Goal: Task Accomplishment & Management: Manage account settings

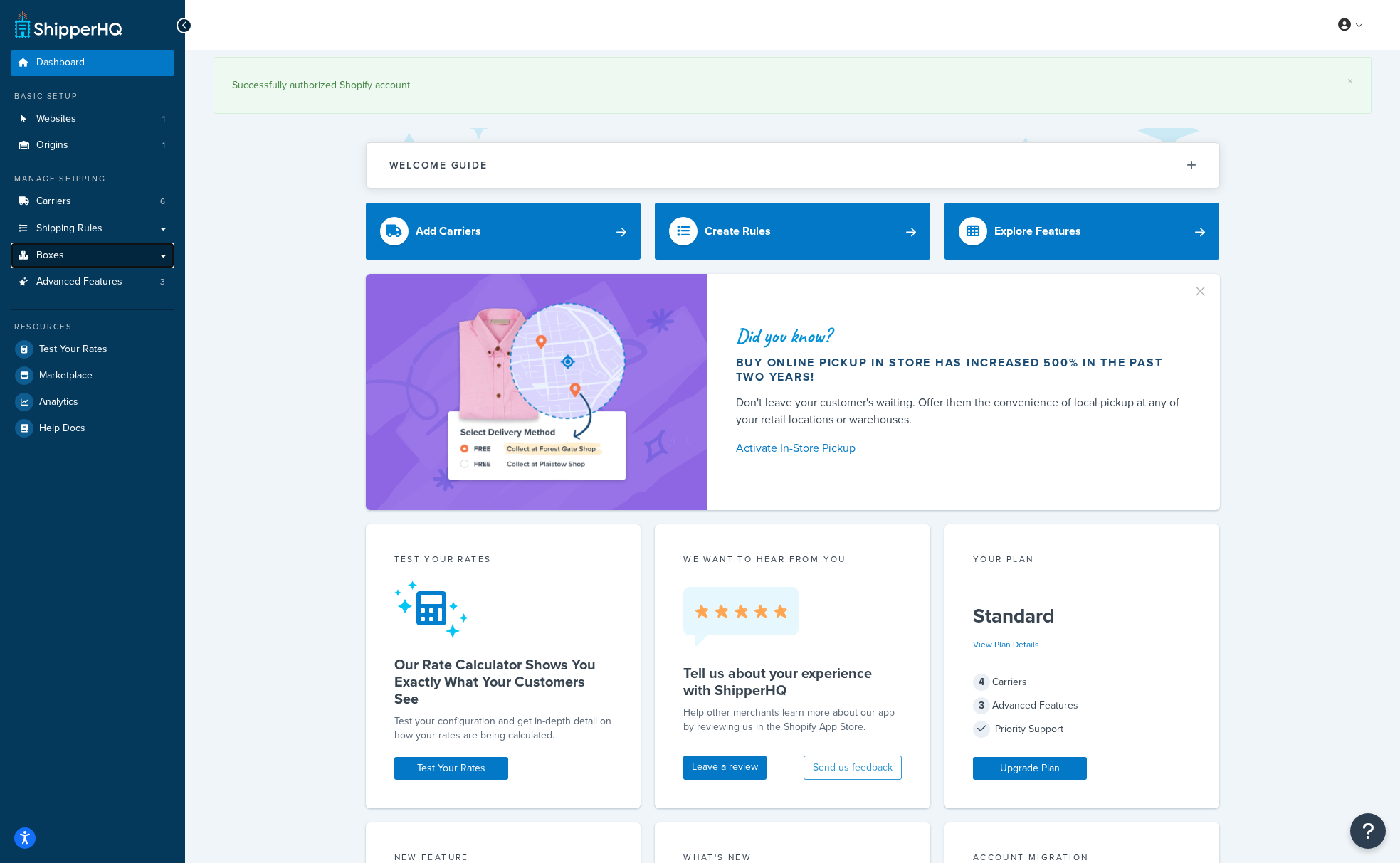
click at [69, 262] on link "Boxes" at bounding box center [92, 256] width 164 height 27
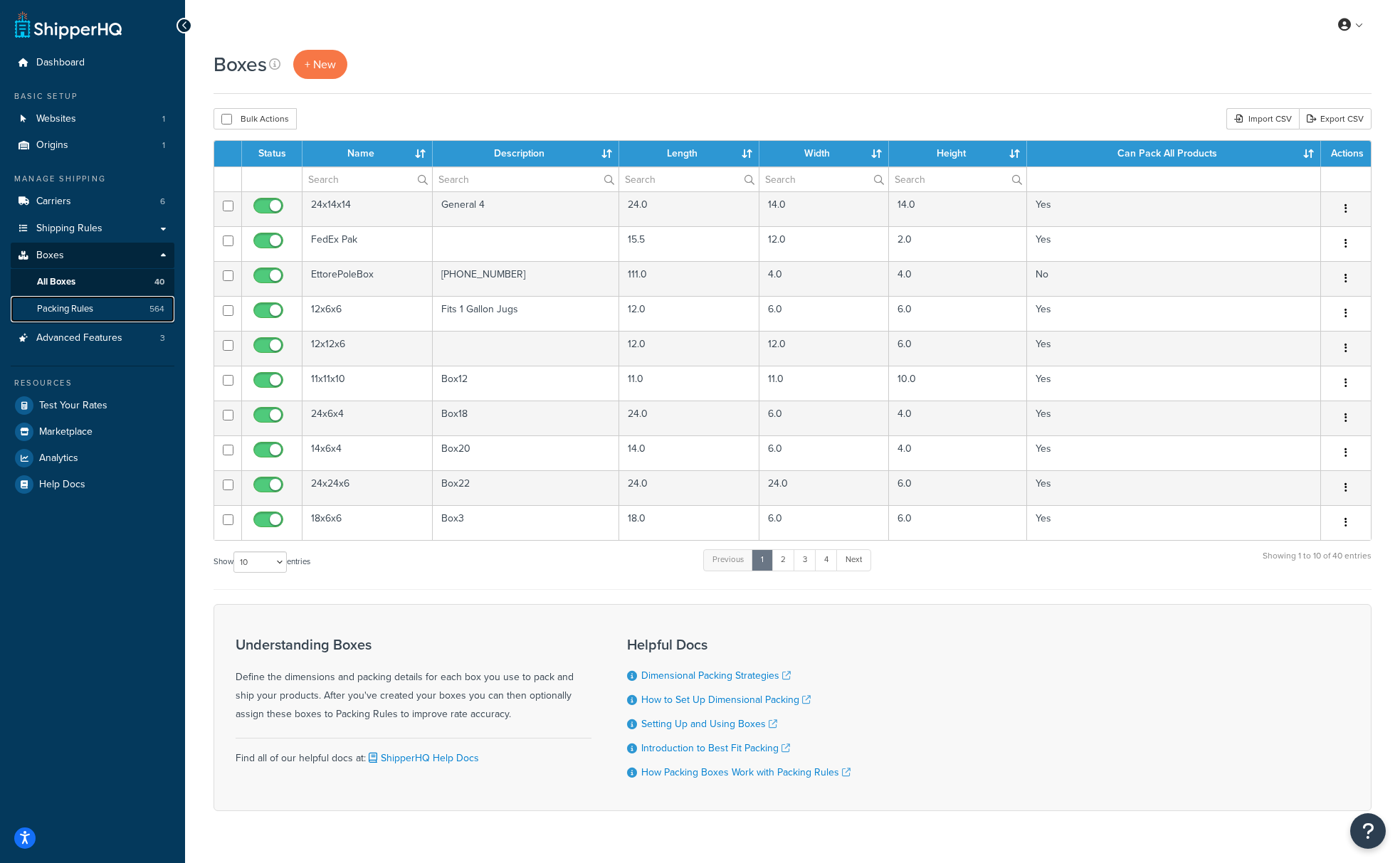
click at [51, 311] on span "Packing Rules" at bounding box center [65, 309] width 56 height 12
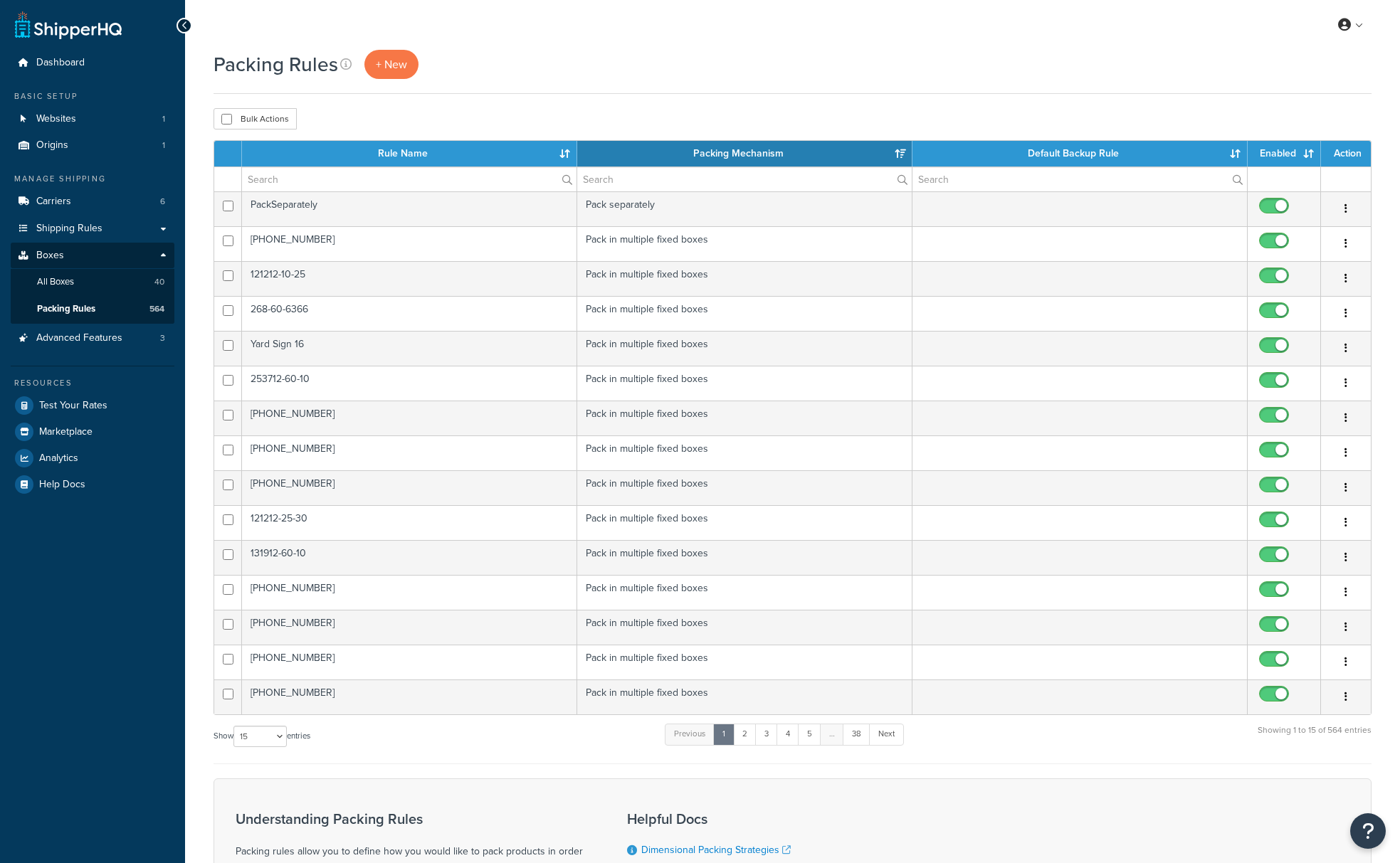
select select "15"
click at [377, 61] on span "+ New" at bounding box center [391, 64] width 31 height 16
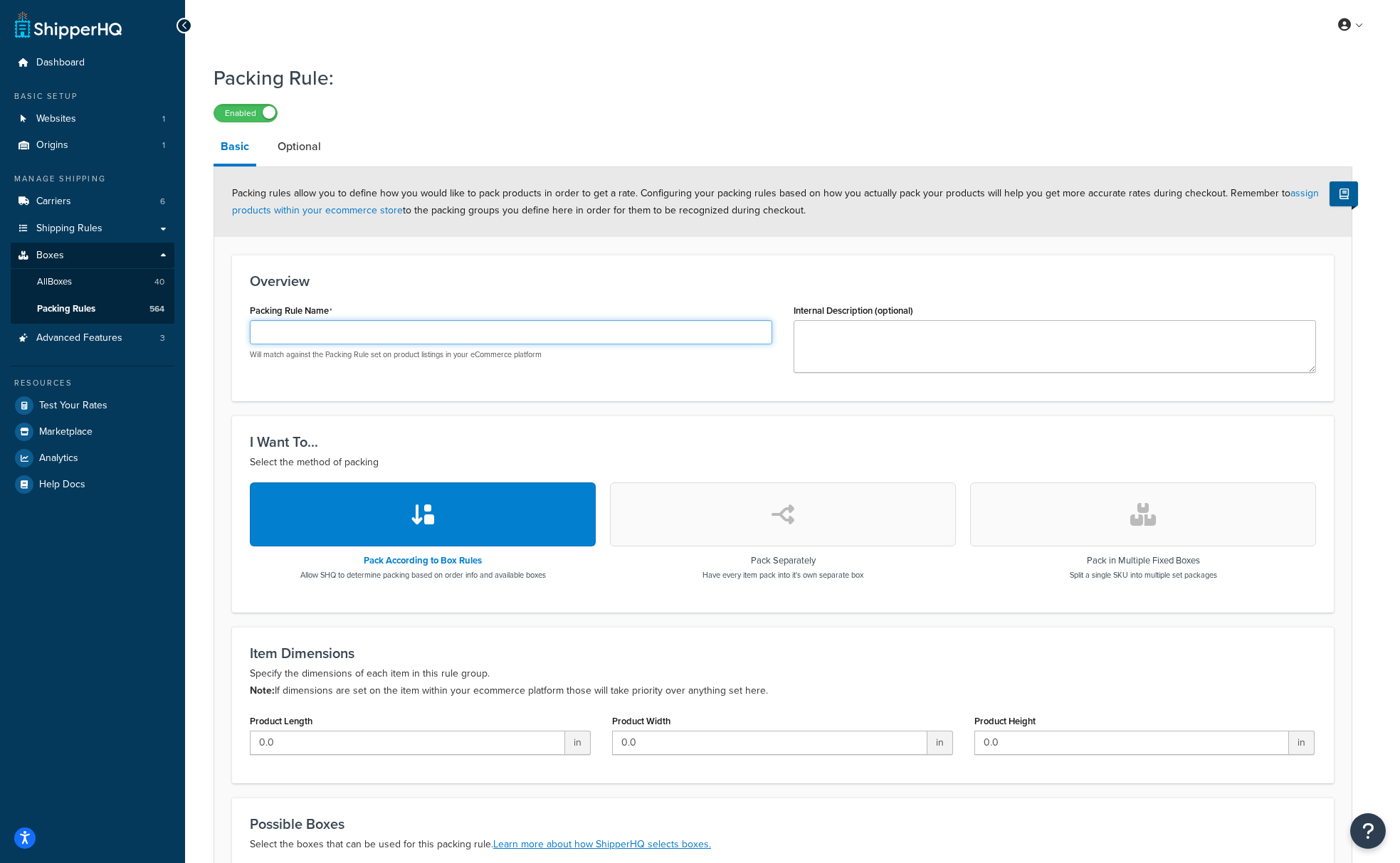
click at [357, 326] on input "Packing Rule Name" at bounding box center [510, 331] width 523 height 24
paste input "209-27-620"
type input "209-27-620"
click at [1127, 506] on button "button" at bounding box center [1143, 514] width 346 height 64
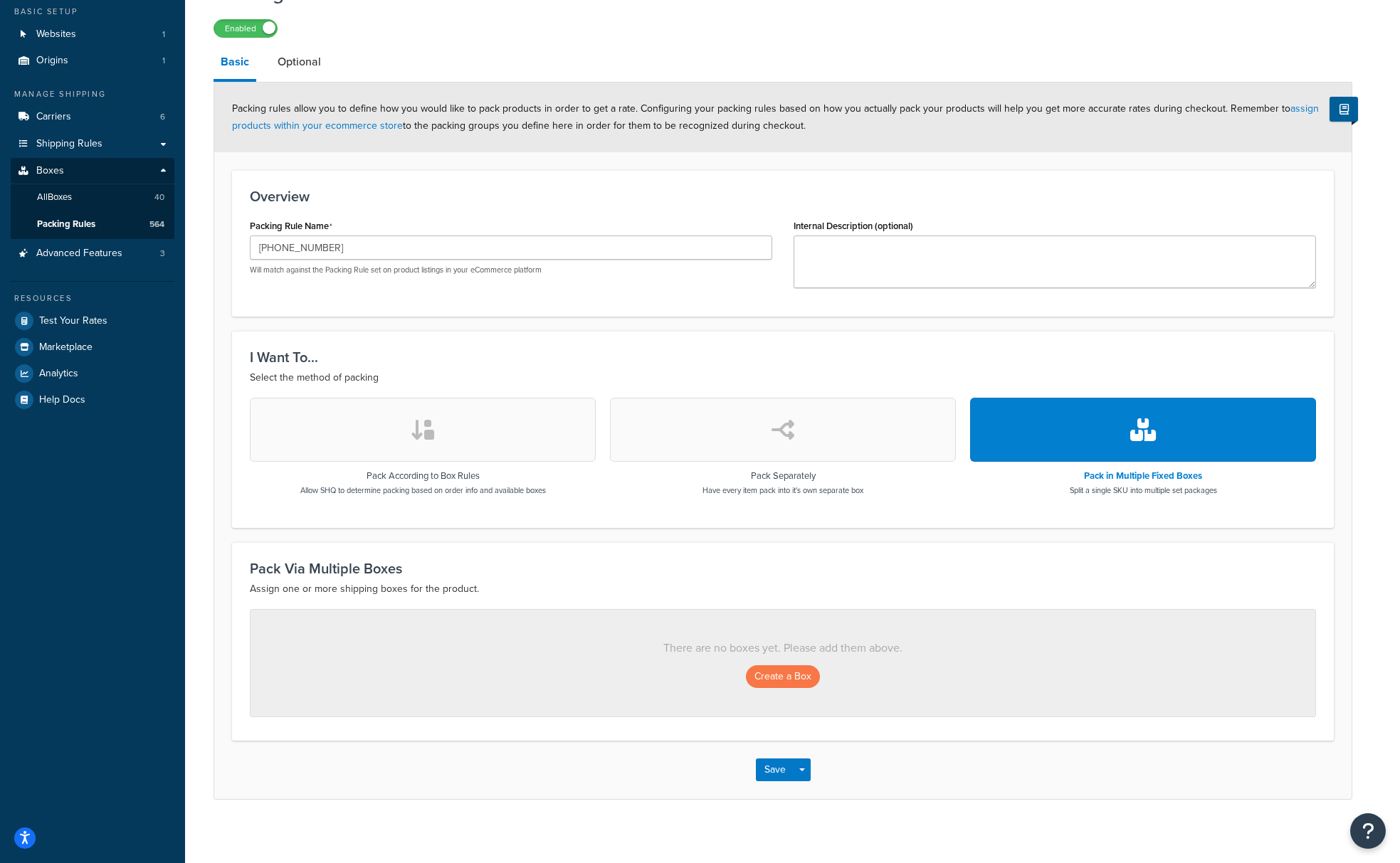
scroll to position [94, 0]
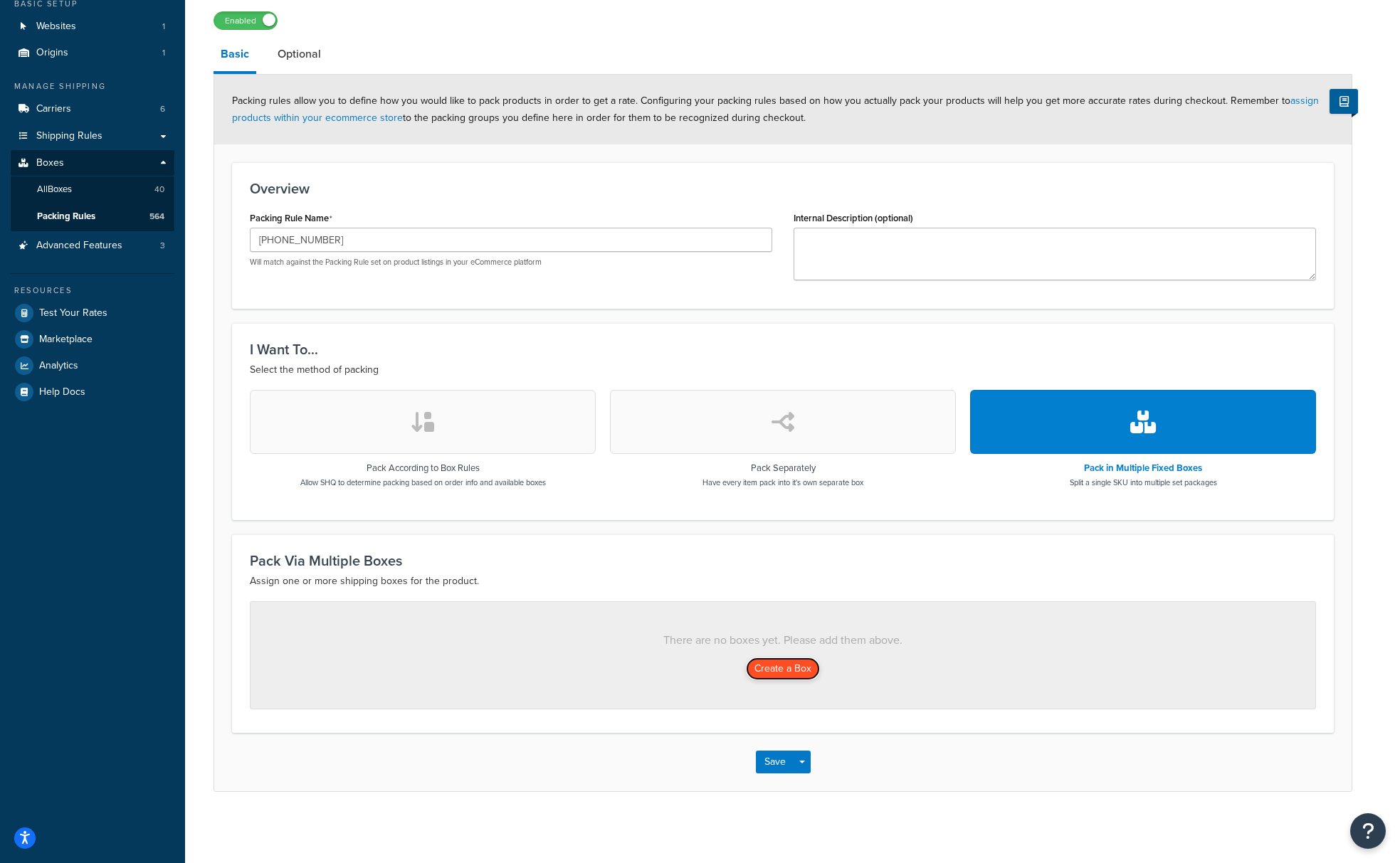
click at [781, 674] on button "Create a Box" at bounding box center [783, 669] width 74 height 23
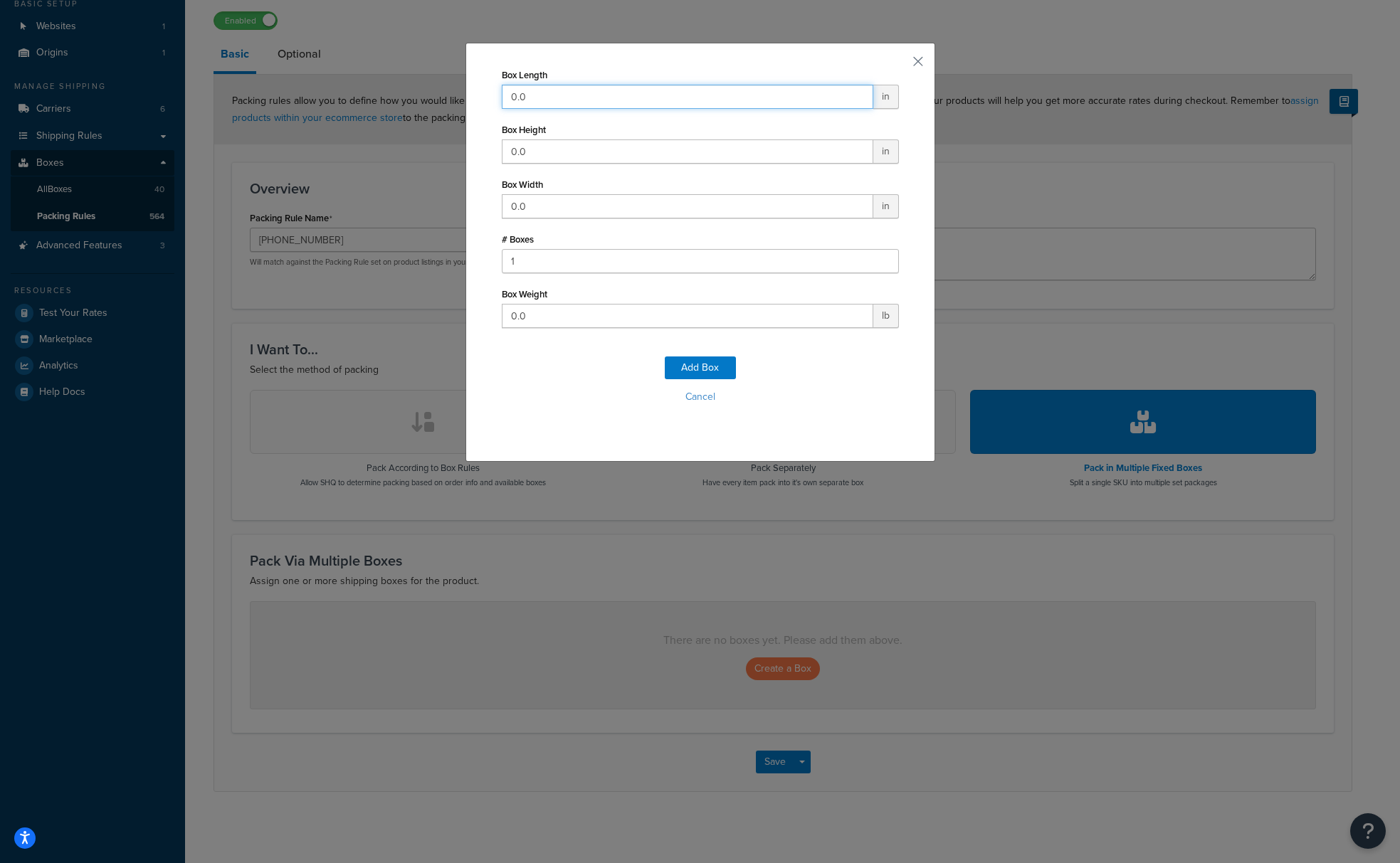
click at [571, 91] on input "0.0" at bounding box center [688, 96] width 371 height 24
click at [519, 89] on input "0.0" at bounding box center [688, 96] width 371 height 24
type input "82"
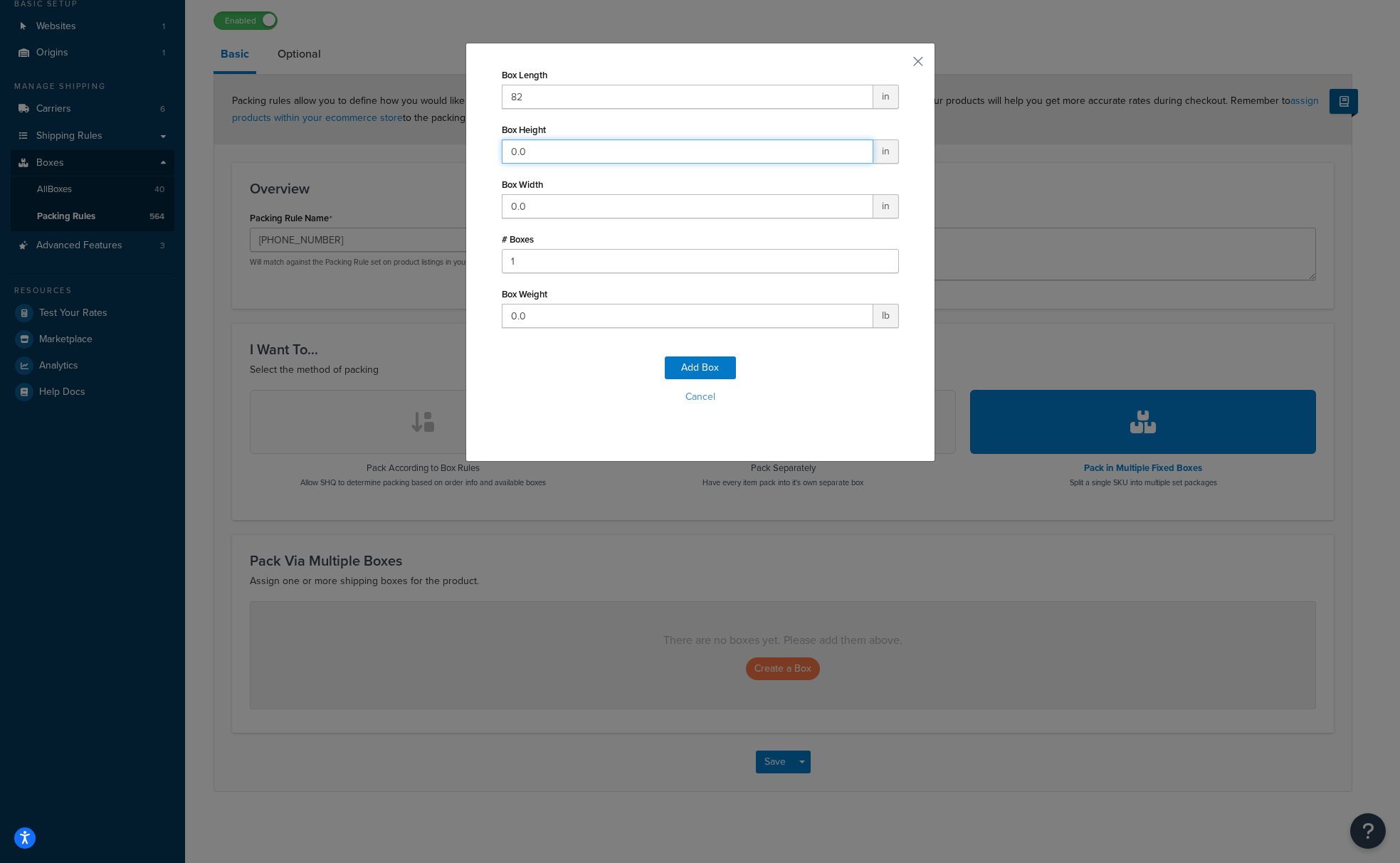
click at [527, 145] on input "0.0" at bounding box center [688, 151] width 371 height 24
click at [530, 150] on input "0.0" at bounding box center [688, 151] width 371 height 24
drag, startPoint x: 530, startPoint y: 150, endPoint x: 461, endPoint y: 153, distance: 69.1
click at [461, 153] on div "Box Length 82 in Box Height 0.0 in Box Width 0.0 in # Boxes 1 Box Weight 0.0 lb…" at bounding box center [700, 432] width 1400 height 863
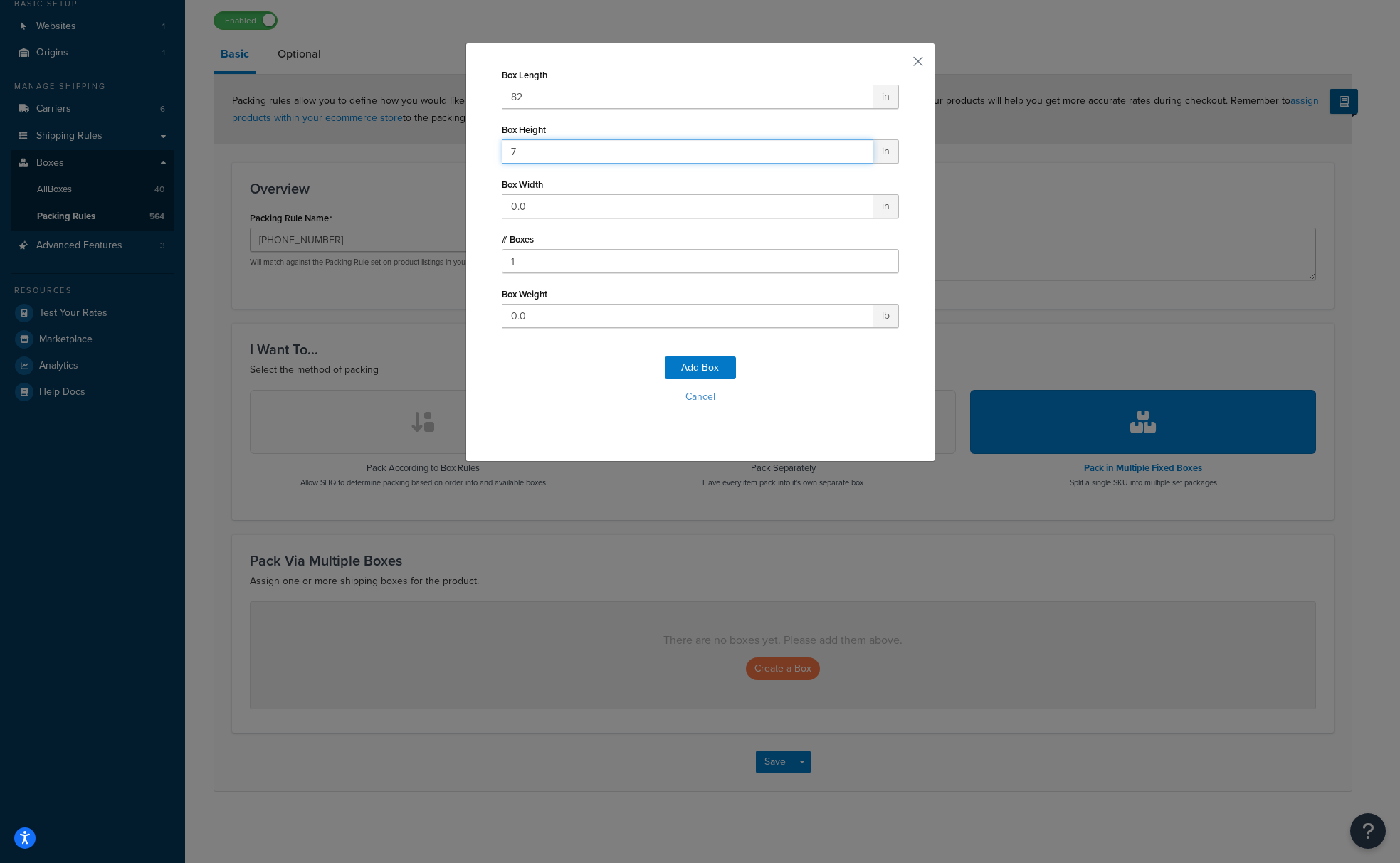
type input "7"
drag, startPoint x: 544, startPoint y: 201, endPoint x: 497, endPoint y: 204, distance: 47.1
click at [497, 204] on div "Box Length 82 in Box Height 7 in Box Width 0.0 in # Boxes 1 Box Weight 0.0 lb A…" at bounding box center [700, 252] width 470 height 419
type input "7"
click at [544, 322] on input "0.0" at bounding box center [688, 315] width 371 height 24
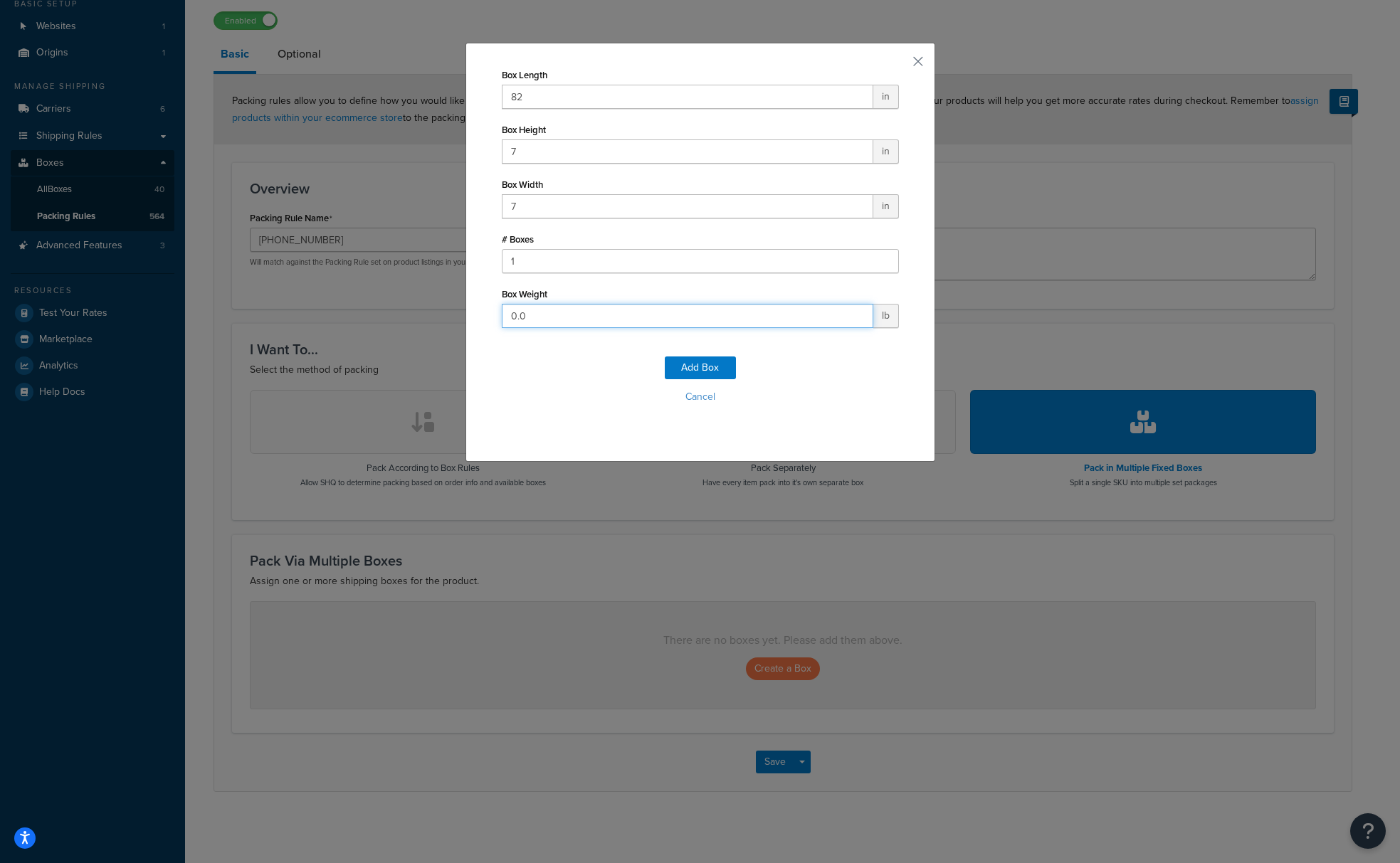
click at [544, 322] on input "0.0" at bounding box center [688, 315] width 371 height 24
drag, startPoint x: 534, startPoint y: 315, endPoint x: 486, endPoint y: 315, distance: 48.0
click at [486, 315] on div "Box Length 82 in Box Height 7 in Box Width 7 in # Boxes 1 Box Weight 0.0 lb Add…" at bounding box center [700, 252] width 470 height 419
type input "3"
click at [680, 371] on button "Add Box" at bounding box center [700, 368] width 71 height 23
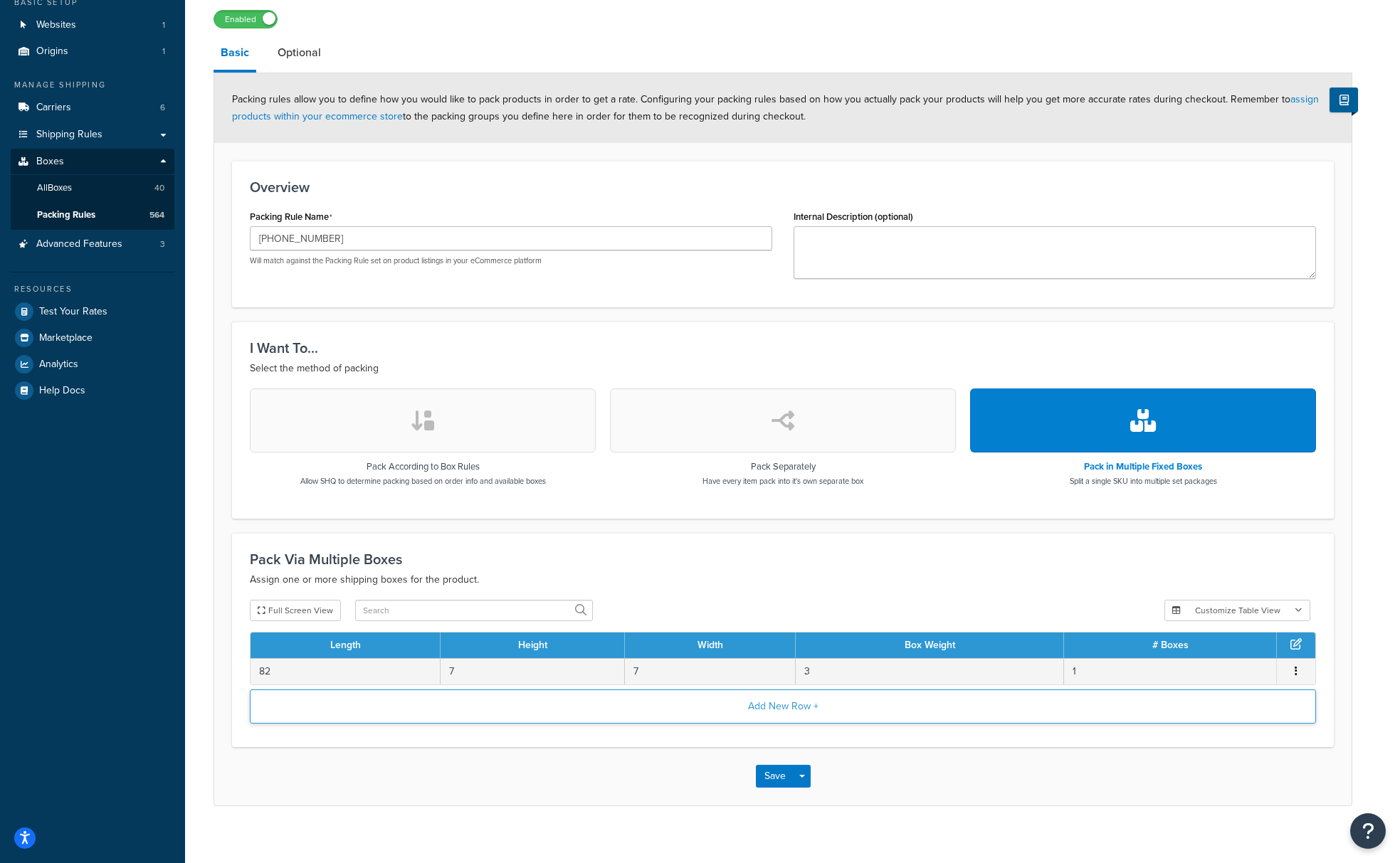
click at [641, 712] on button "Add New Row +" at bounding box center [782, 707] width 1066 height 34
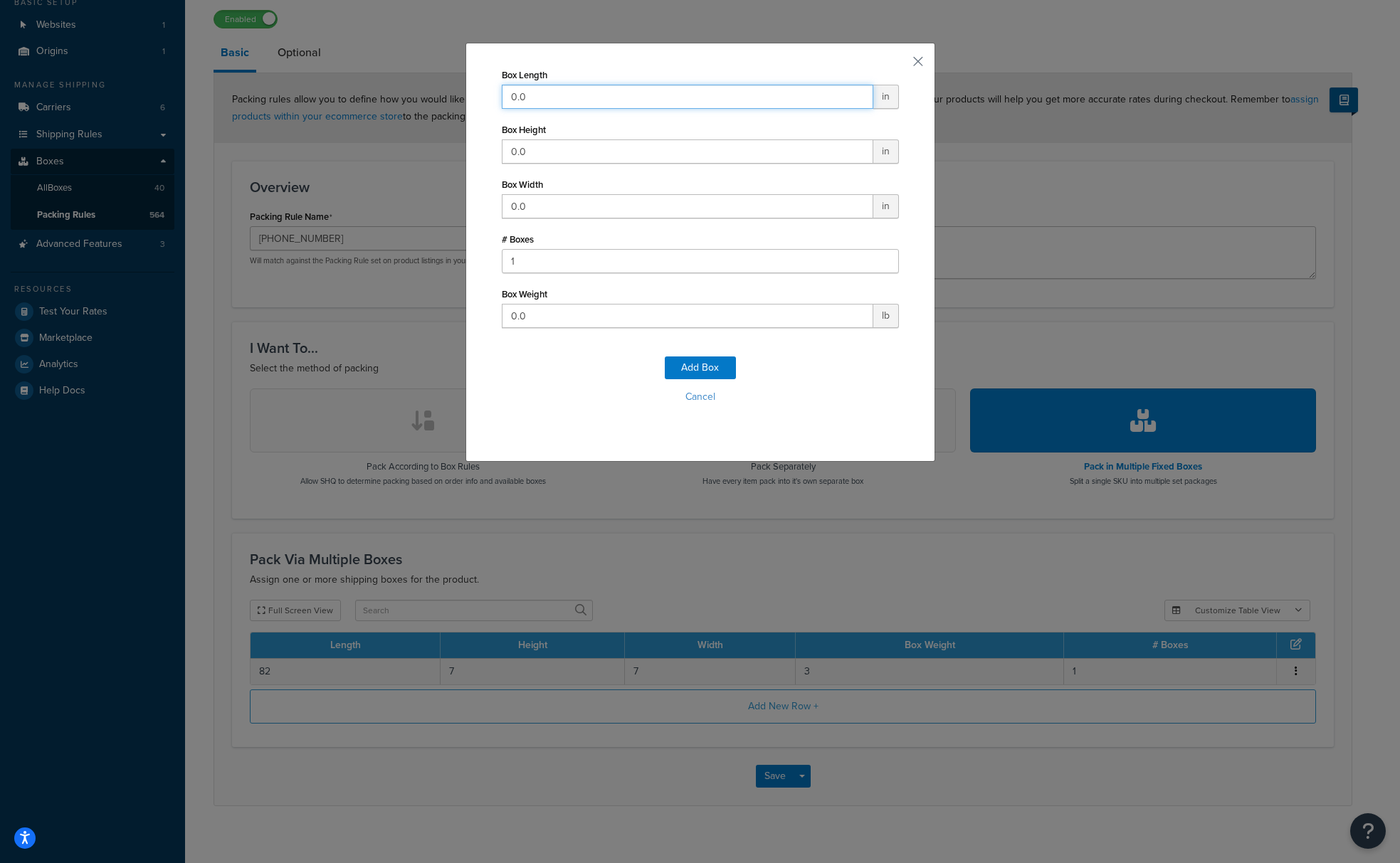
click at [537, 100] on input "0.0" at bounding box center [688, 96] width 371 height 24
drag, startPoint x: 536, startPoint y: 100, endPoint x: 463, endPoint y: 86, distance: 74.3
click at [463, 86] on div "Box Length 0.0 in Box Height 0.0 in Box Width 0.0 in # Boxes 1 Box Weight 0.0 l…" at bounding box center [700, 432] width 1400 height 863
type input "56.5"
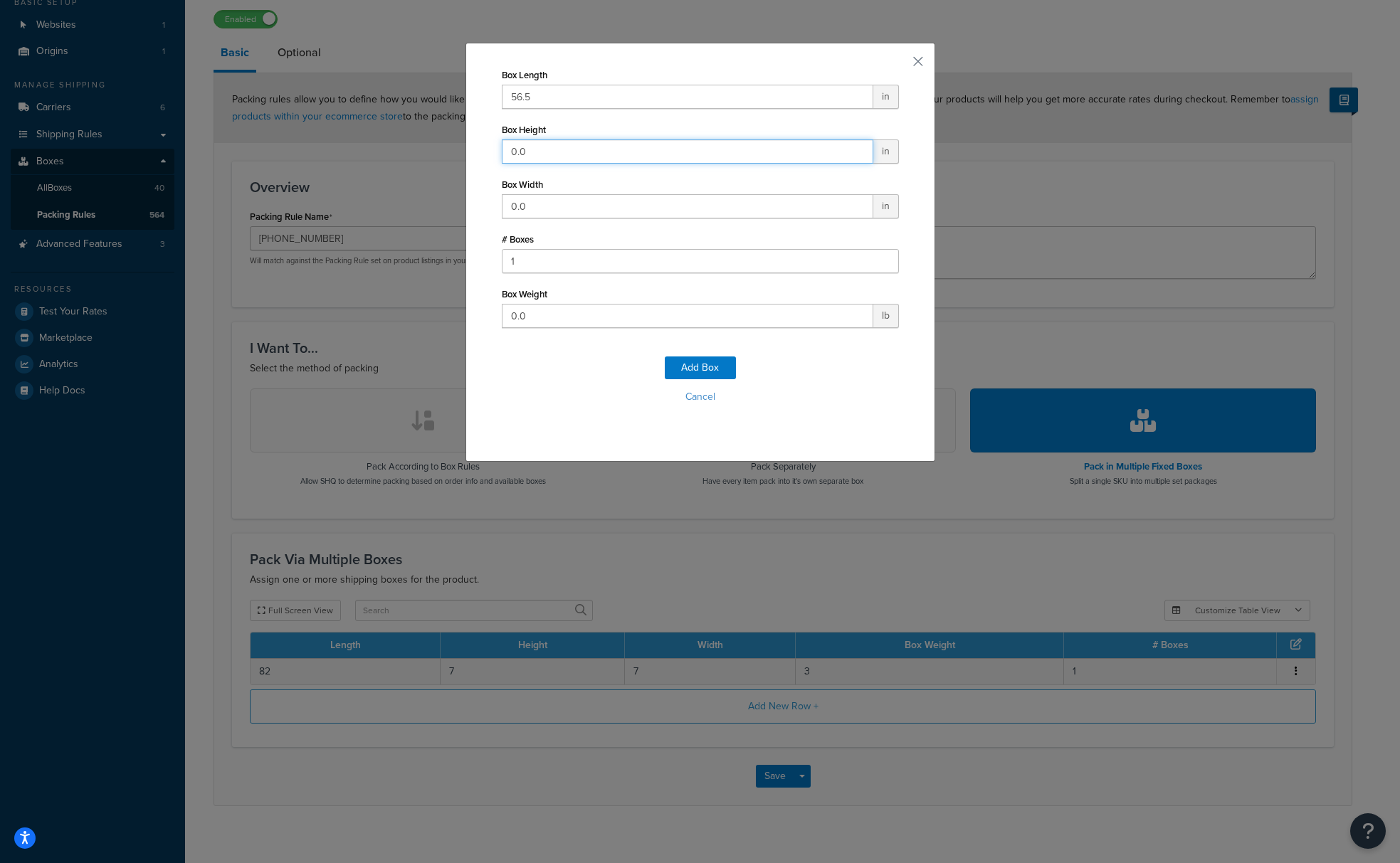
click at [607, 159] on input "0.0" at bounding box center [688, 151] width 371 height 24
click at [607, 158] on input "0.0" at bounding box center [688, 151] width 371 height 24
drag, startPoint x: 607, startPoint y: 158, endPoint x: 447, endPoint y: 151, distance: 160.2
click at [447, 151] on div "Box Length 56.5 in Box Height 0.0 in Box Width 0.0 in # Boxes 1 Box Weight 0.0 …" at bounding box center [700, 432] width 1400 height 863
type input "18.5"
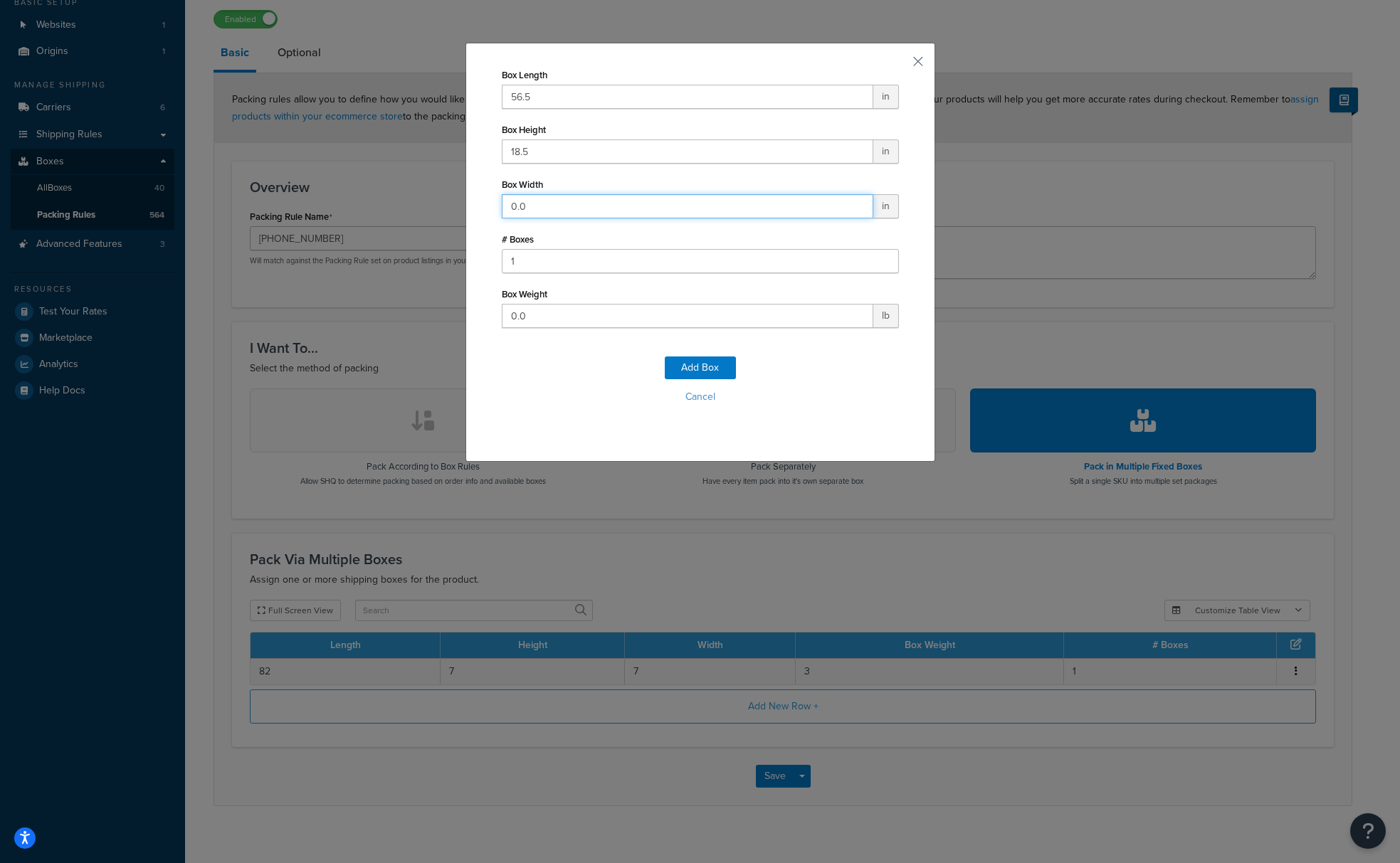
drag, startPoint x: 605, startPoint y: 204, endPoint x: 460, endPoint y: 206, distance: 145.0
click at [460, 206] on div "Box Length 56.5 in Box Height 18.5 in Box Width 0.0 in # Boxes 1 Box Weight 0.0…" at bounding box center [700, 432] width 1400 height 863
type input "17"
drag, startPoint x: 561, startPoint y: 314, endPoint x: 499, endPoint y: 308, distance: 62.3
click at [499, 308] on div "Box Length 56.5 in Box Height 18.5 in Box Width 17 in # Boxes 1 Box Weight 0.0 …" at bounding box center [700, 252] width 470 height 419
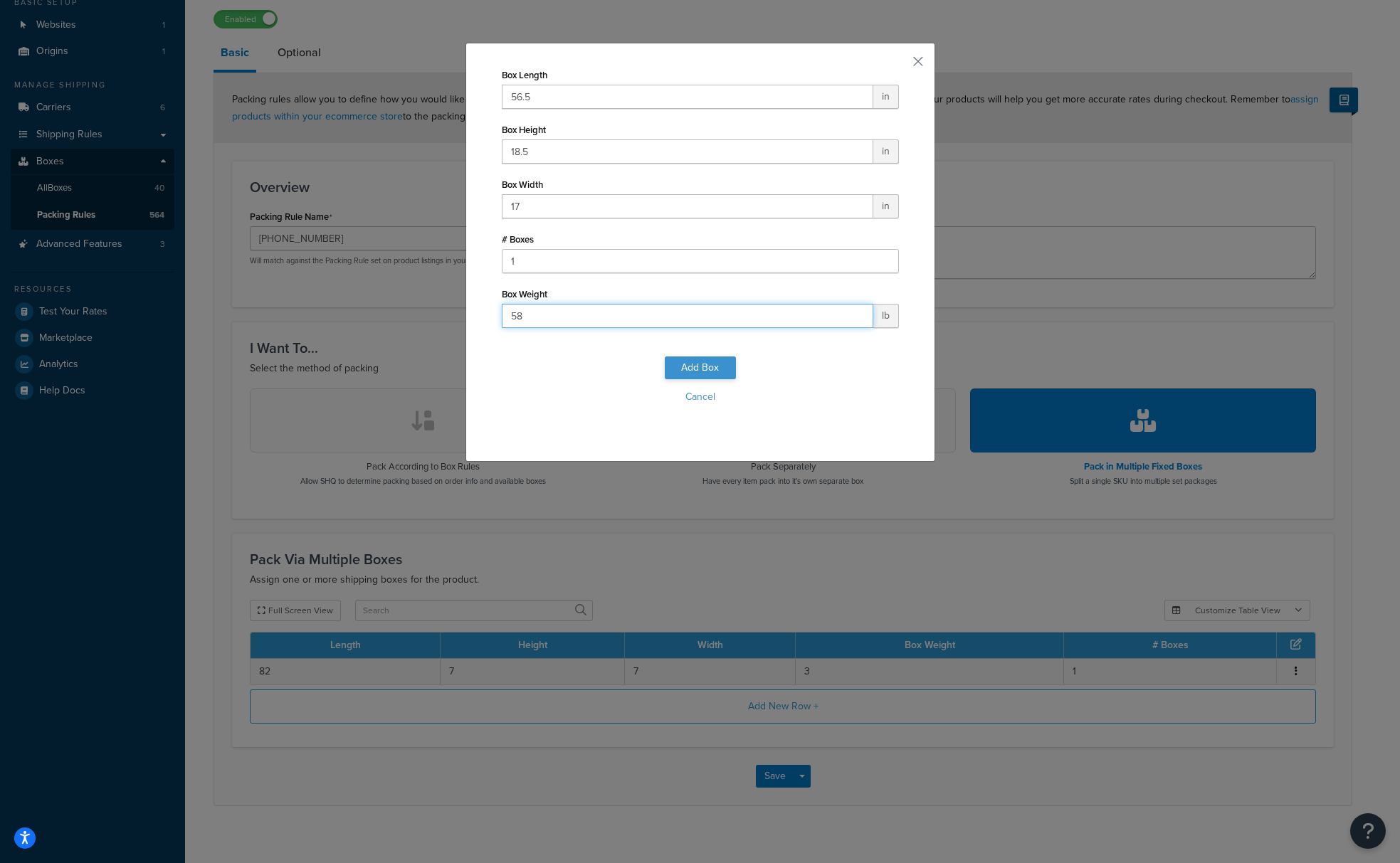
type input "58"
click at [684, 368] on button "Add Box" at bounding box center [700, 368] width 71 height 23
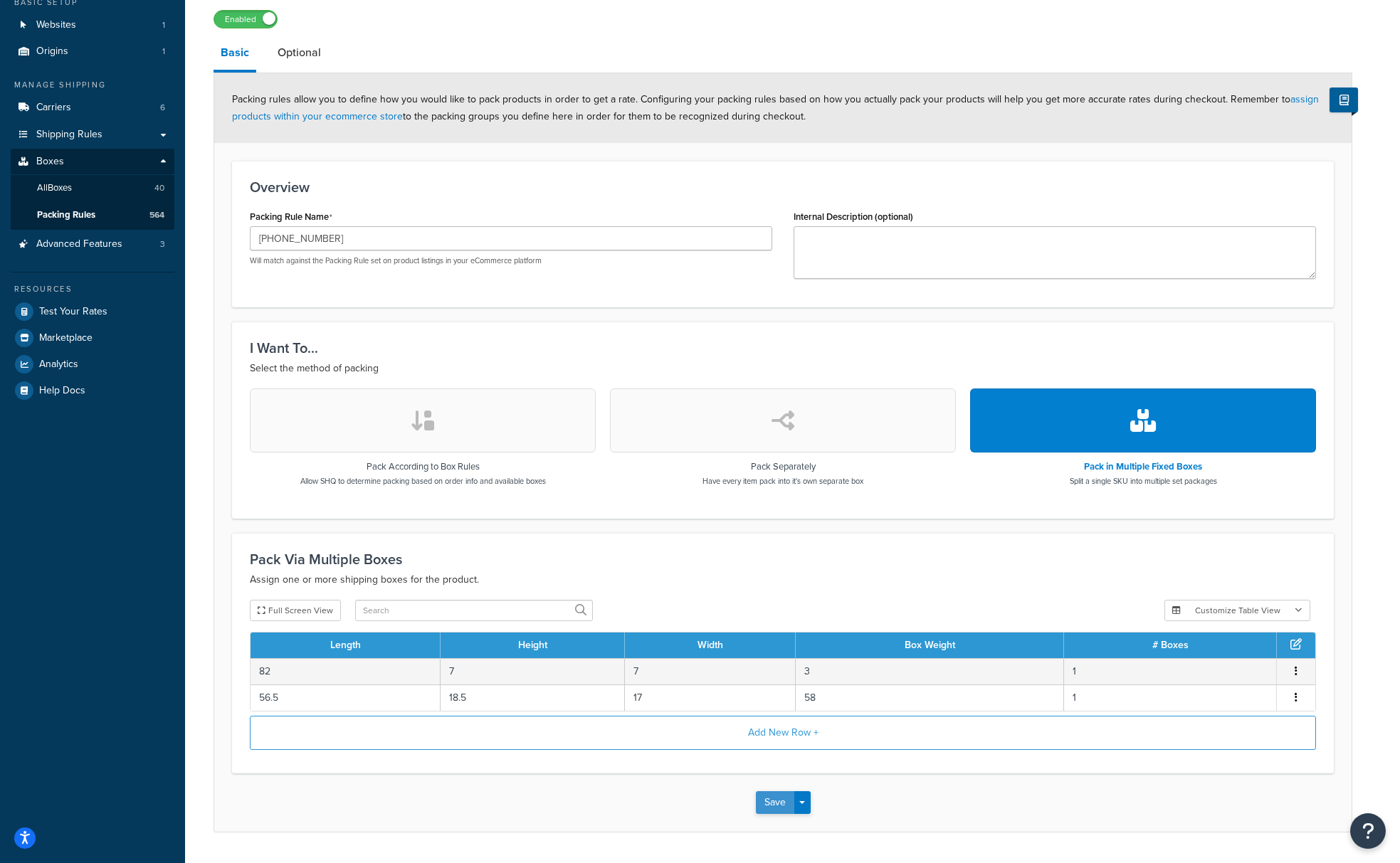
click at [770, 810] on button "Save" at bounding box center [775, 803] width 38 height 23
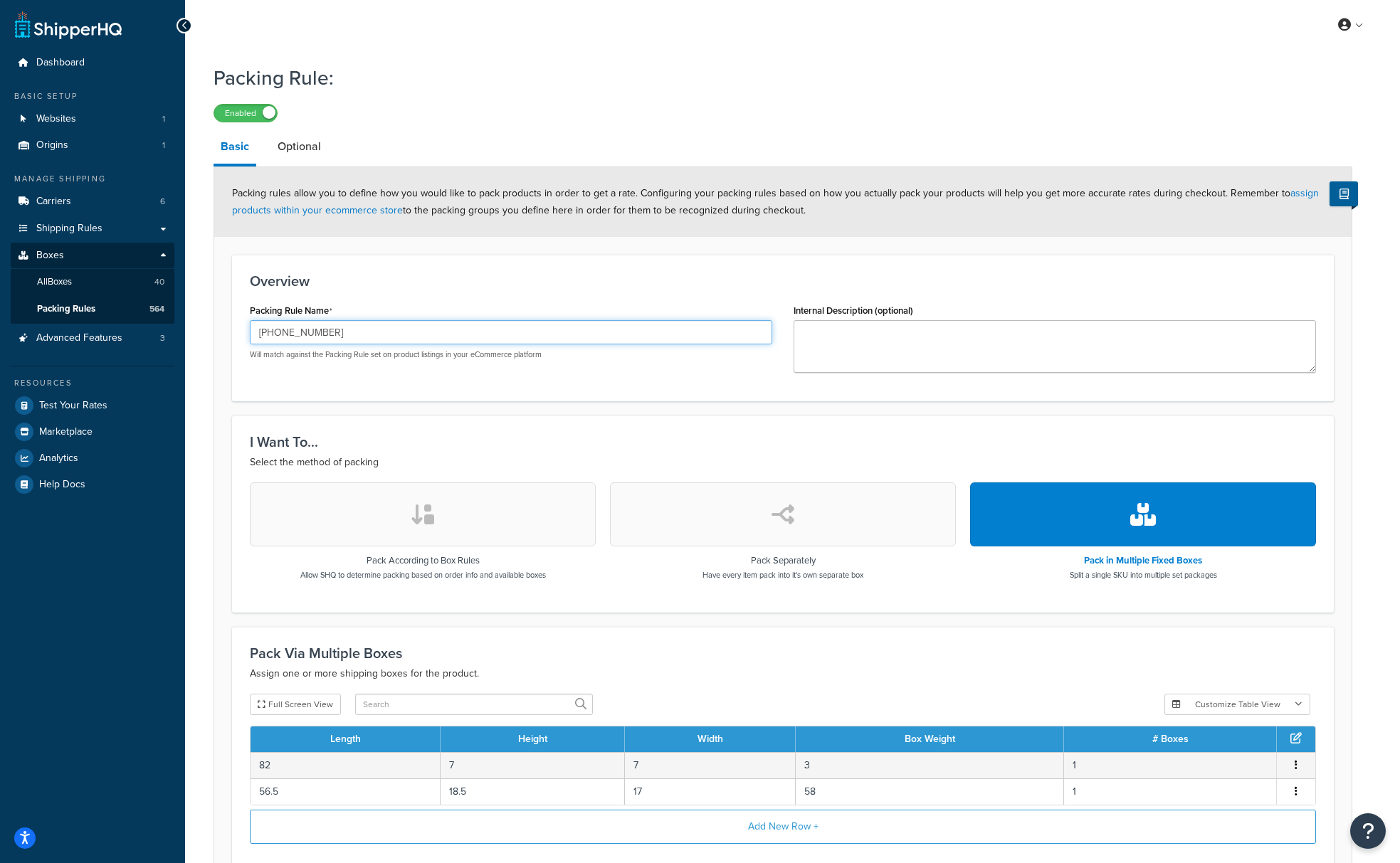
click at [289, 339] on input "[PHONE_NUMBER]" at bounding box center [510, 331] width 523 height 24
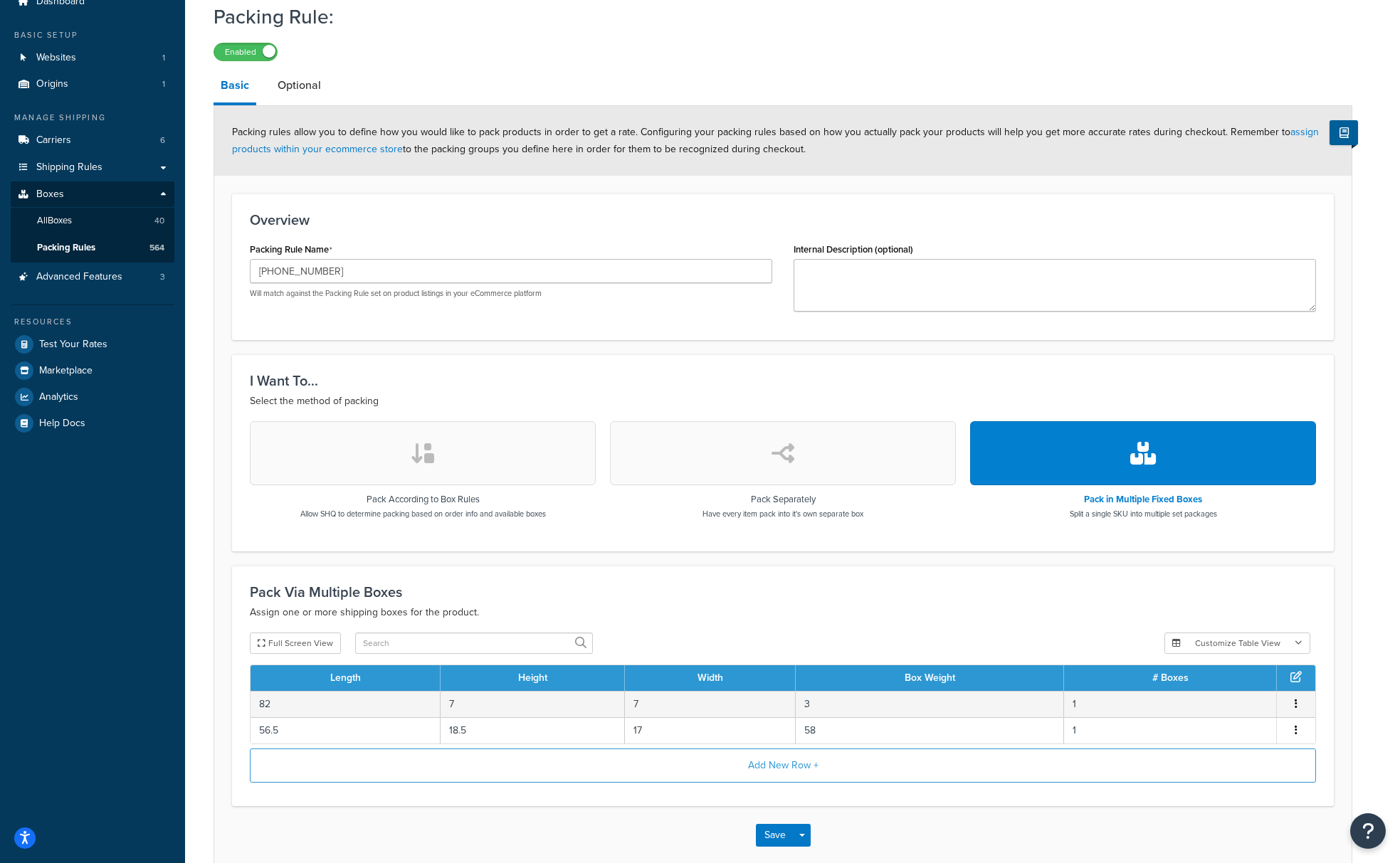
scroll to position [92, 0]
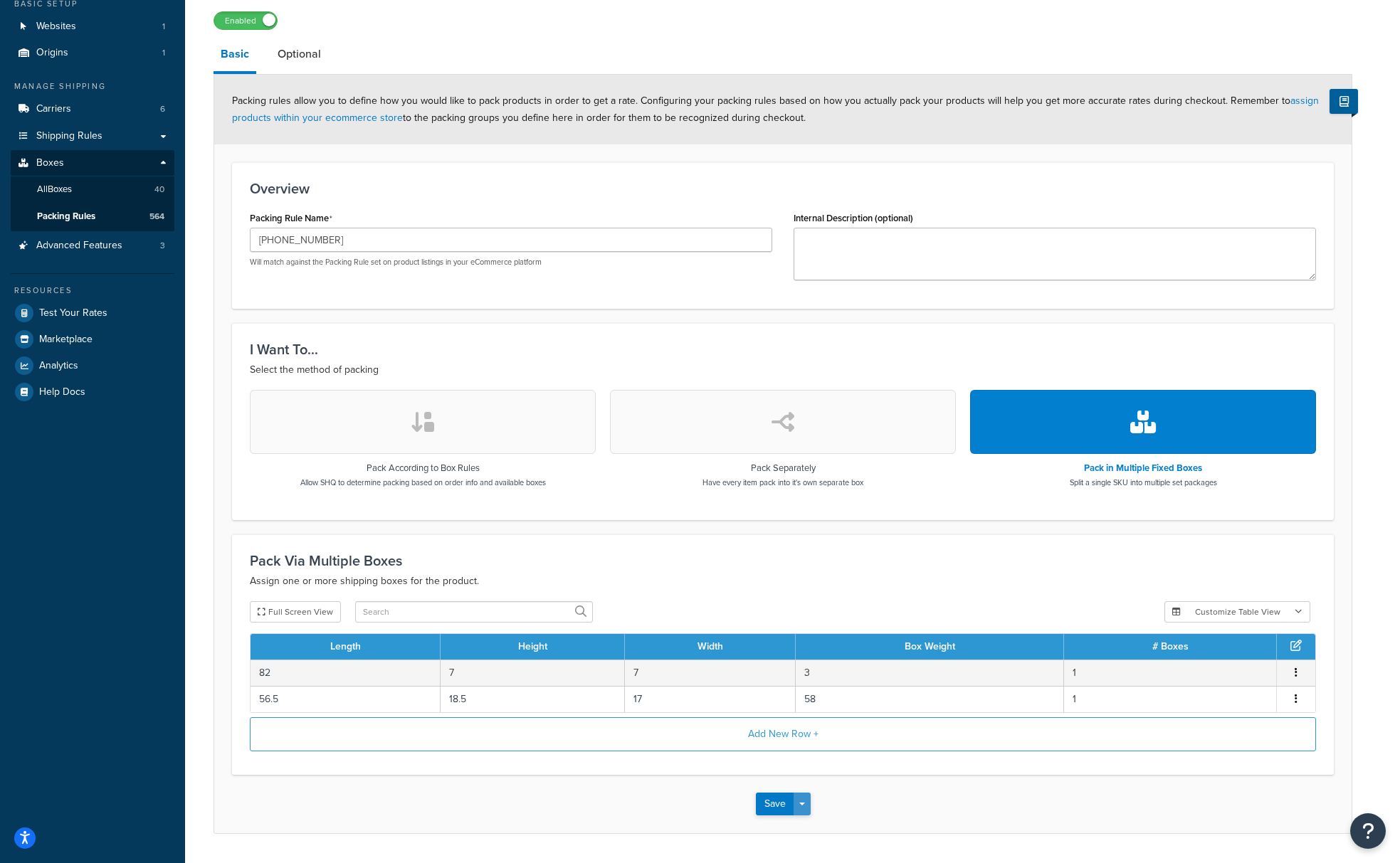
click at [803, 810] on button "Save Dropdown" at bounding box center [802, 804] width 17 height 23
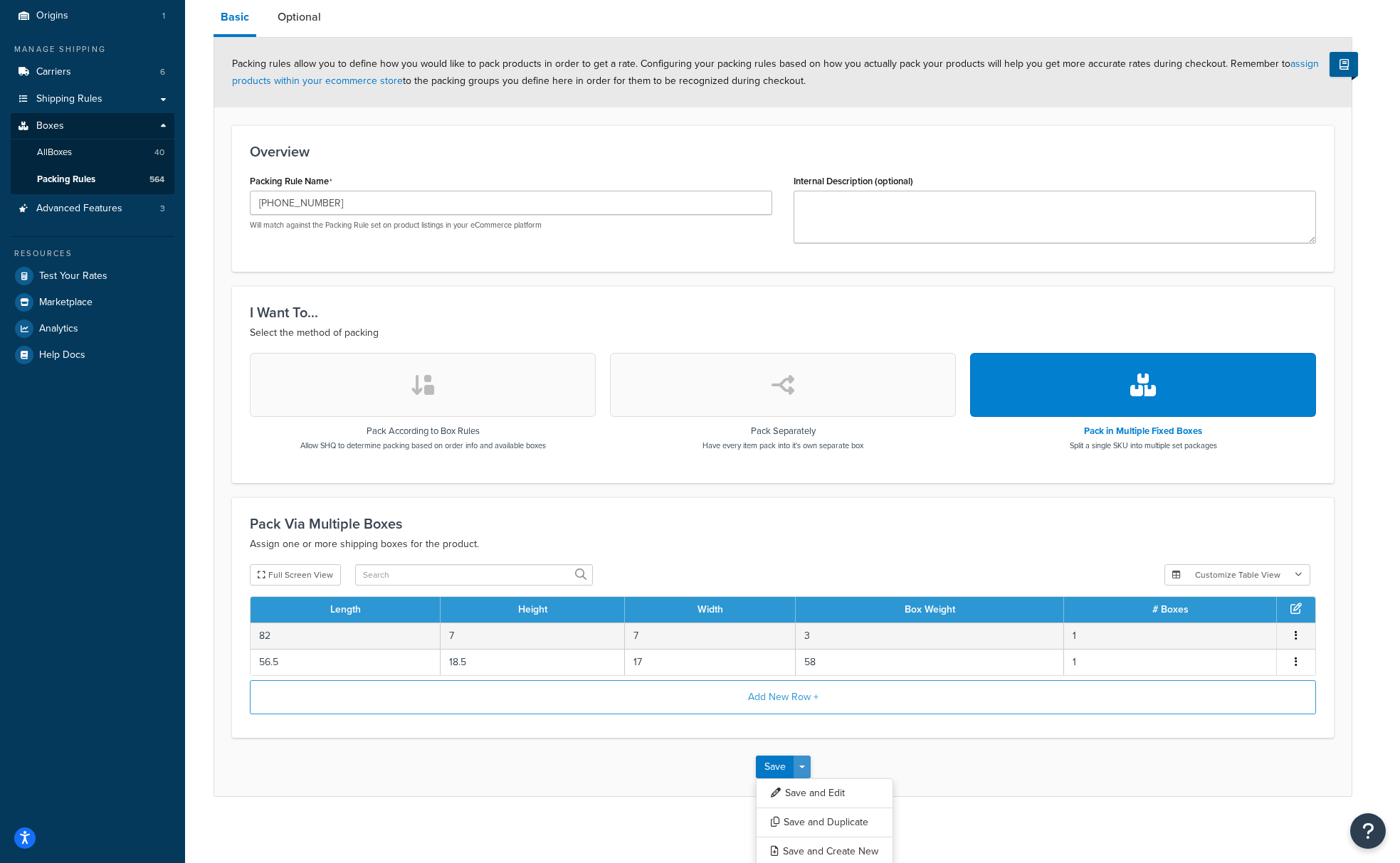
scroll to position [130, 0]
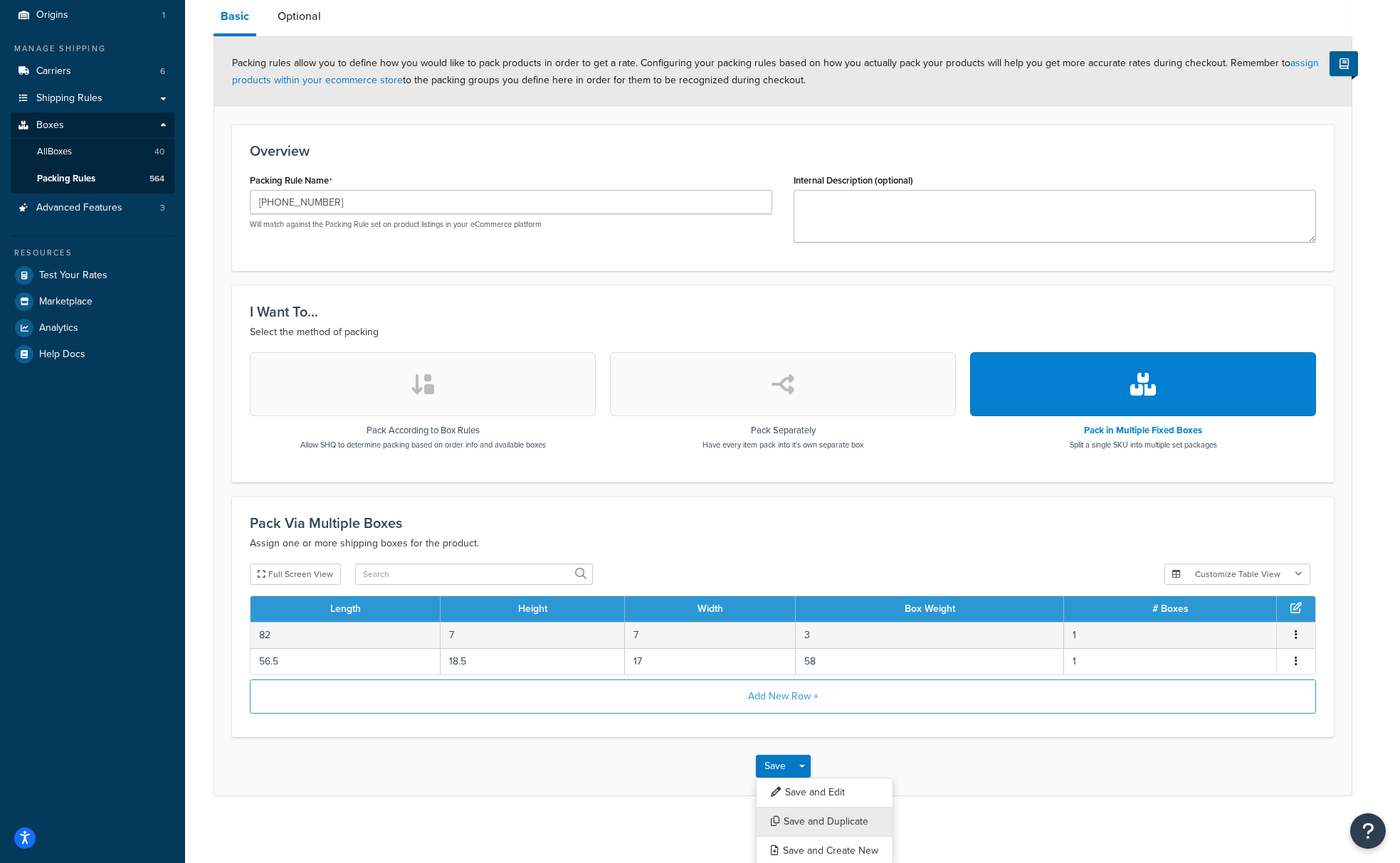
click at [802, 821] on button "Save and Duplicate" at bounding box center [825, 821] width 137 height 30
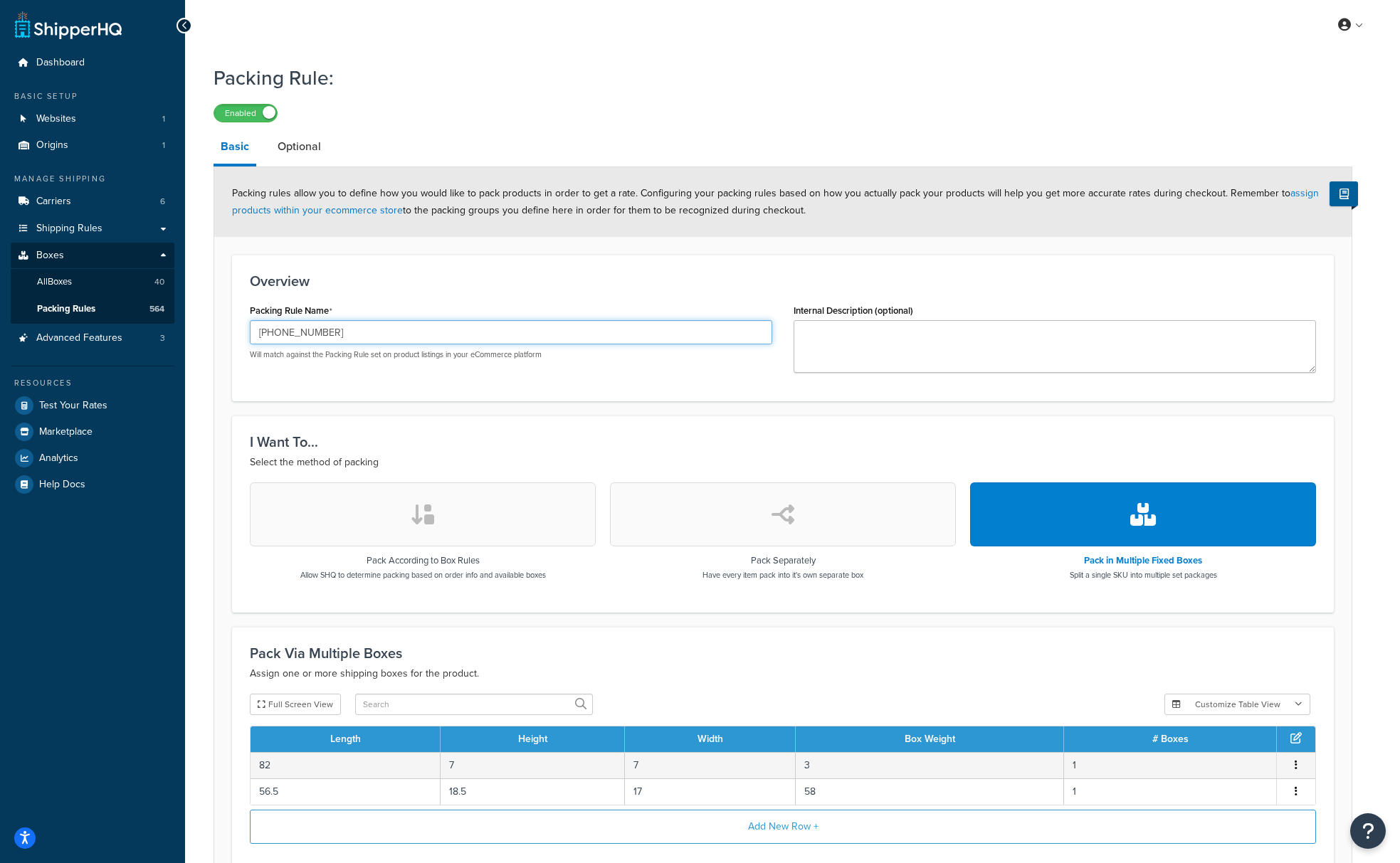
click at [368, 333] on input "[PHONE_NUMBER]" at bounding box center [510, 331] width 523 height 24
click at [370, 336] on input "[PHONE_NUMBER]" at bounding box center [510, 331] width 523 height 24
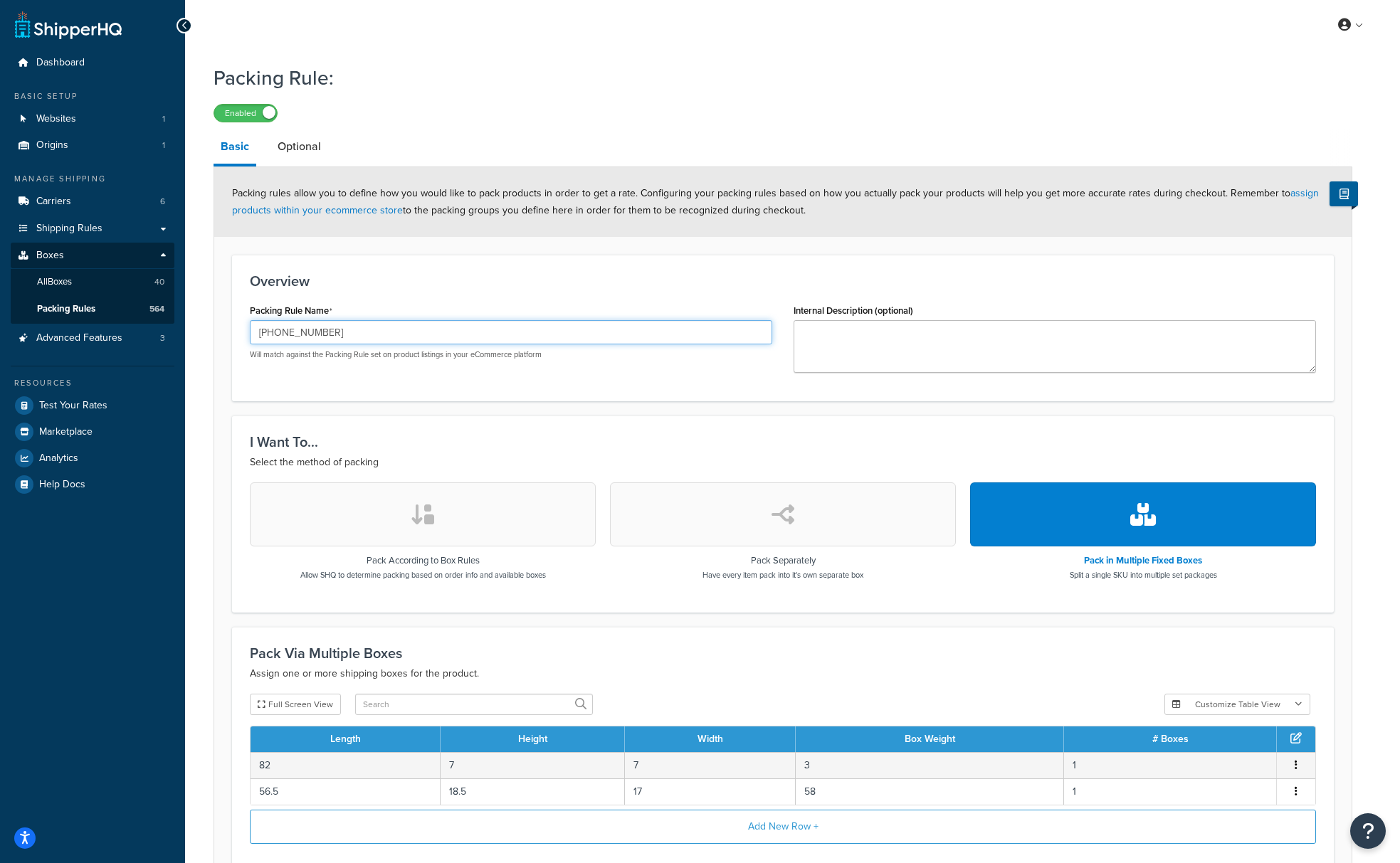
paste input "621"
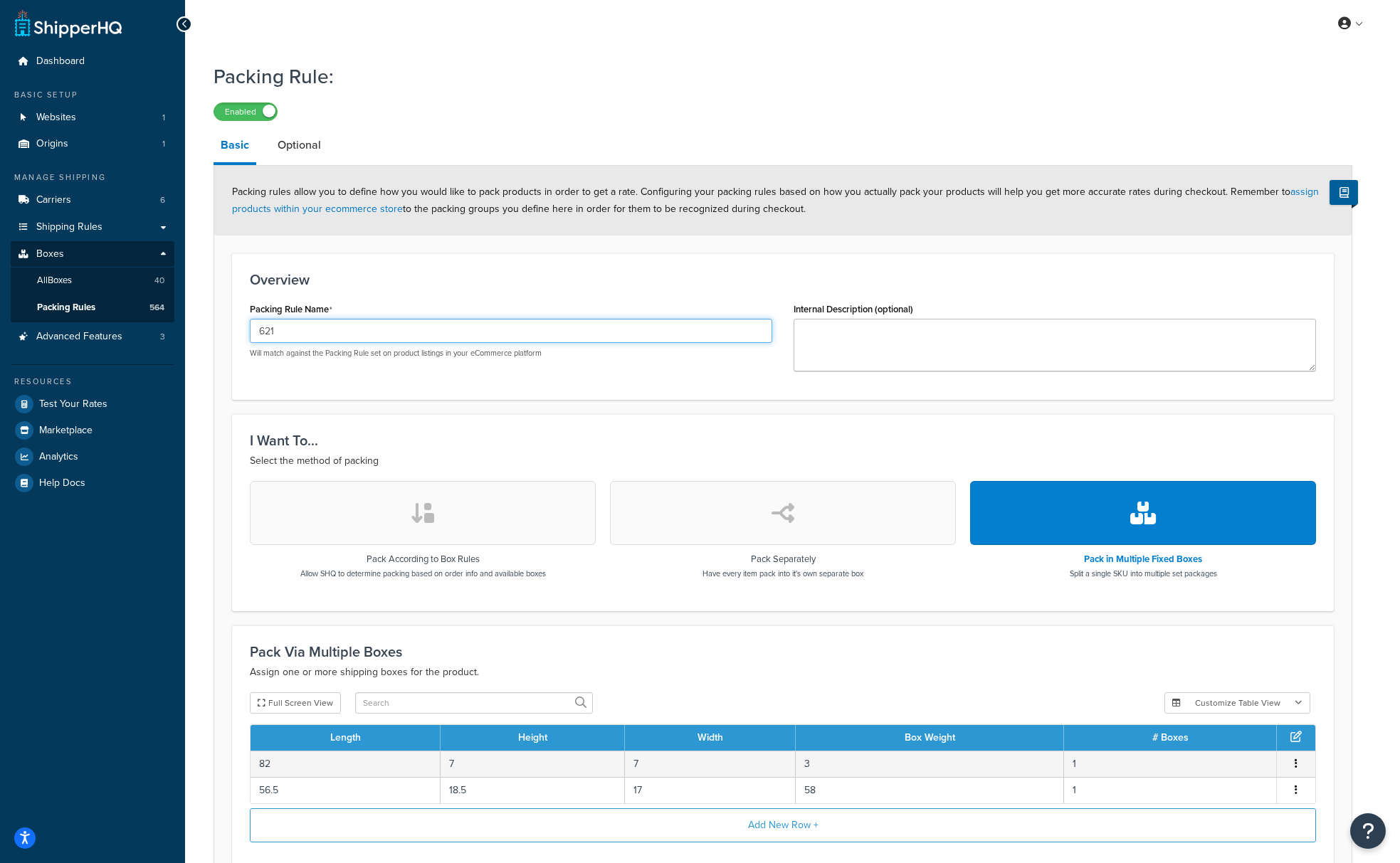
scroll to position [3, 0]
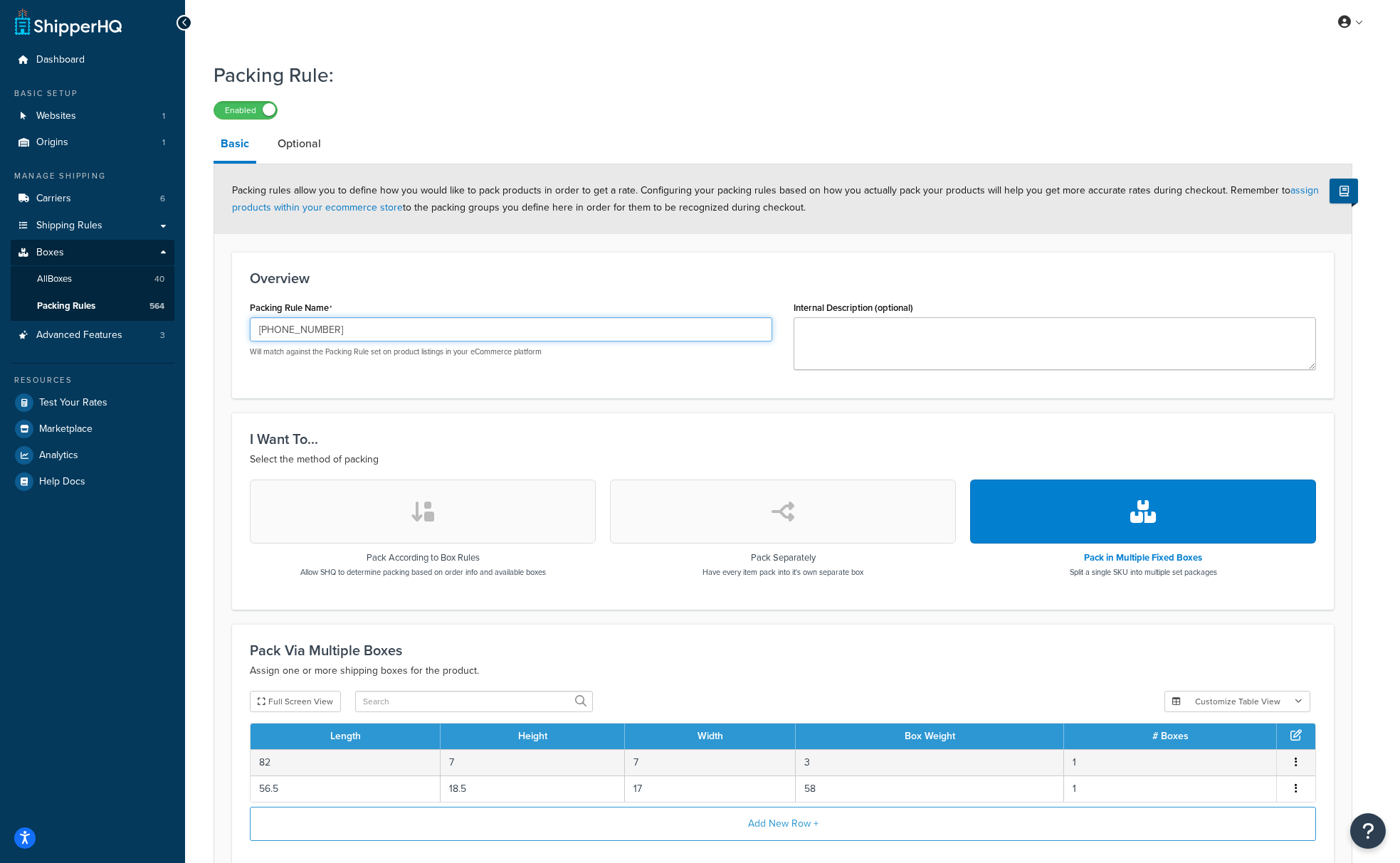
click at [413, 331] on input "[PHONE_NUMBER]" at bounding box center [510, 329] width 523 height 24
paste input "1"
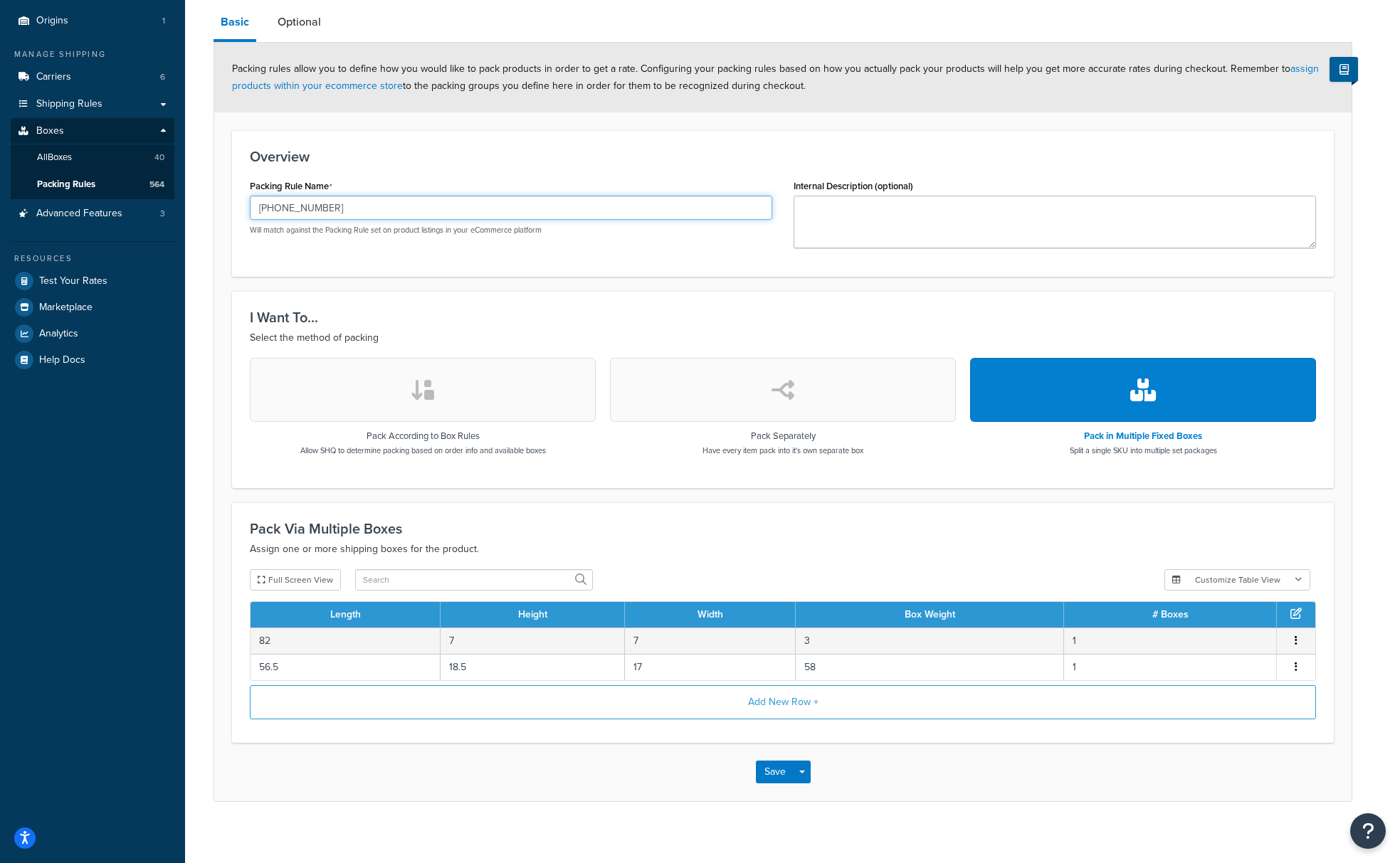
scroll to position [136, 0]
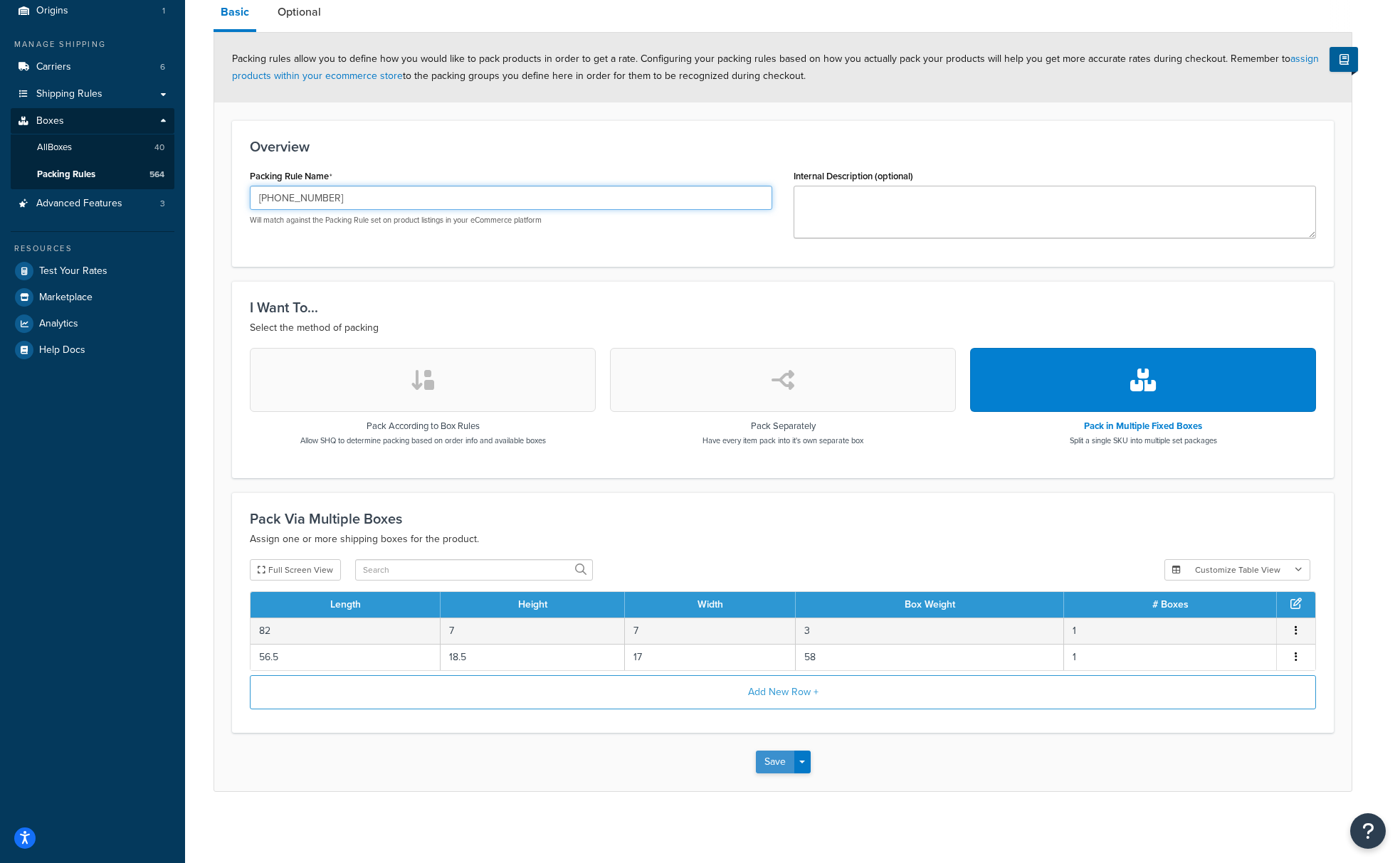
type input "209-27-621"
click at [770, 756] on button "Save" at bounding box center [775, 762] width 38 height 23
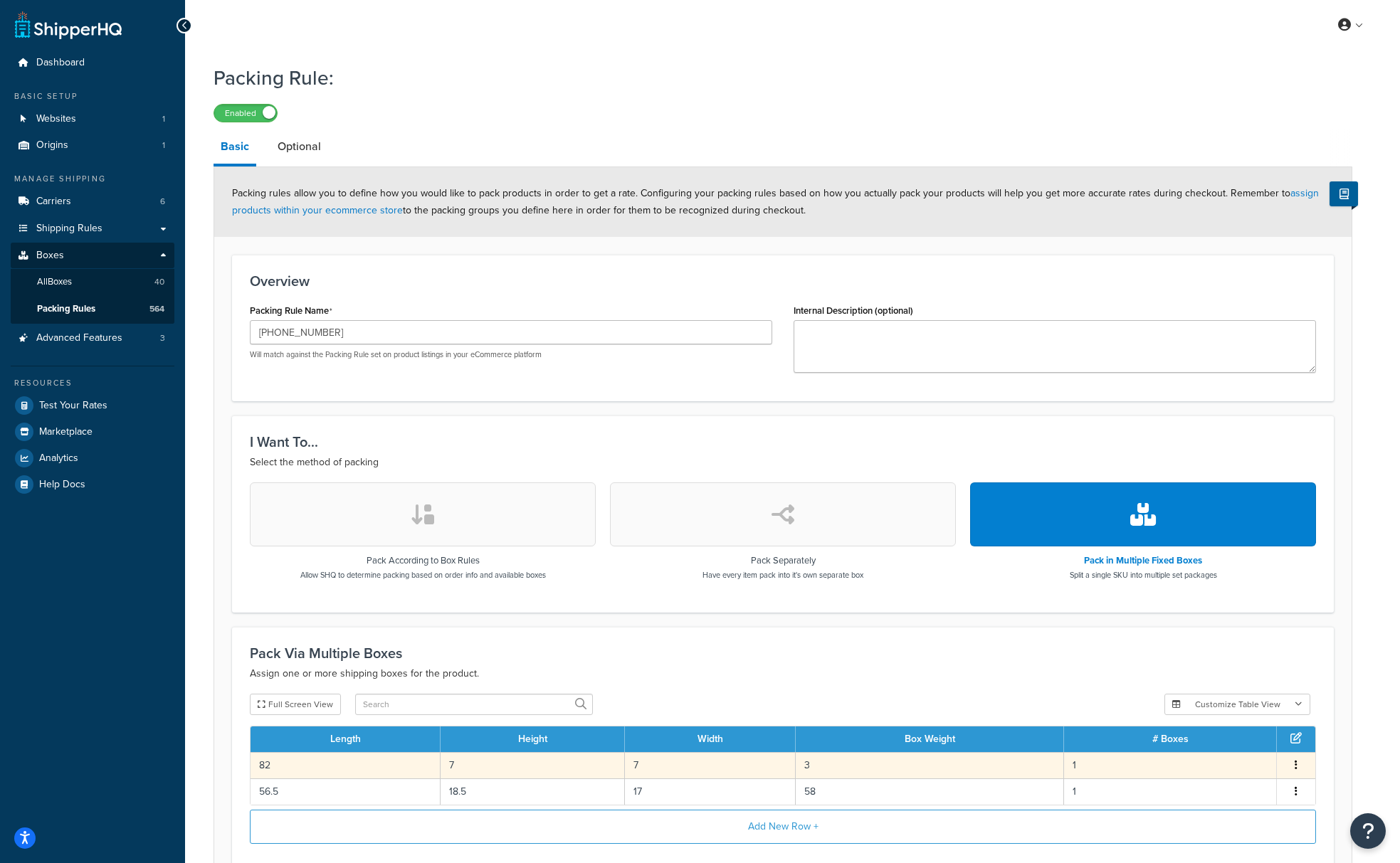
click at [842, 773] on td "3" at bounding box center [930, 766] width 269 height 27
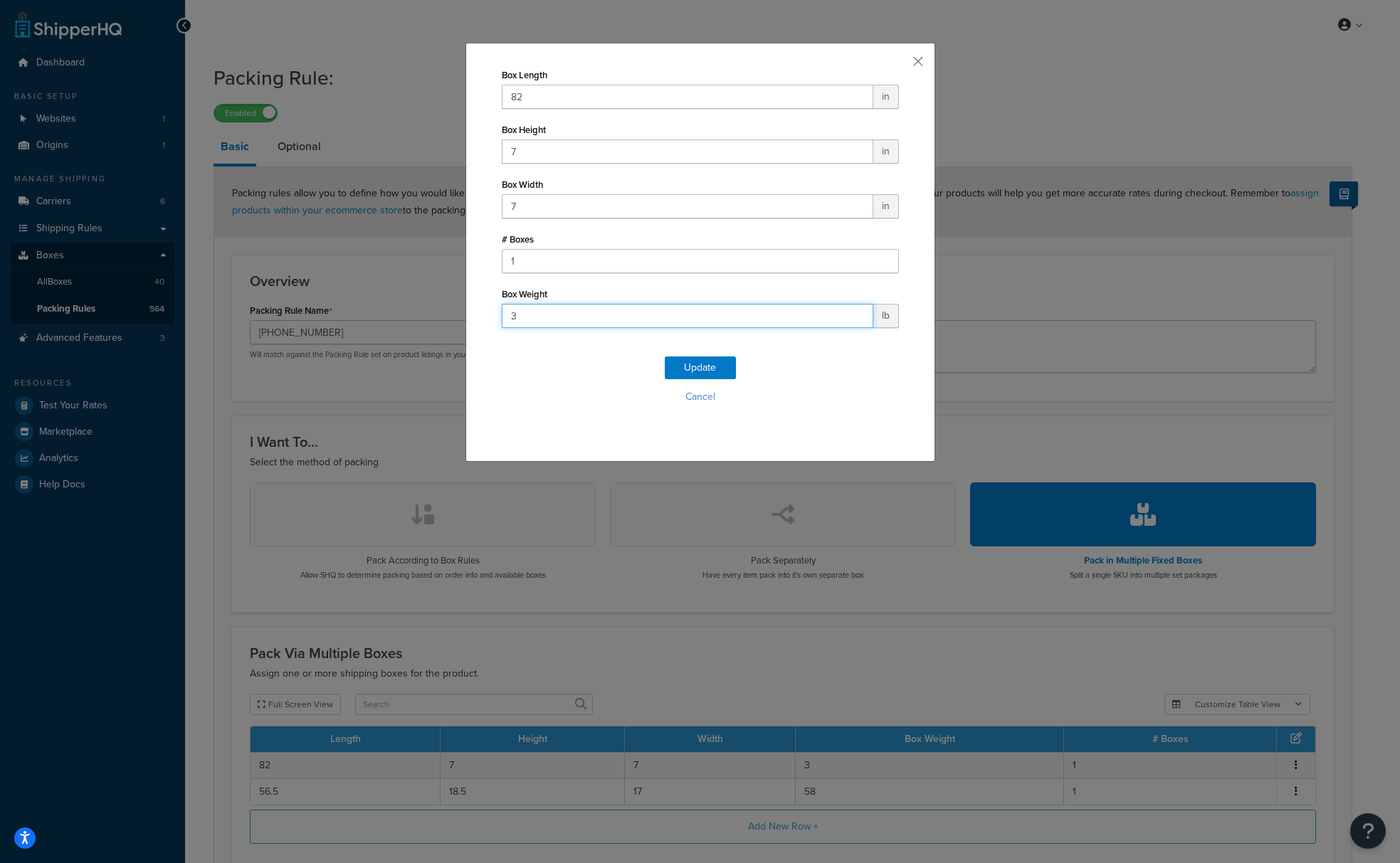
click at [632, 326] on input "3" at bounding box center [688, 315] width 371 height 24
drag, startPoint x: 575, startPoint y: 327, endPoint x: 487, endPoint y: 319, distance: 88.4
click at [487, 319] on div "Box Length 82 in Box Height 7 in Box Width 7 in # Boxes 1 Box Weight 3 lb Updat…" at bounding box center [700, 252] width 470 height 419
type input "16"
click at [691, 368] on button "Update" at bounding box center [700, 368] width 71 height 23
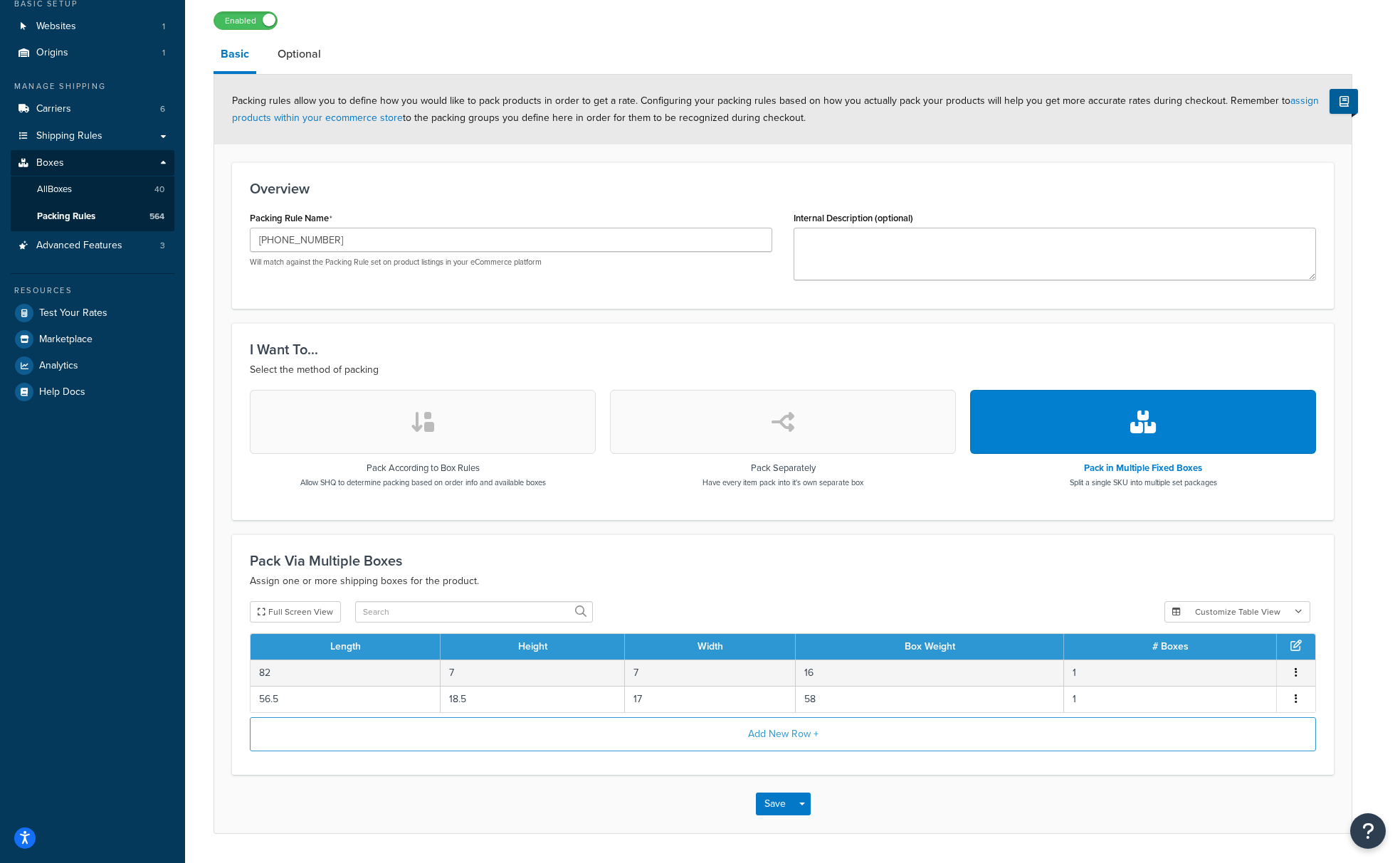
scroll to position [136, 0]
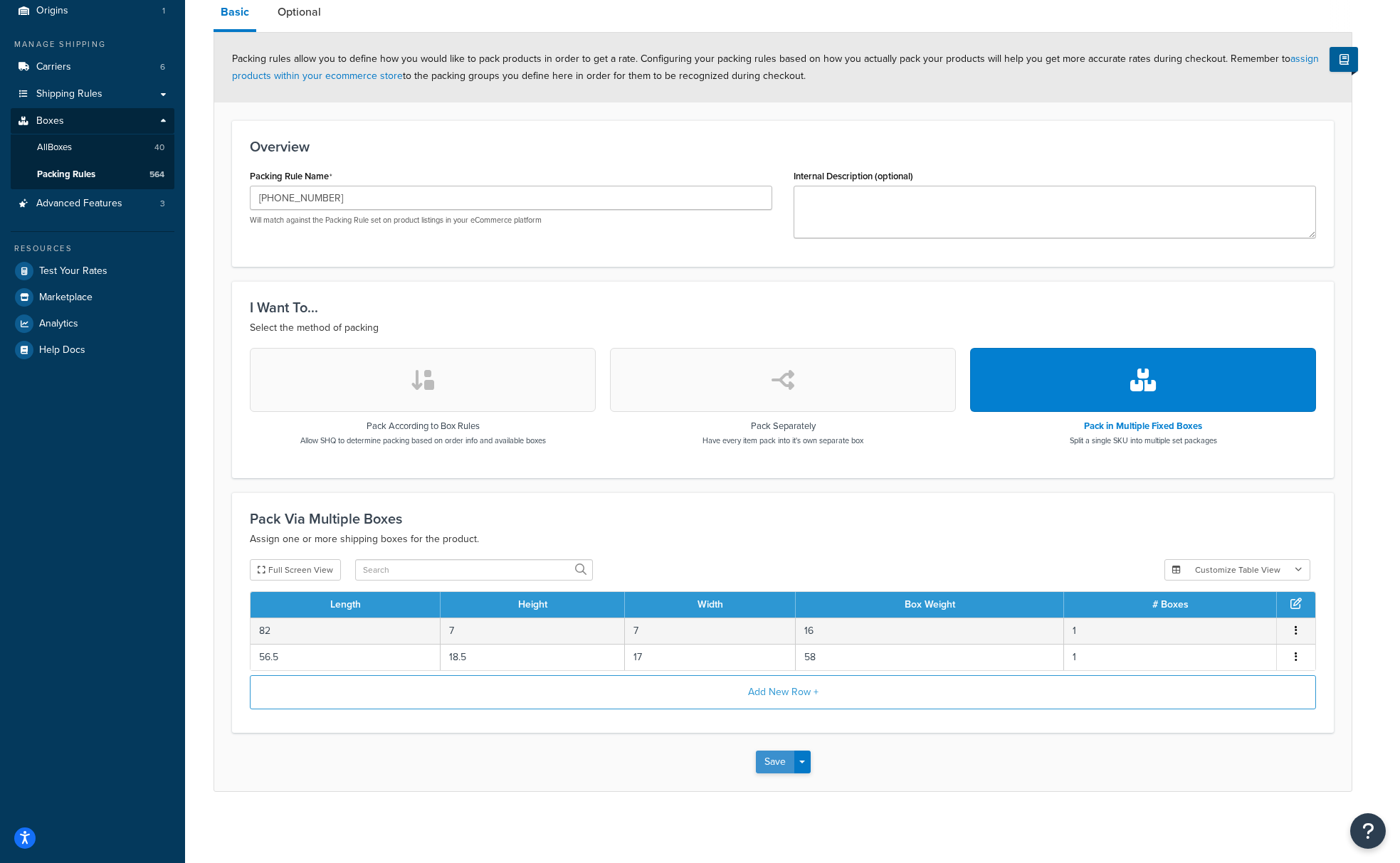
click at [763, 758] on button "Save" at bounding box center [775, 762] width 38 height 23
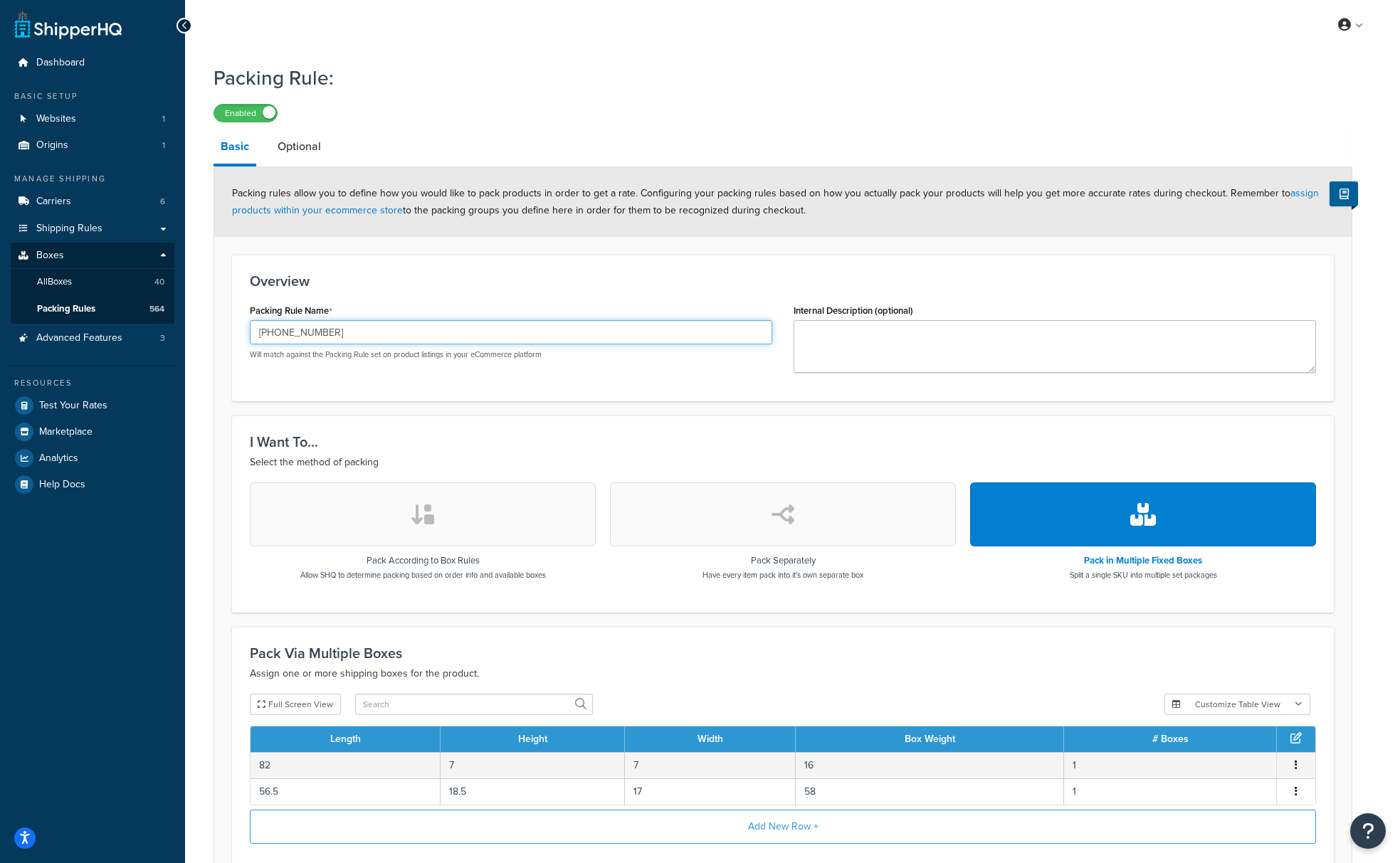
click at [280, 338] on input "209-27-621" at bounding box center [510, 331] width 523 height 24
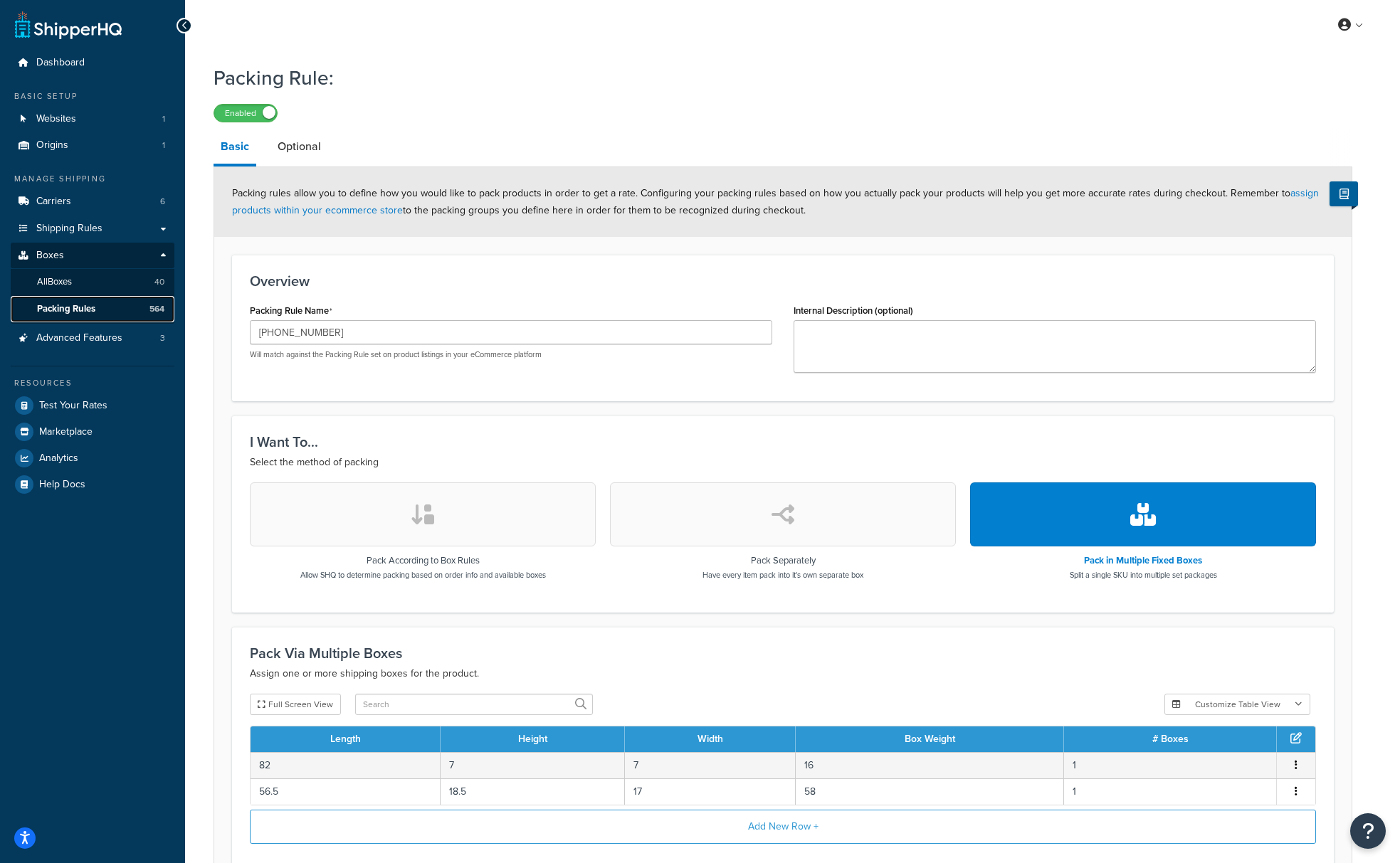
click at [94, 310] on span "Packing Rules" at bounding box center [66, 309] width 58 height 12
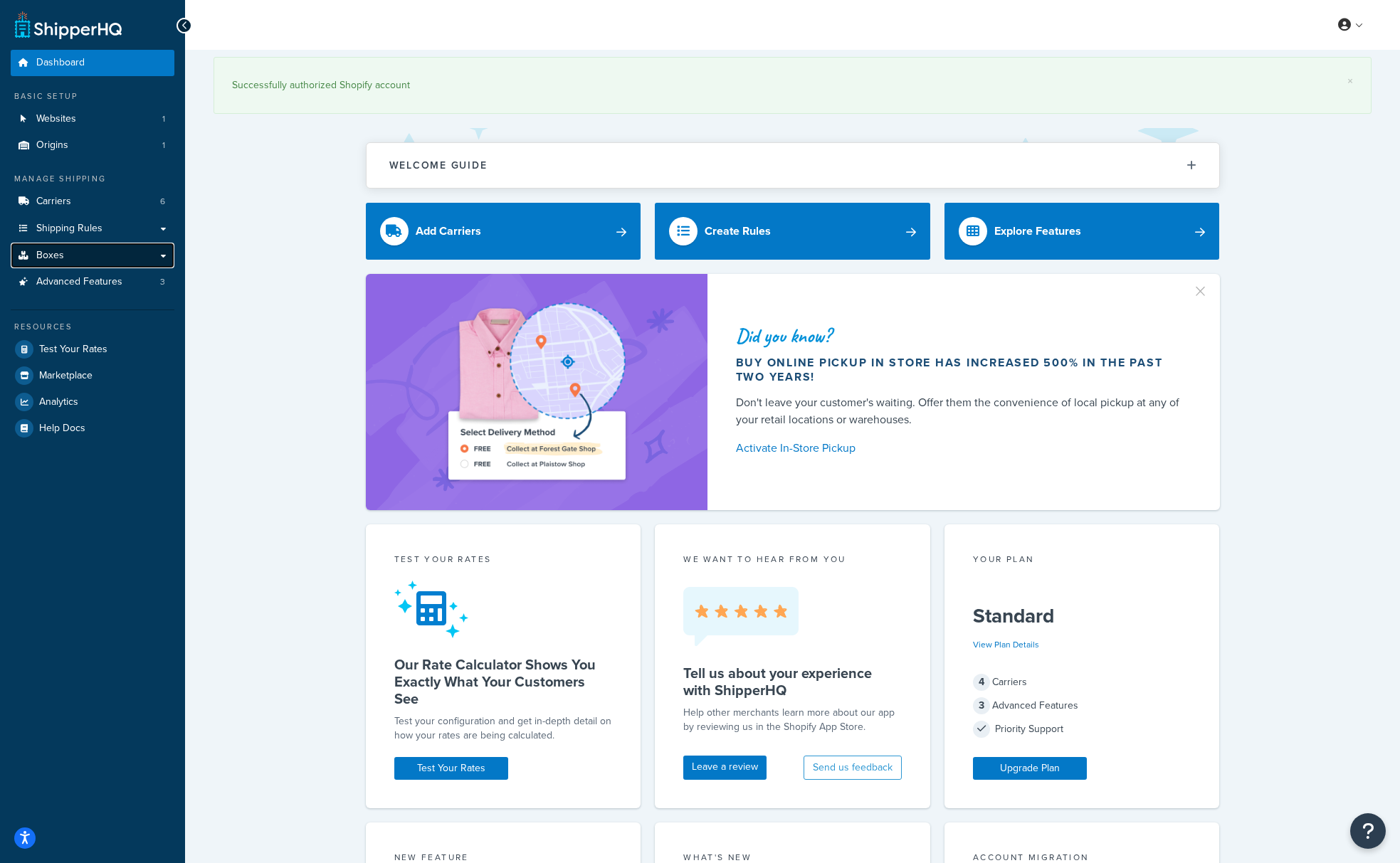
click at [69, 263] on link "Boxes" at bounding box center [92, 256] width 164 height 27
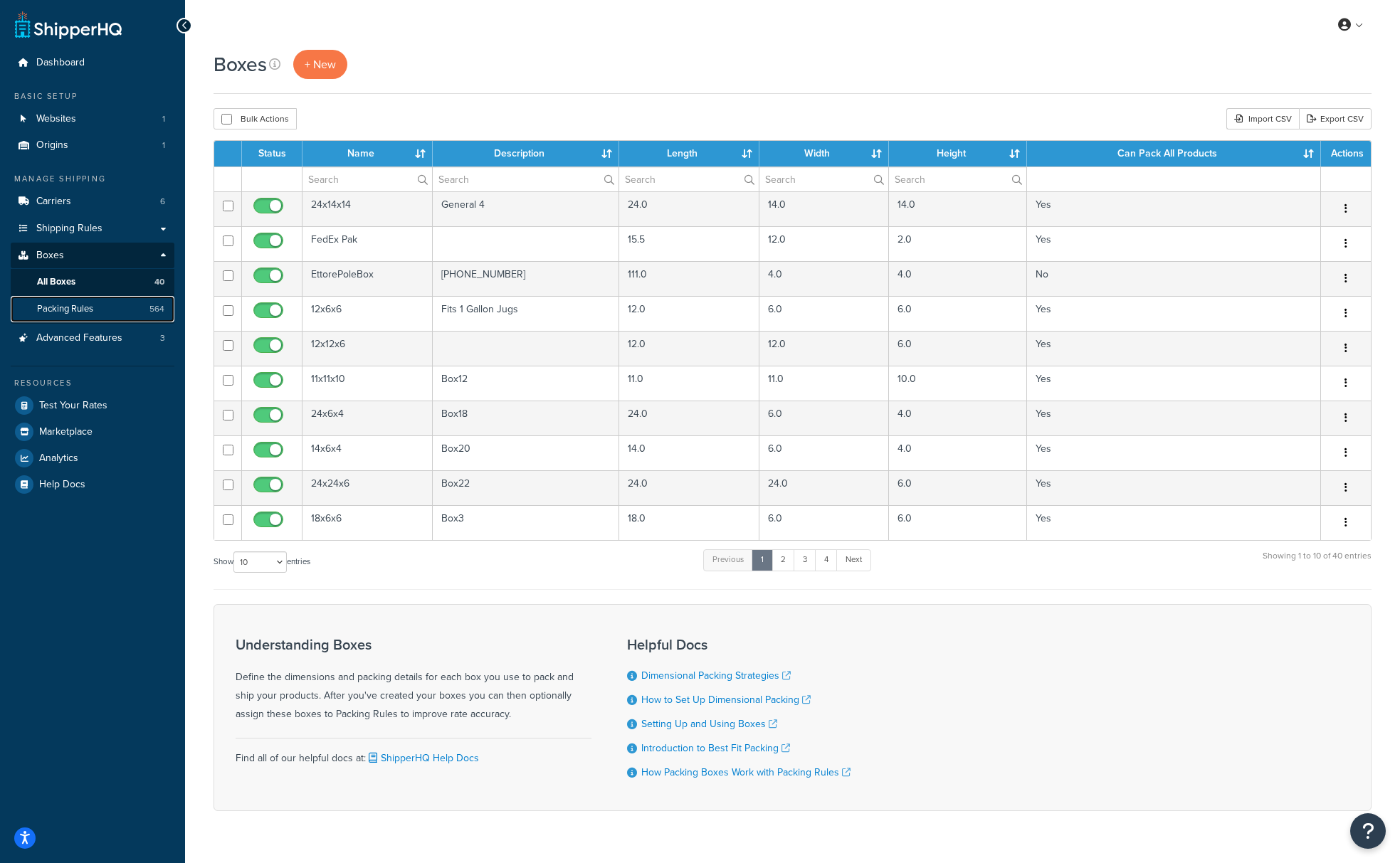
click at [57, 304] on span "Packing Rules" at bounding box center [65, 309] width 56 height 12
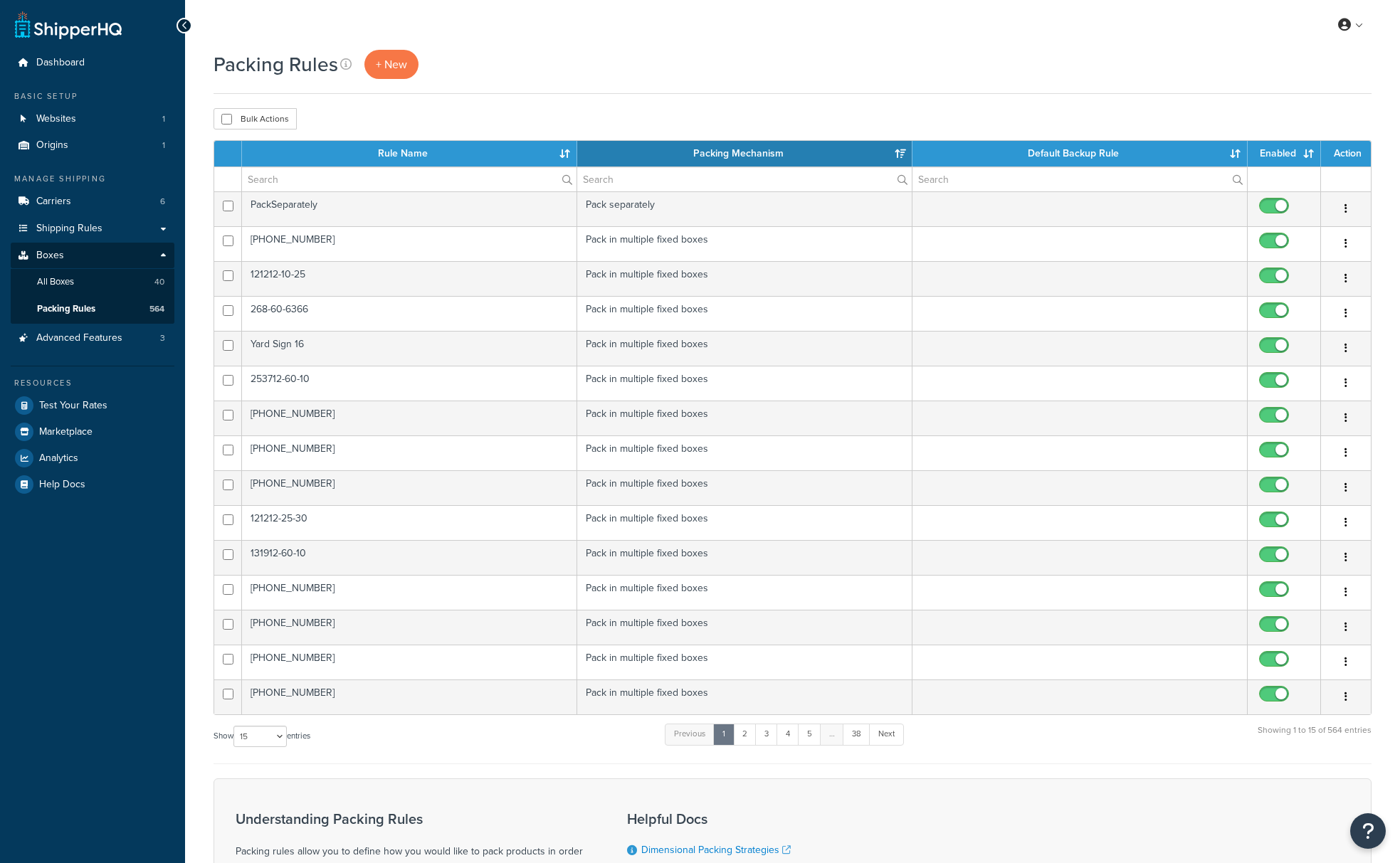
select select "15"
click at [345, 181] on input "text" at bounding box center [409, 179] width 334 height 24
paste input "[PHONE_NUMBER]"
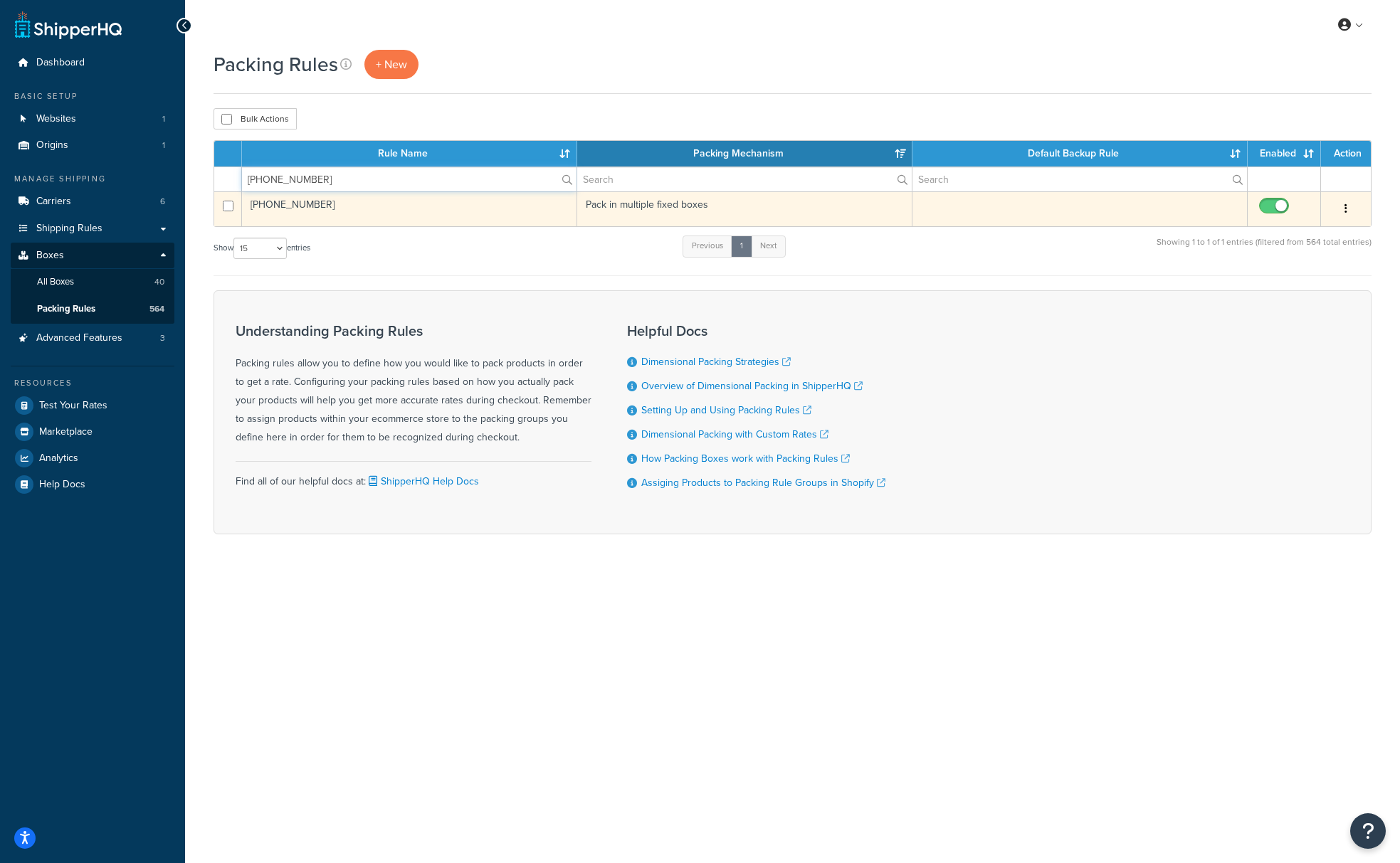
type input "[PHONE_NUMBER]"
click at [358, 215] on td "[PHONE_NUMBER]" at bounding box center [410, 209] width 335 height 35
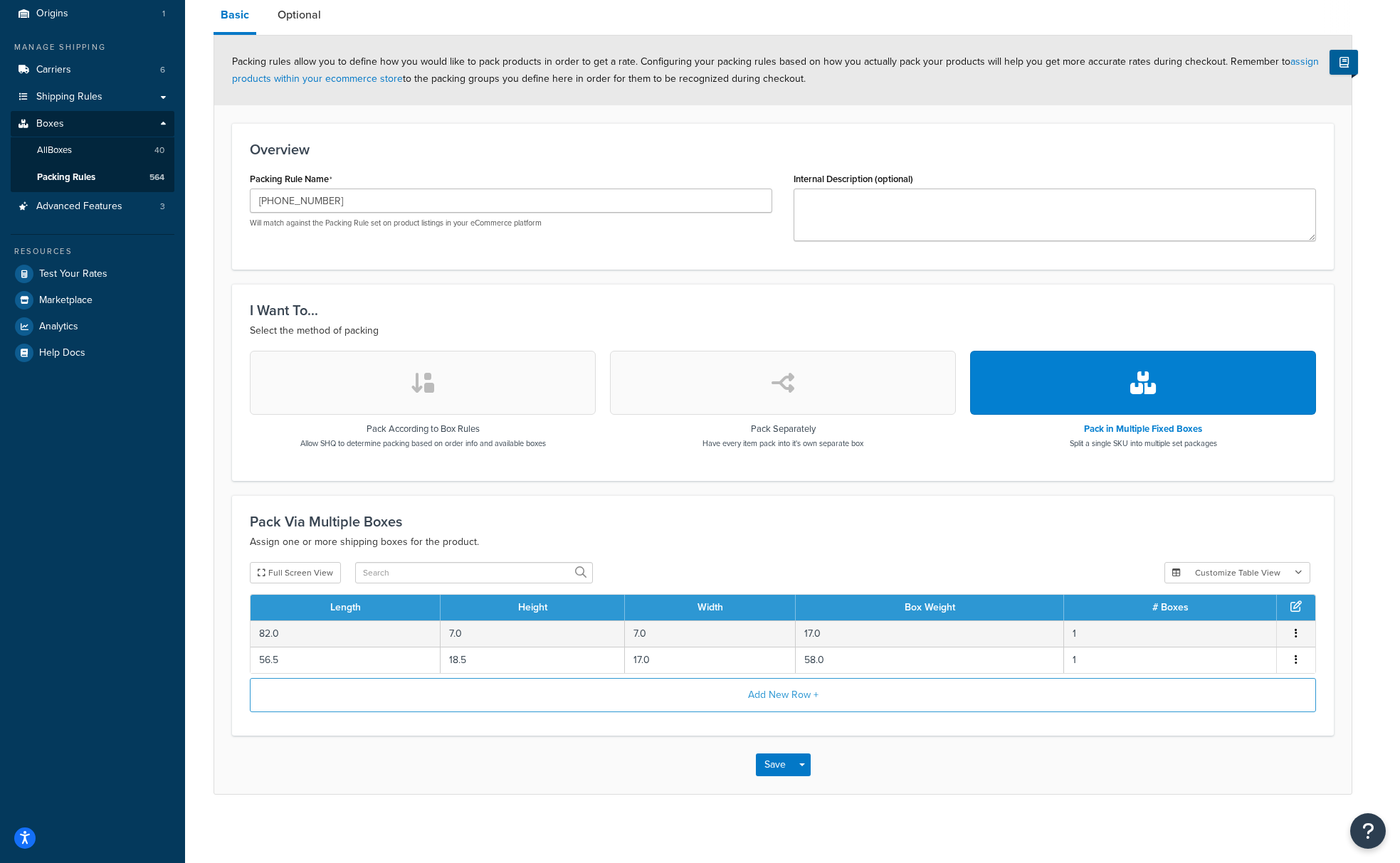
scroll to position [136, 0]
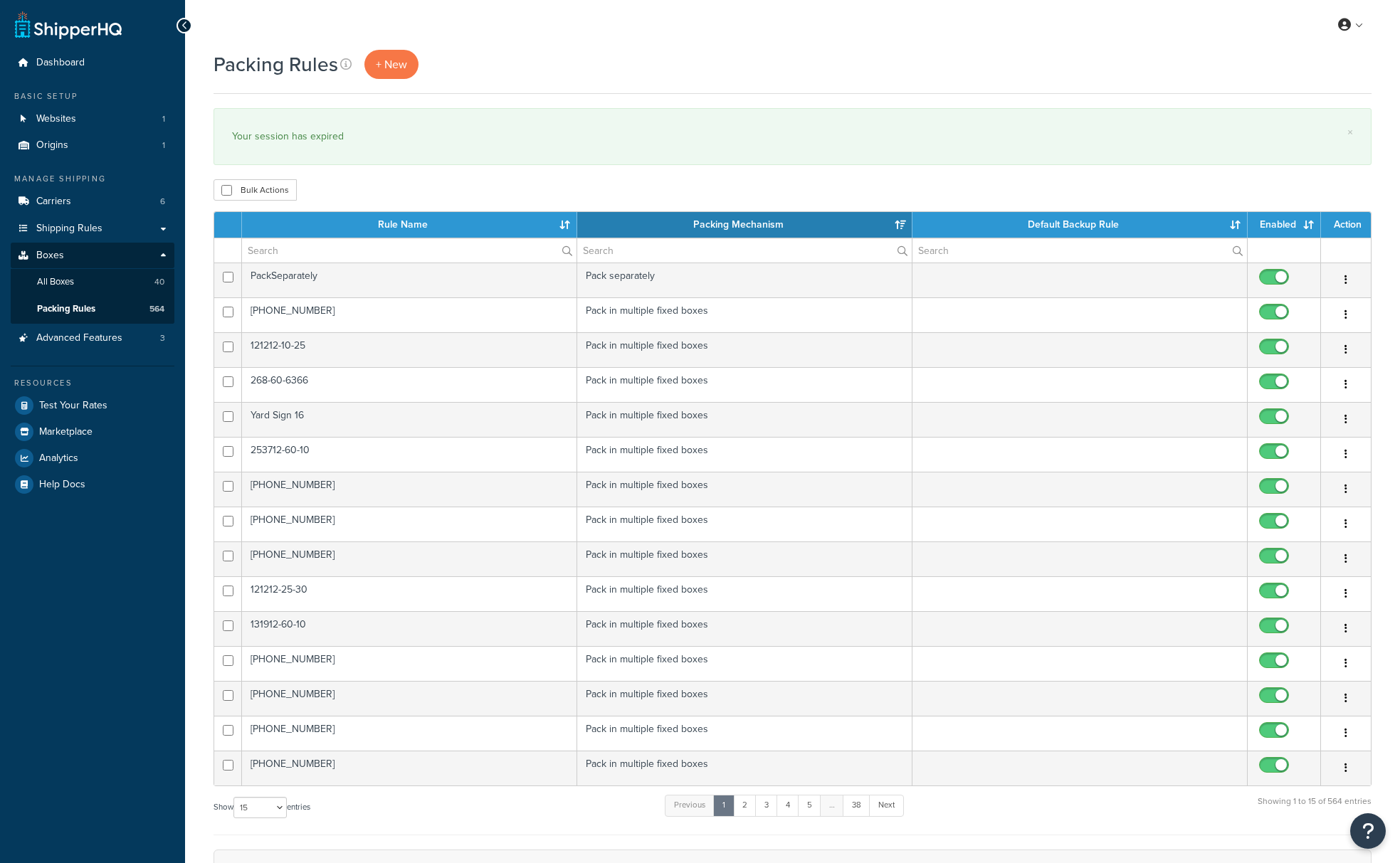
select select "15"
click at [275, 255] on input "text" at bounding box center [409, 250] width 334 height 24
paste input "209-27-621"
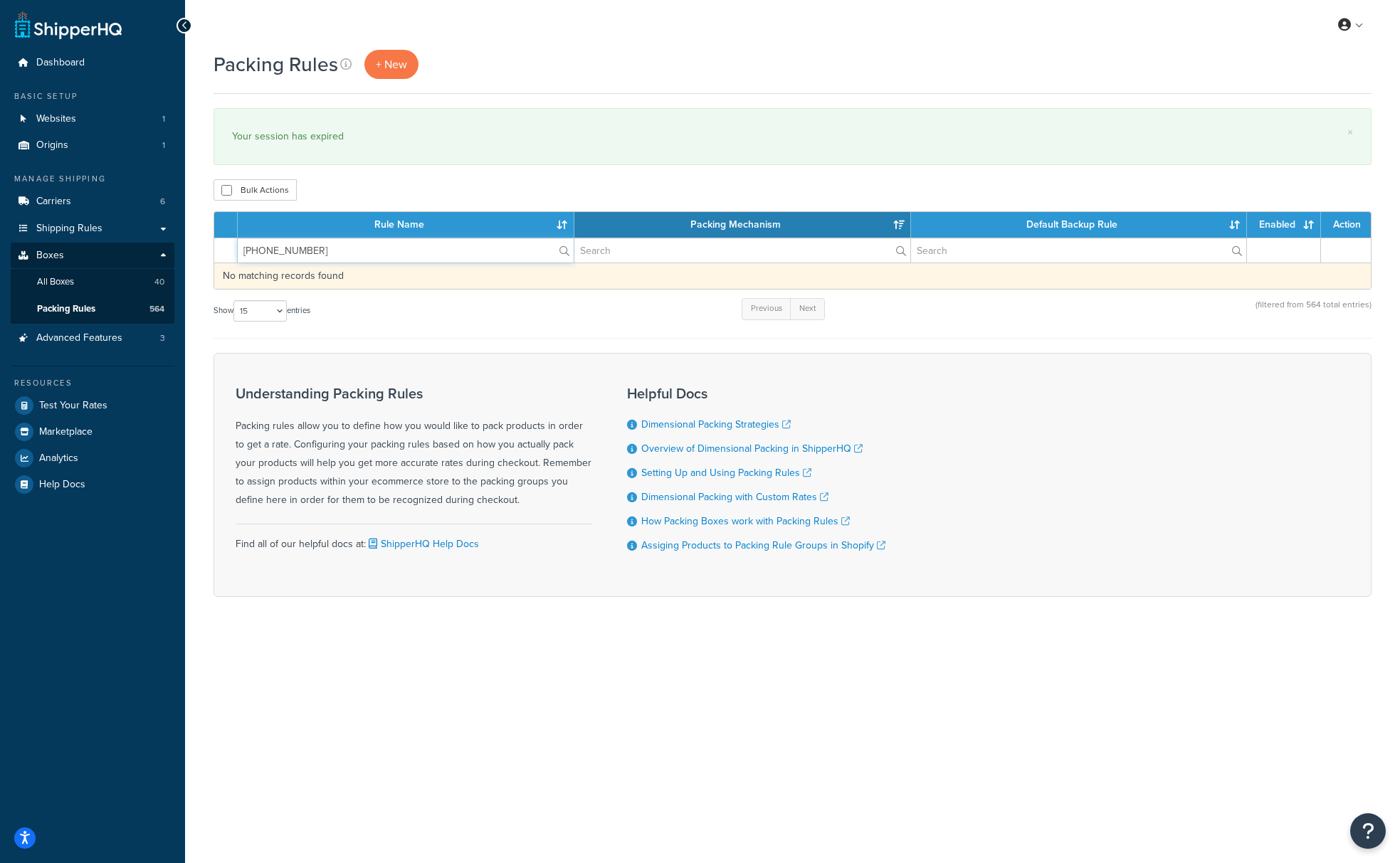
type input "209-27-620"
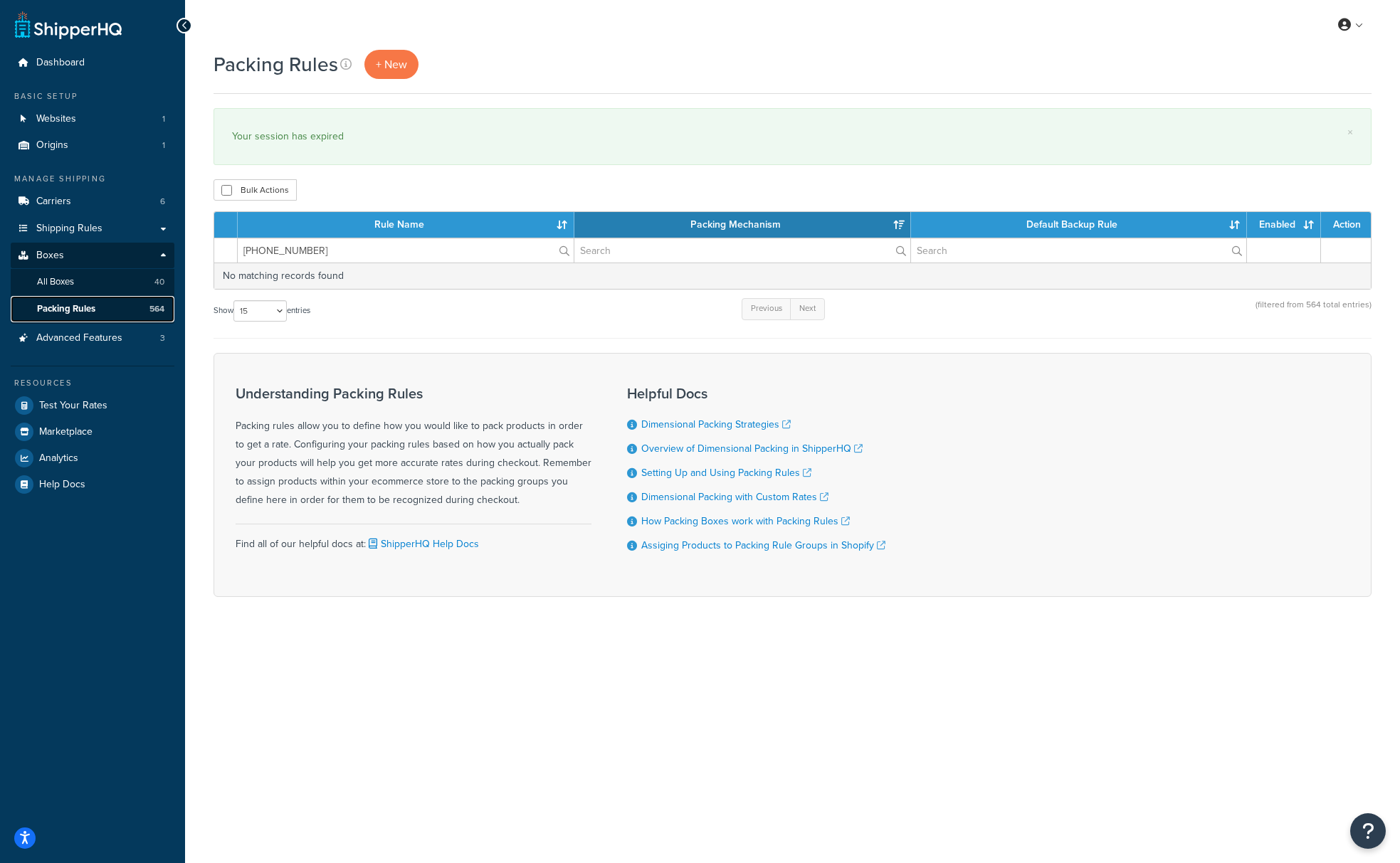
click at [114, 311] on link "Packing Rules 564" at bounding box center [92, 310] width 164 height 27
click at [86, 311] on span "Packing Rules" at bounding box center [66, 309] width 58 height 12
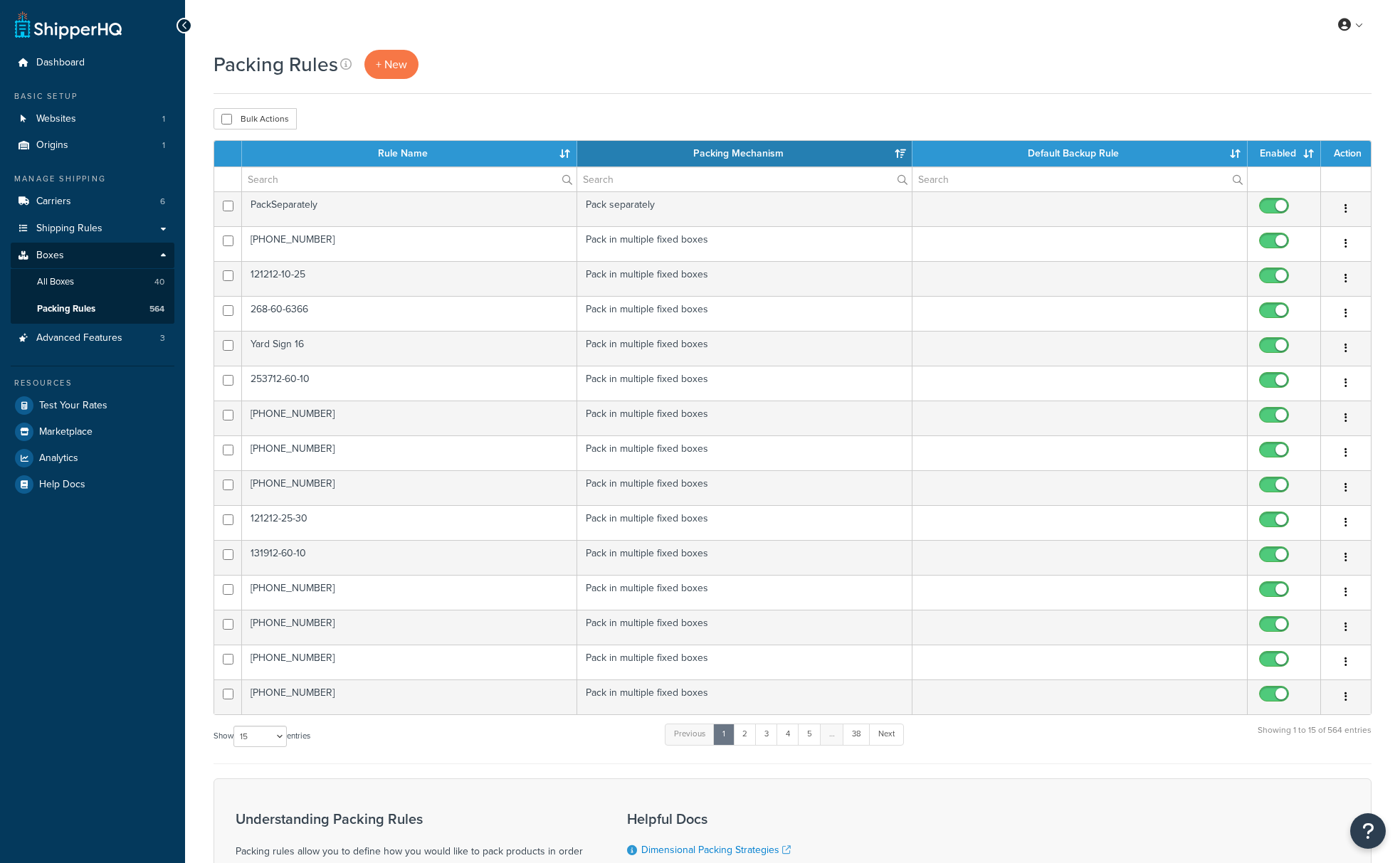
select select "15"
click at [291, 187] on input "text" at bounding box center [409, 179] width 334 height 24
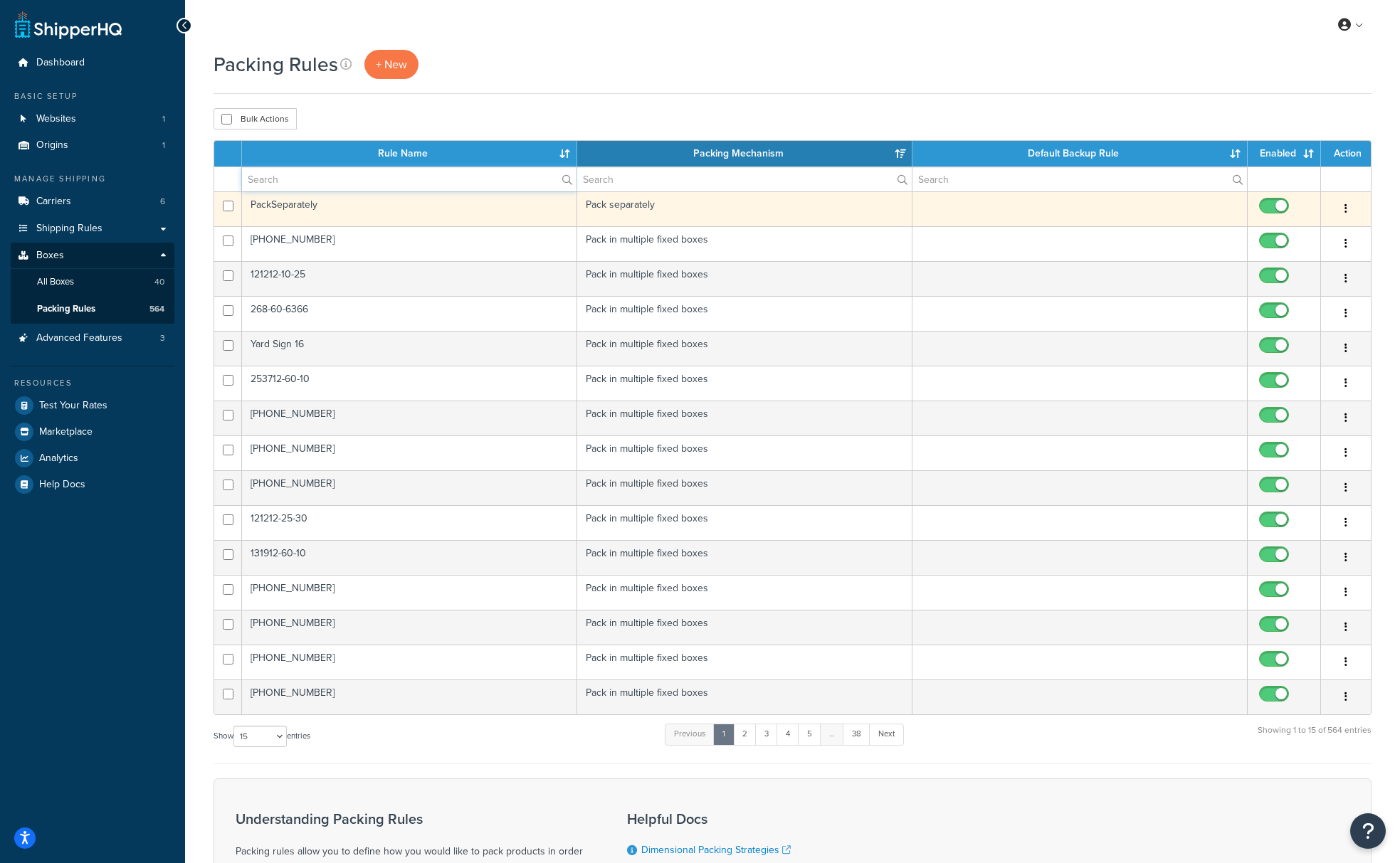
paste input "209-27-621"
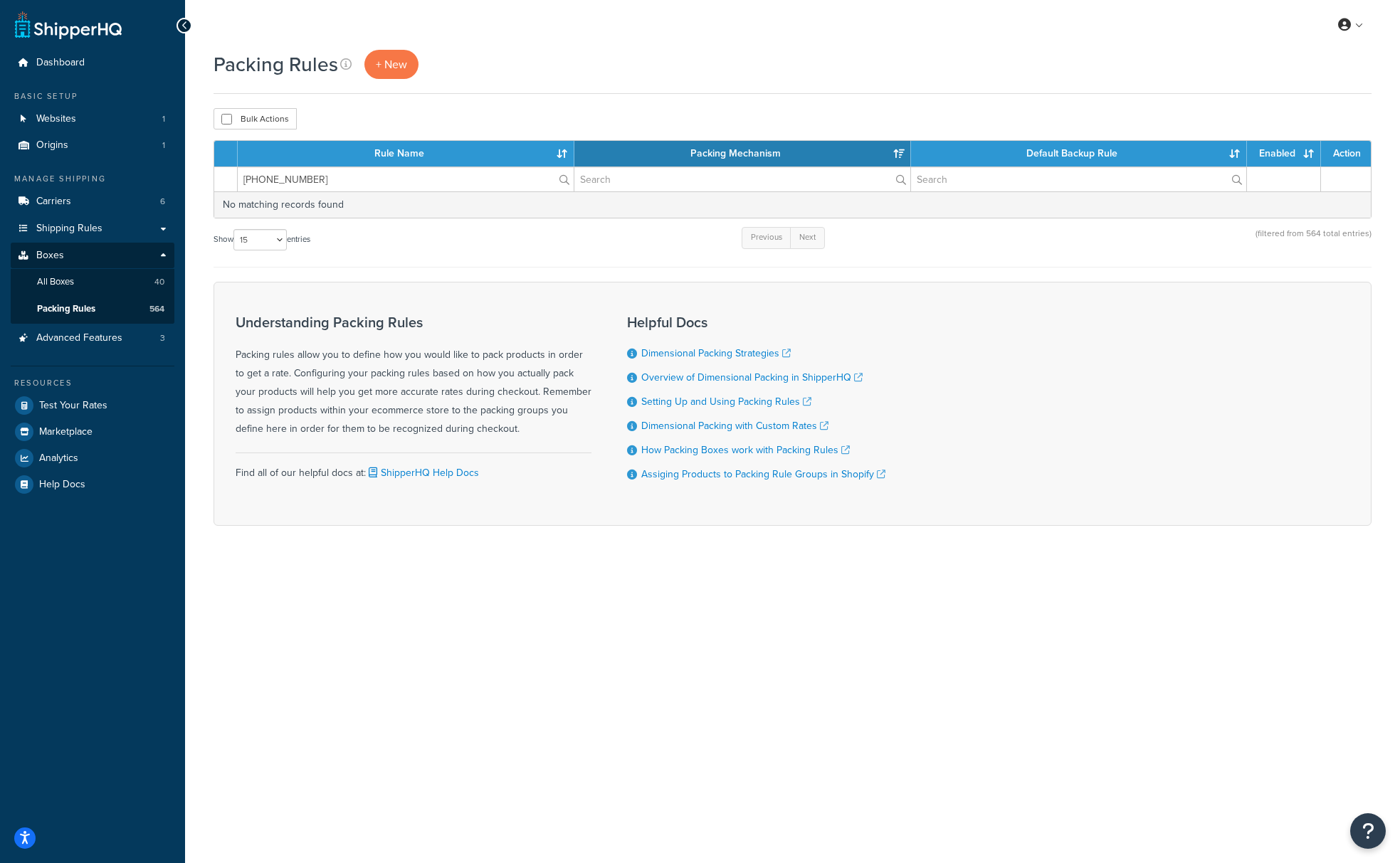
click at [353, 250] on div "Show 10 15 25 50 100 entries Previous Next (filtered from 564 total entries)" at bounding box center [792, 247] width 1158 height 42
click at [385, 184] on input "209-27-620" at bounding box center [406, 179] width 336 height 24
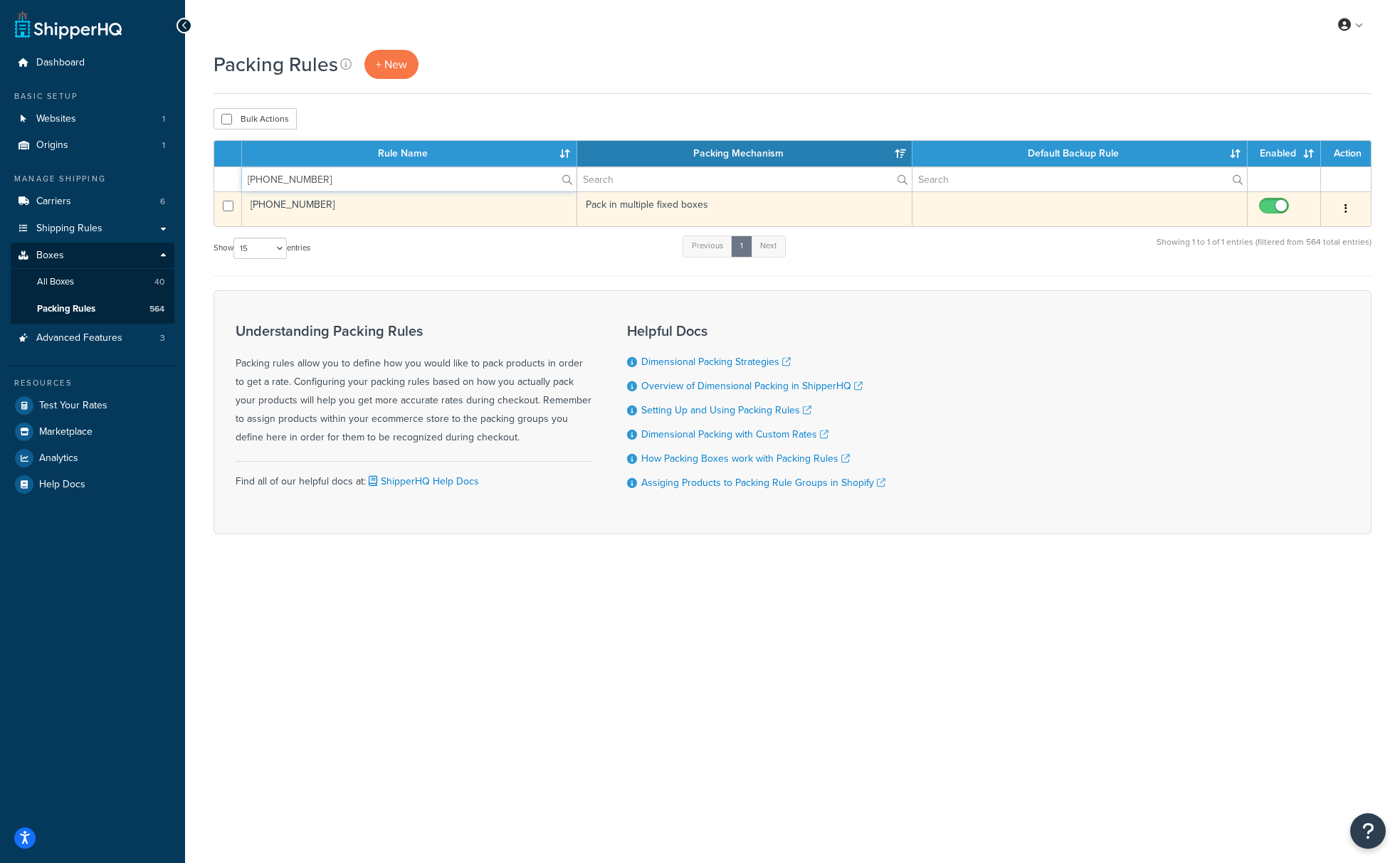
type input "[PHONE_NUMBER]"
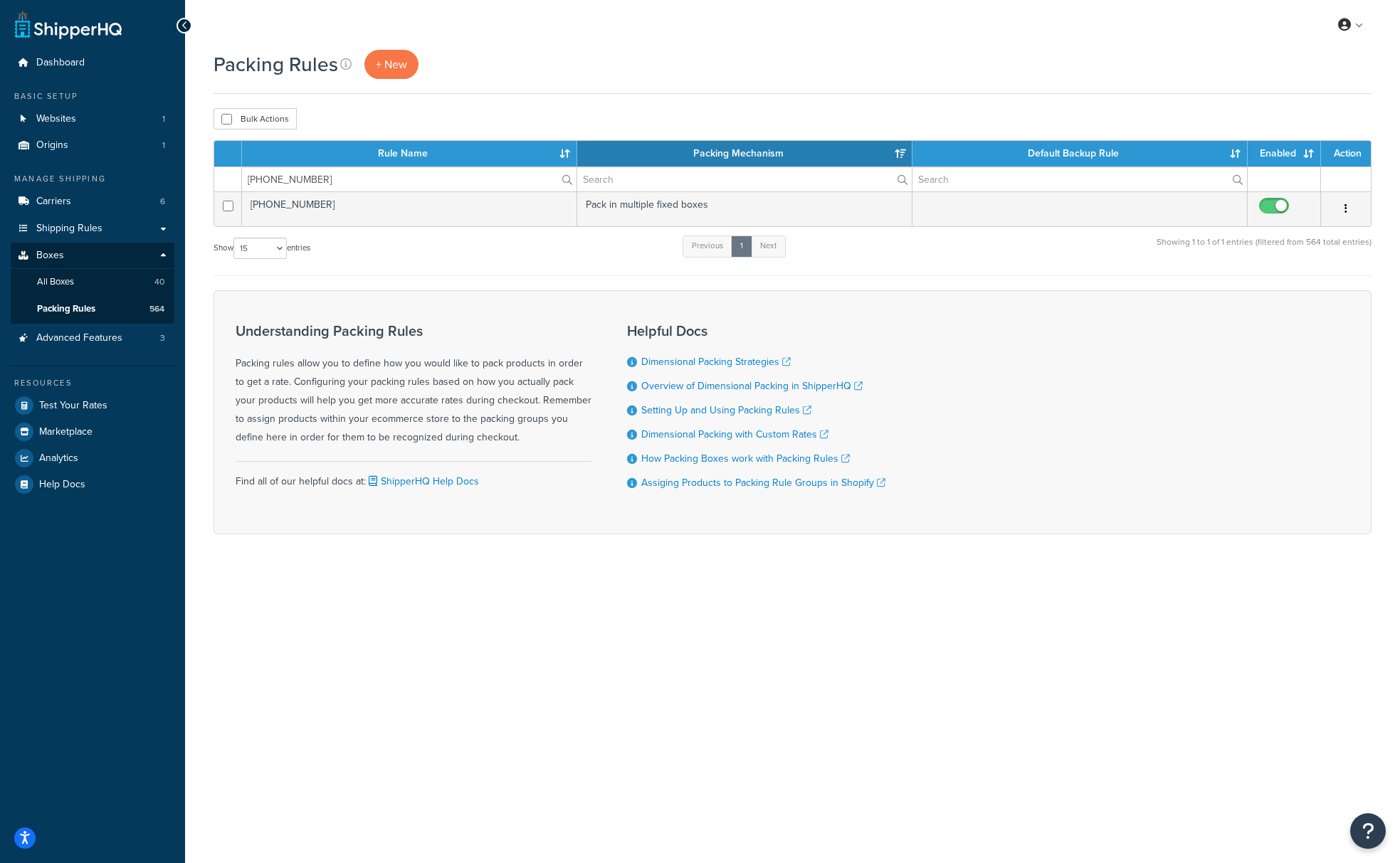
click at [326, 205] on td "209-27-268" at bounding box center [410, 209] width 335 height 35
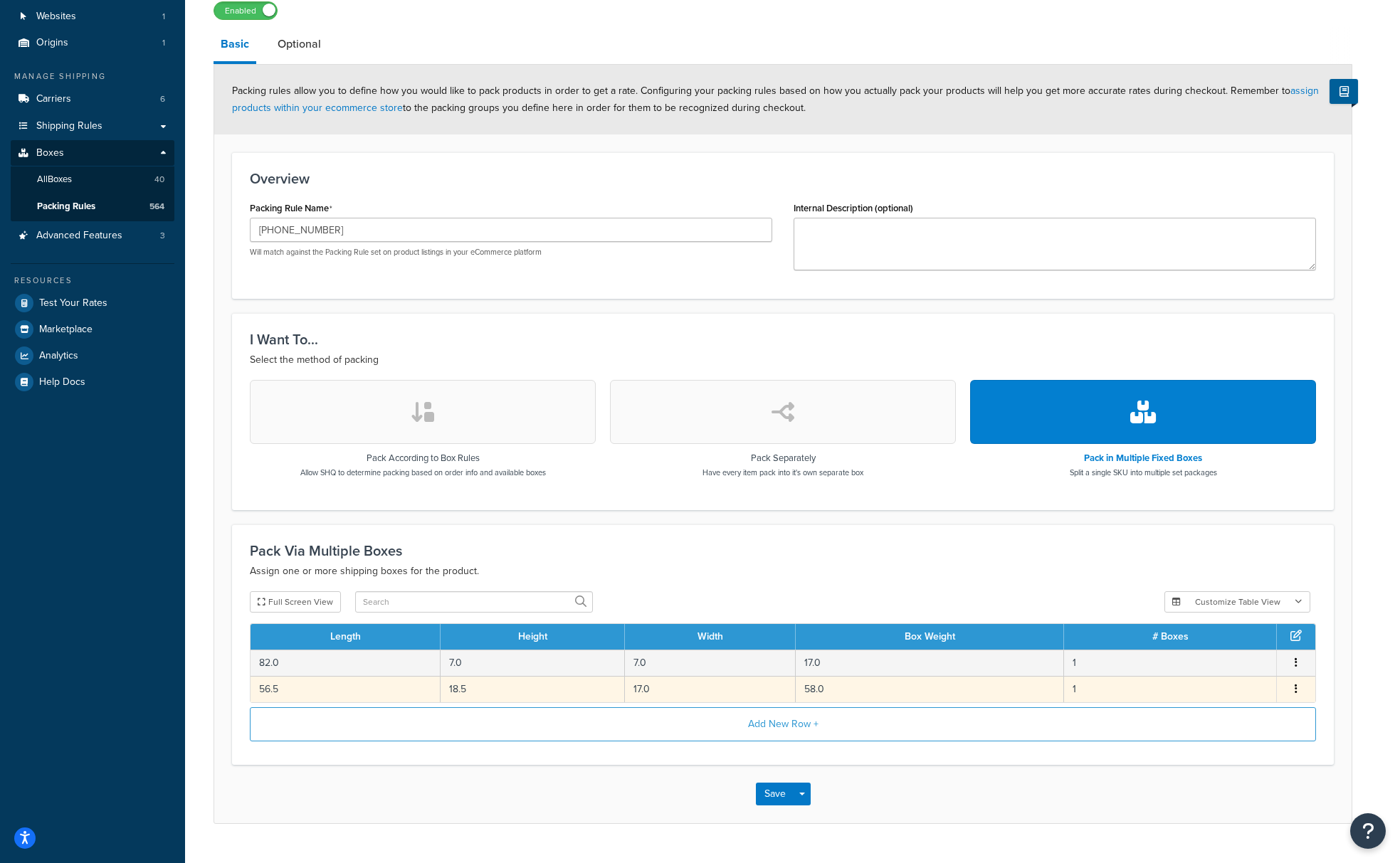
scroll to position [136, 0]
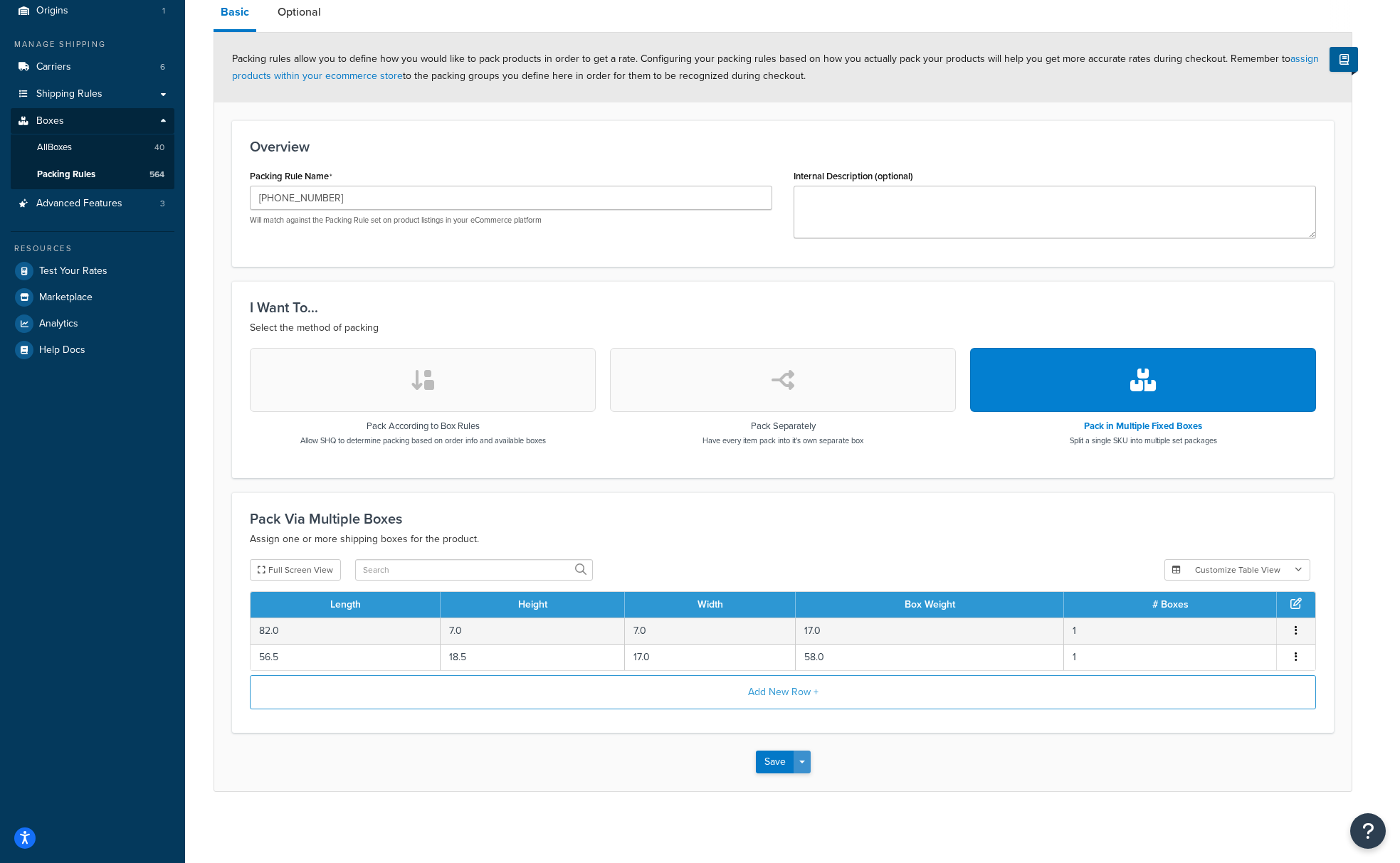
click at [800, 767] on button "Save Dropdown" at bounding box center [802, 762] width 17 height 23
click at [799, 822] on button "Save and Duplicate" at bounding box center [825, 817] width 137 height 30
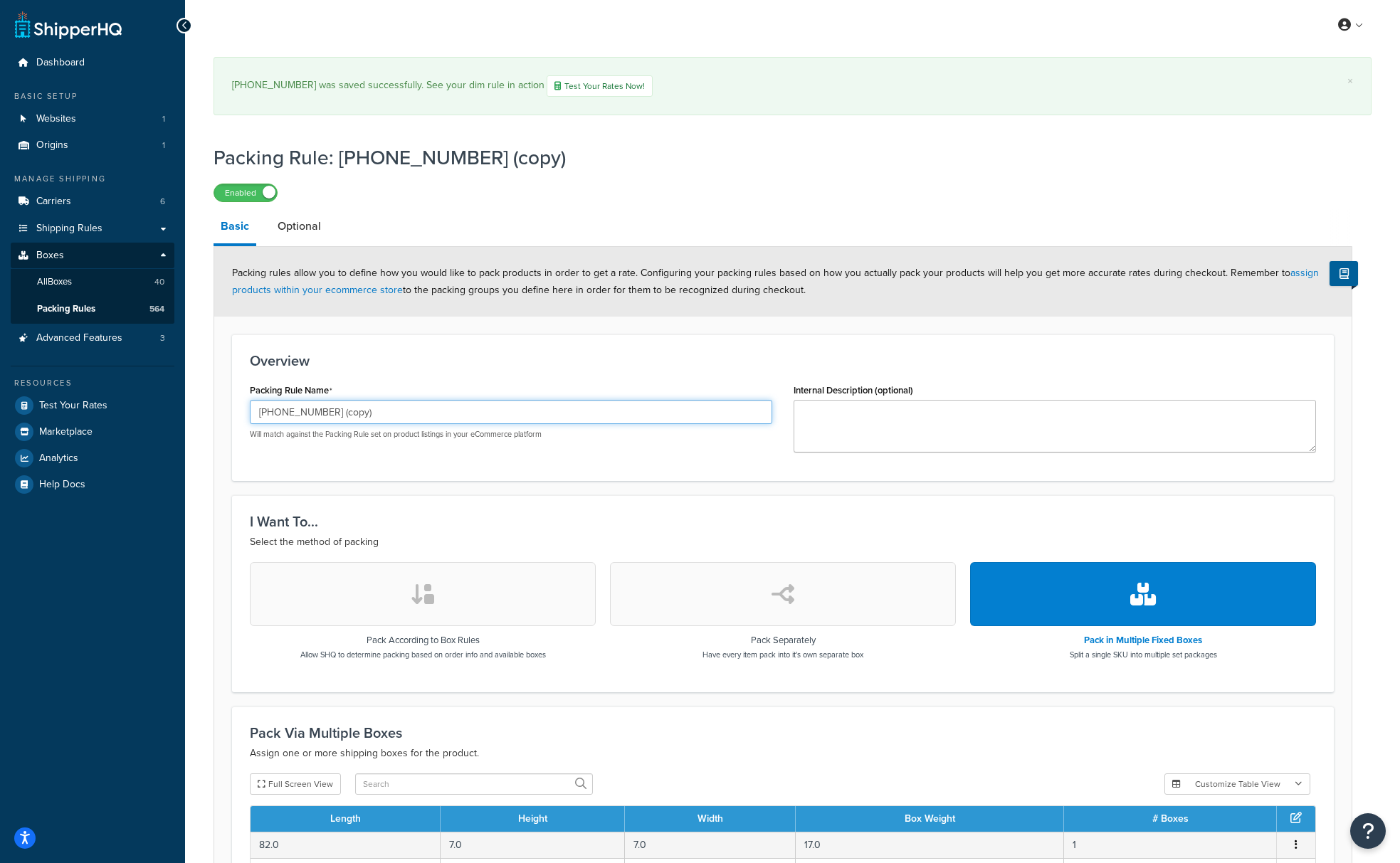
click at [338, 418] on input "209-27-268 (copy)" at bounding box center [510, 411] width 523 height 24
paste input "620"
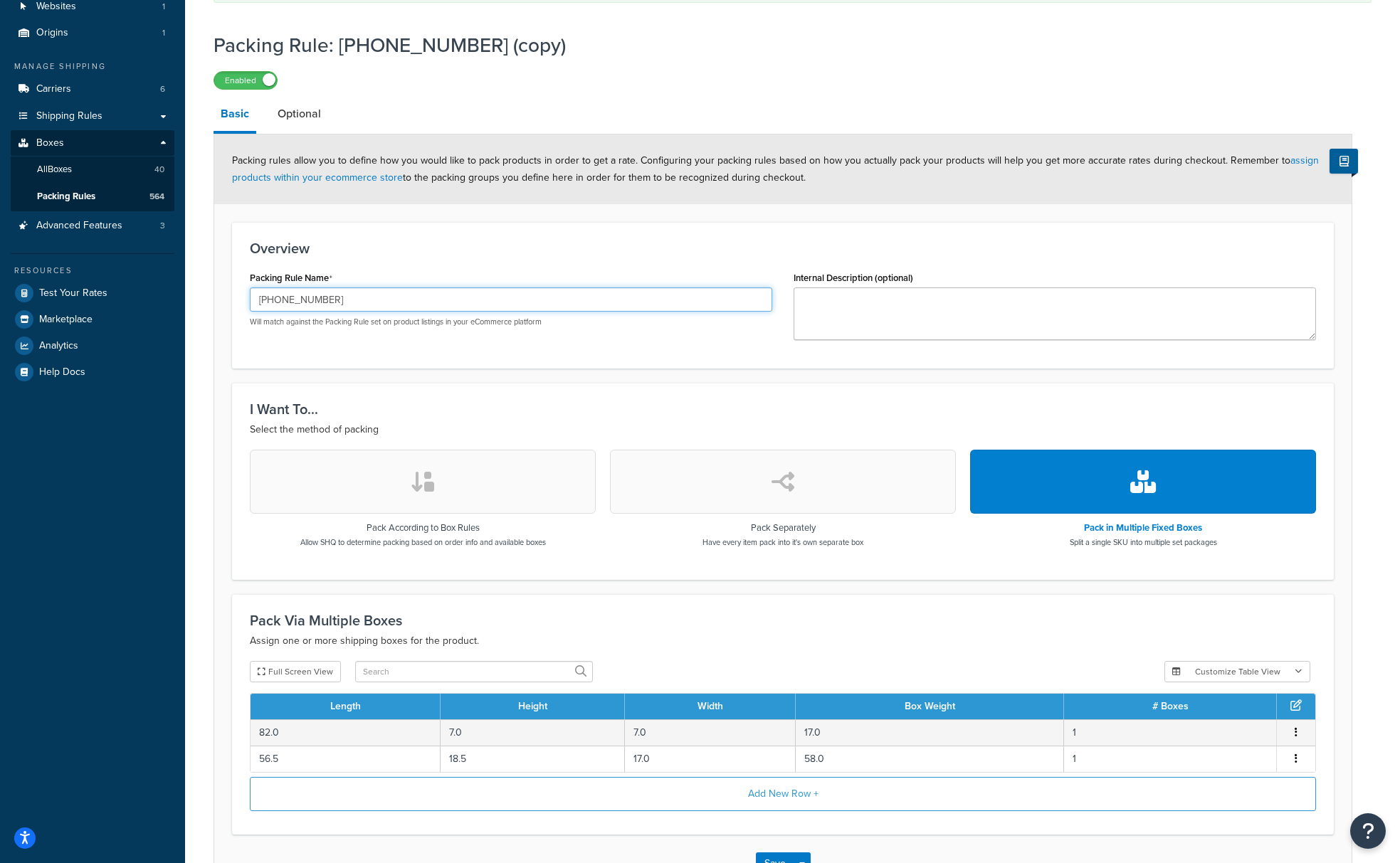
scroll to position [126, 0]
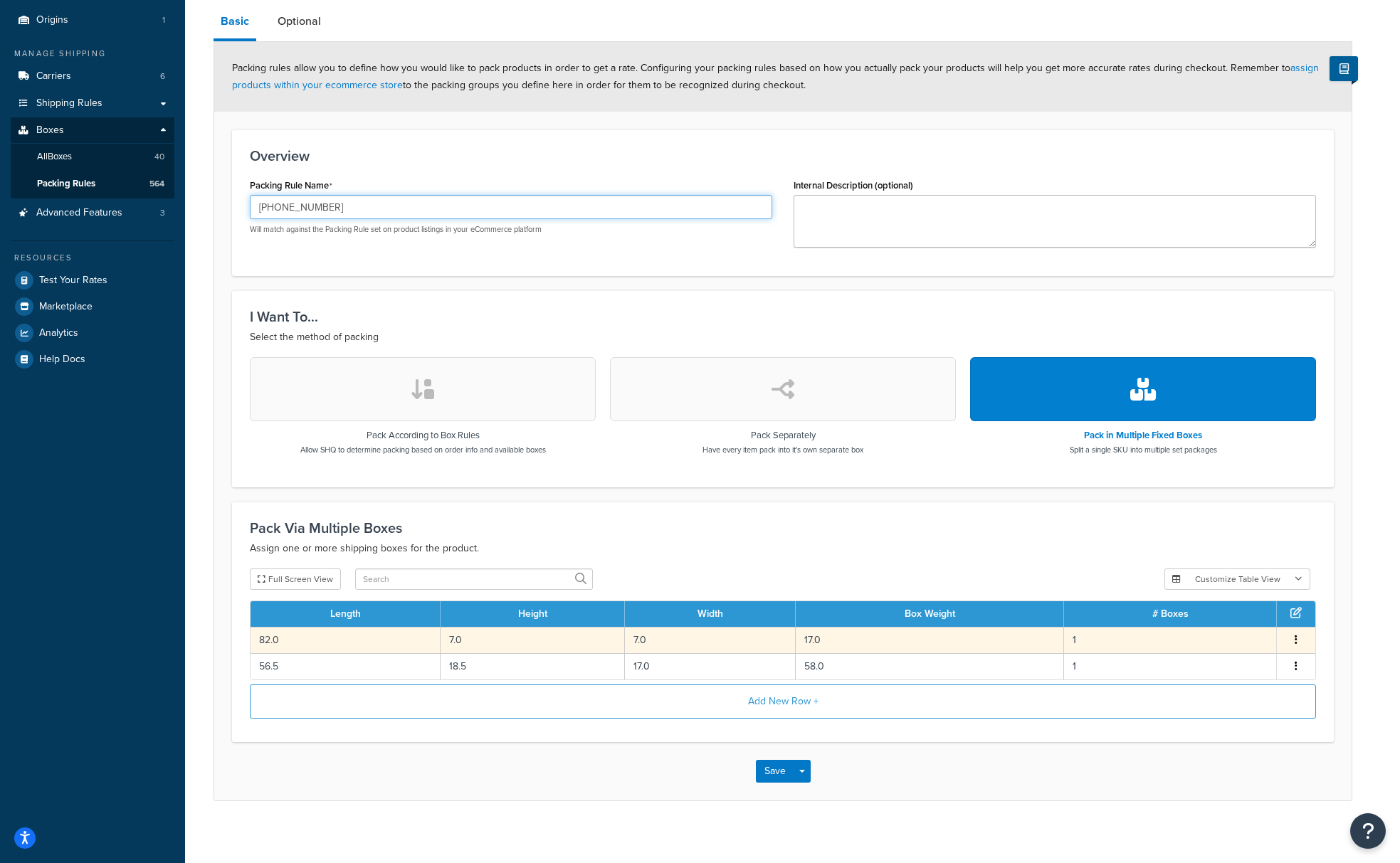
type input "[PHONE_NUMBER]"
click at [846, 680] on tbody "82.0 7.0 7.0 17.0 1 Edit Delete 56.5 18.5 17.0 58.0 1 Edit Delete" at bounding box center [783, 652] width 1065 height 52
click at [835, 632] on td "17.0" at bounding box center [930, 640] width 269 height 27
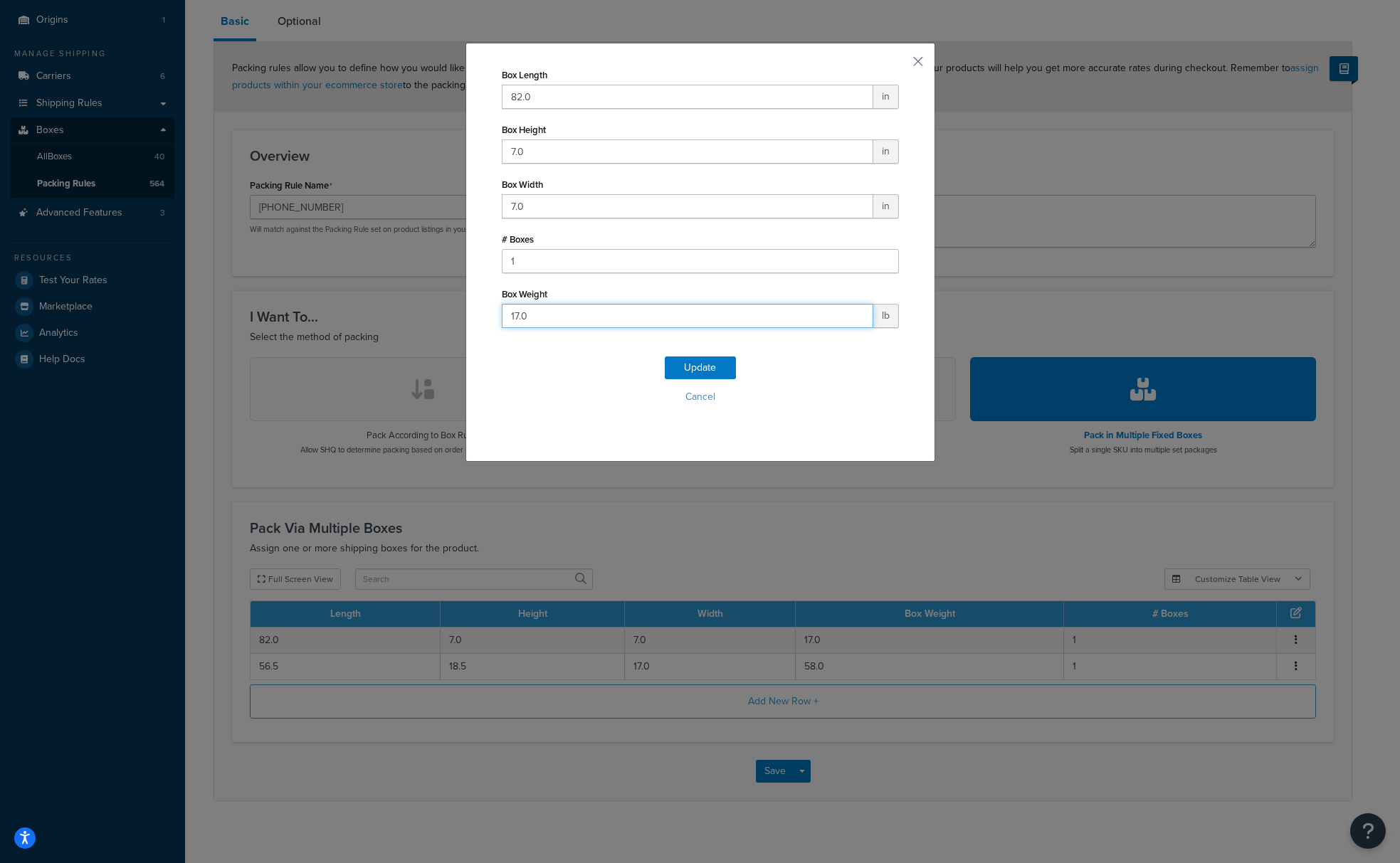
drag, startPoint x: 559, startPoint y: 311, endPoint x: 491, endPoint y: 311, distance: 68.0
click at [491, 311] on div "Box Length 82.0 in Box Height 7.0 in Box Width 7.0 in # Boxes 1 Box Weight 17.0…" at bounding box center [700, 252] width 470 height 419
type input "15"
click at [721, 372] on button "Update" at bounding box center [700, 368] width 71 height 23
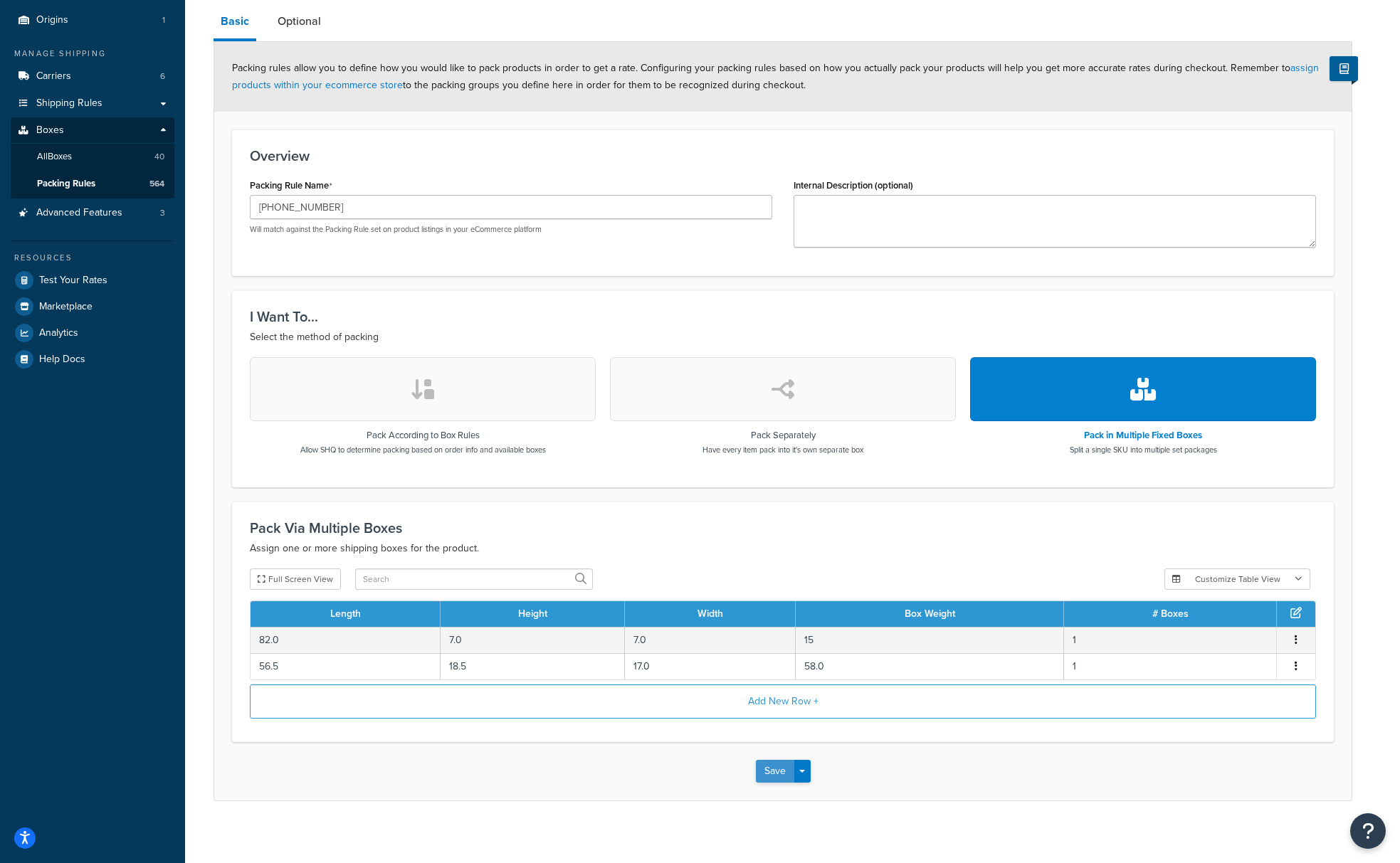
click at [772, 770] on button "Save" at bounding box center [775, 772] width 38 height 23
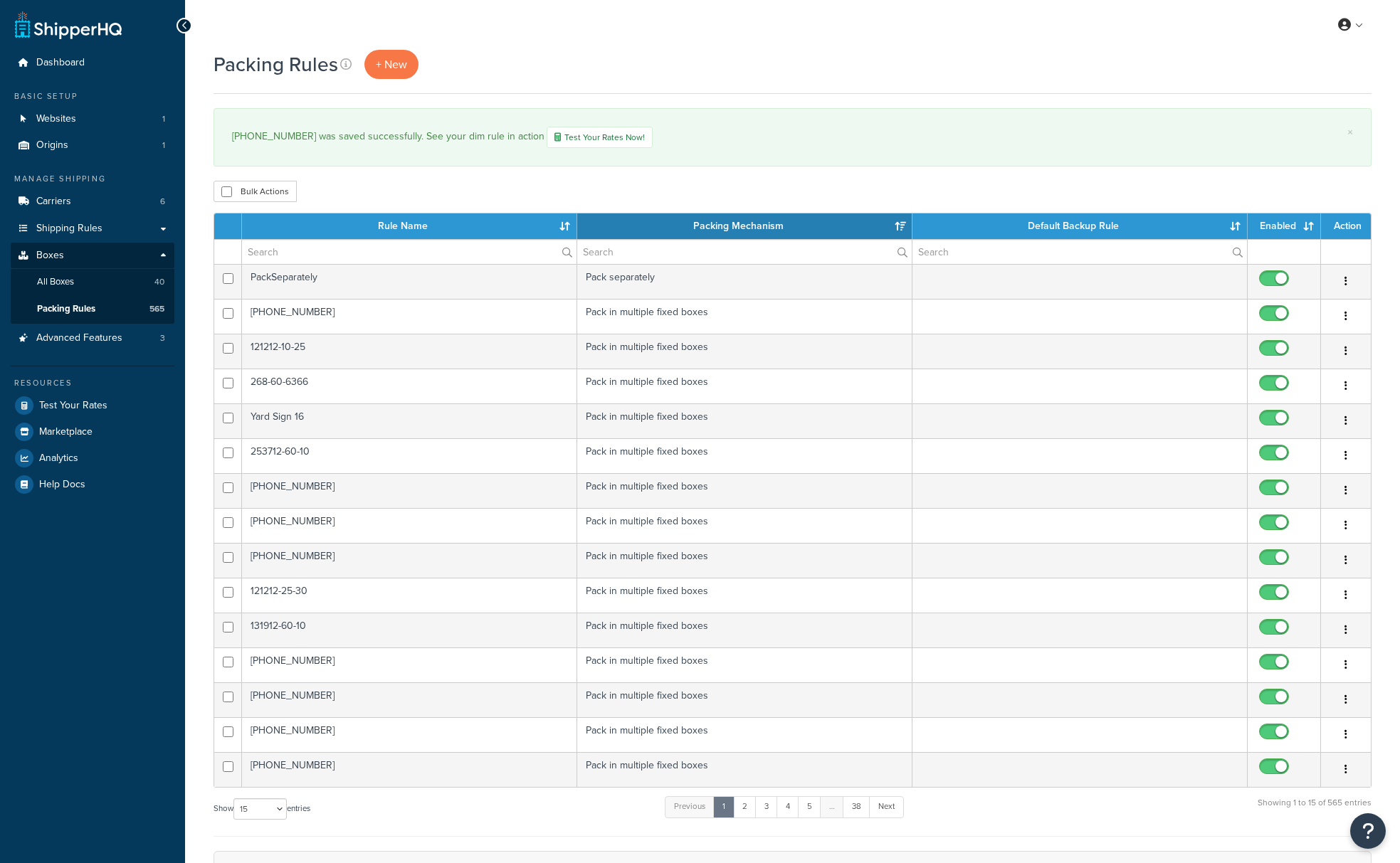
select select "15"
drag, startPoint x: 282, startPoint y: 139, endPoint x: 226, endPoint y: 138, distance: 56.0
click at [226, 138] on div "× [PHONE_NUMBER] was saved successfully. See your dim rule in action Test Your …" at bounding box center [792, 137] width 1158 height 58
copy div "[PHONE_NUMBER]"
click at [260, 256] on input "text" at bounding box center [409, 251] width 334 height 24
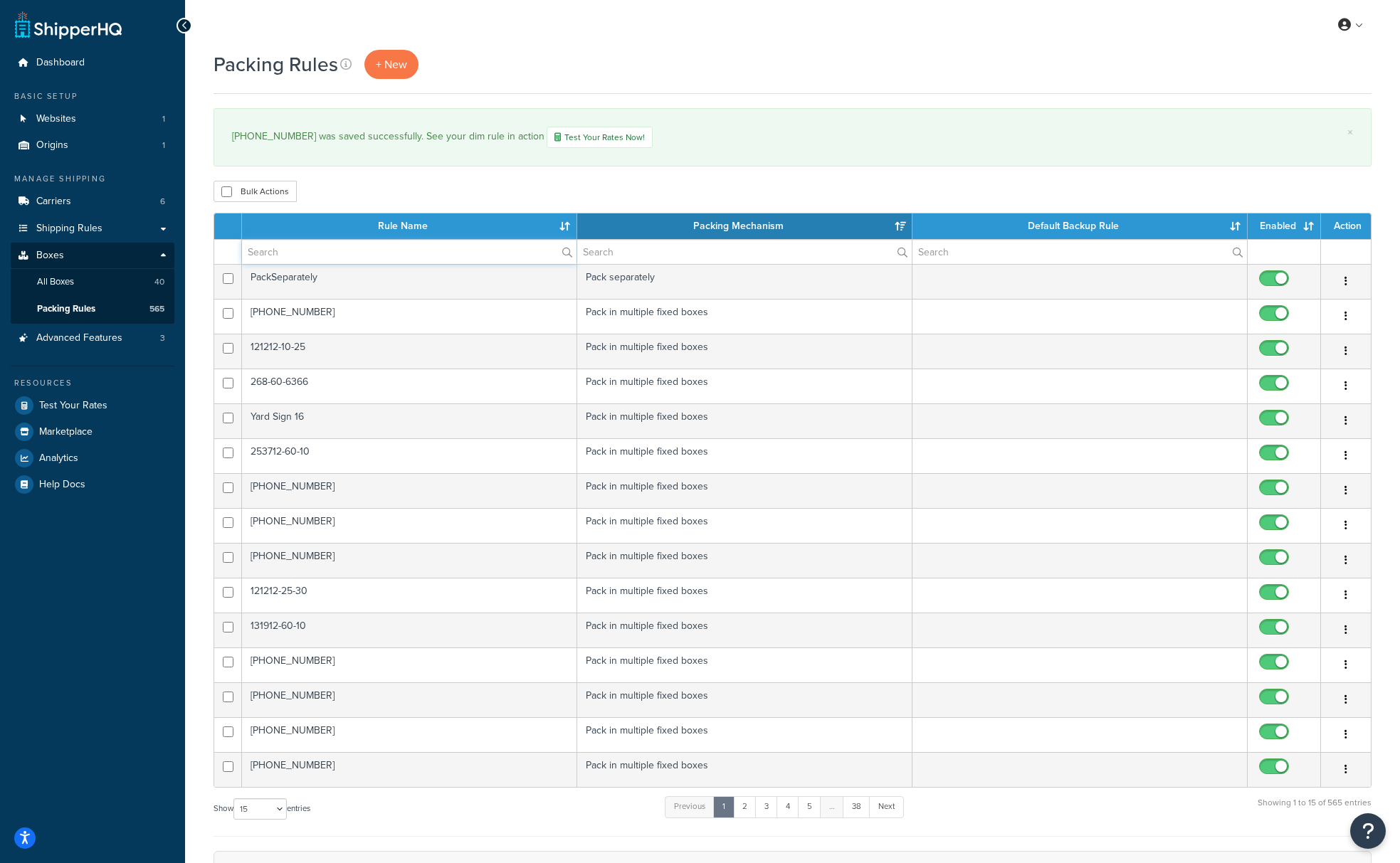
paste input "[PHONE_NUMBER]"
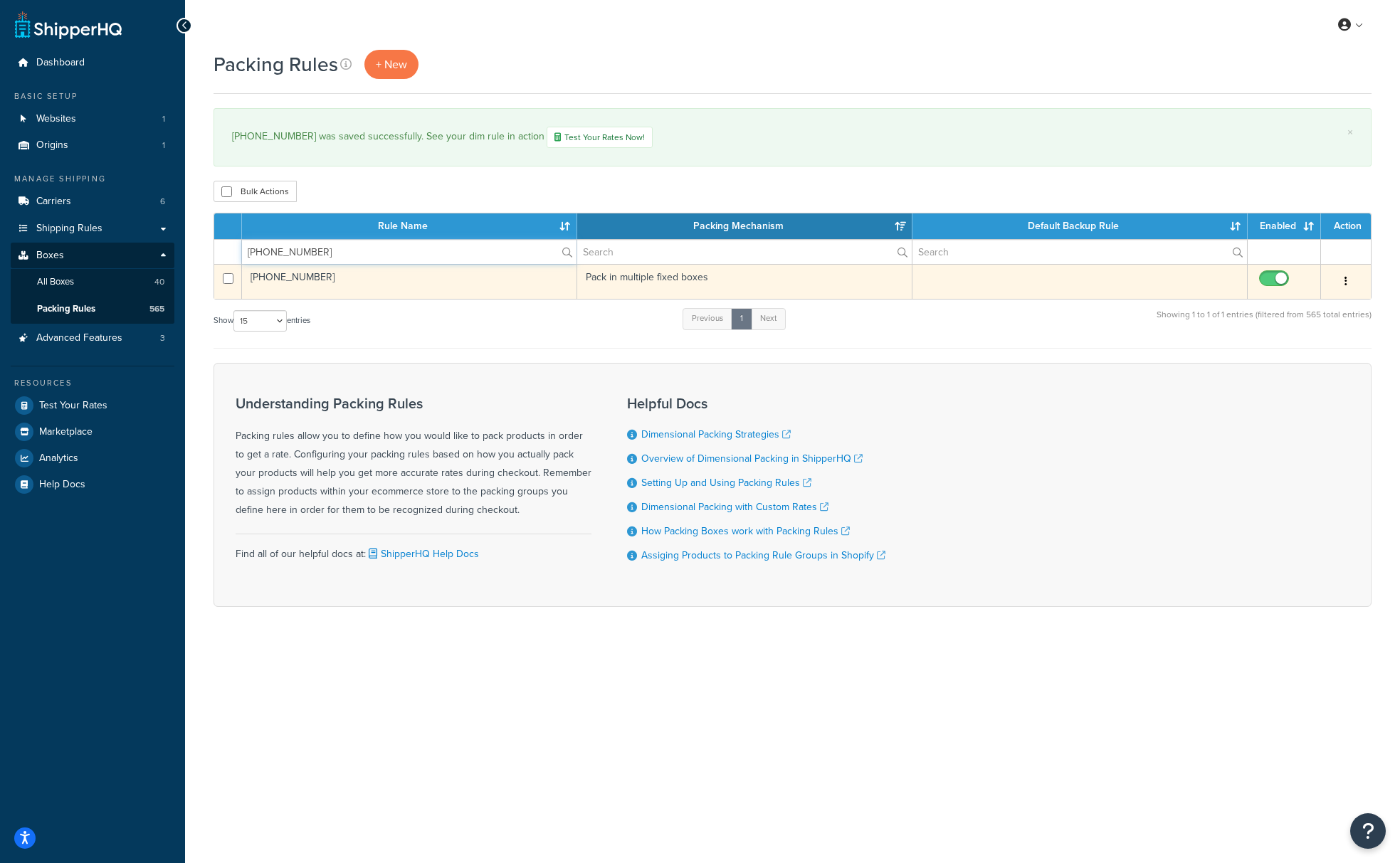
type input "[PHONE_NUMBER]"
click at [307, 278] on td "[PHONE_NUMBER]" at bounding box center [410, 281] width 335 height 35
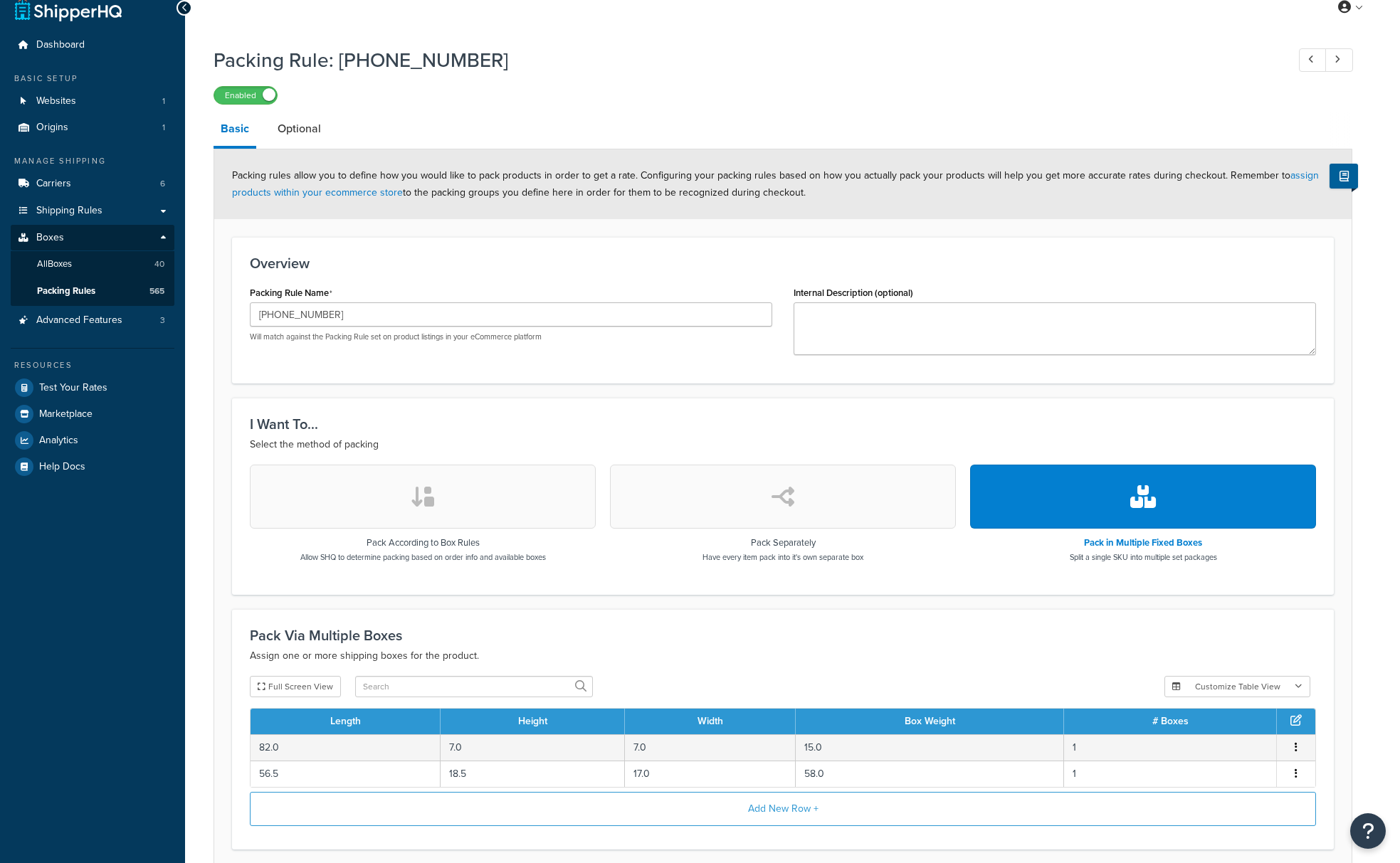
scroll to position [136, 0]
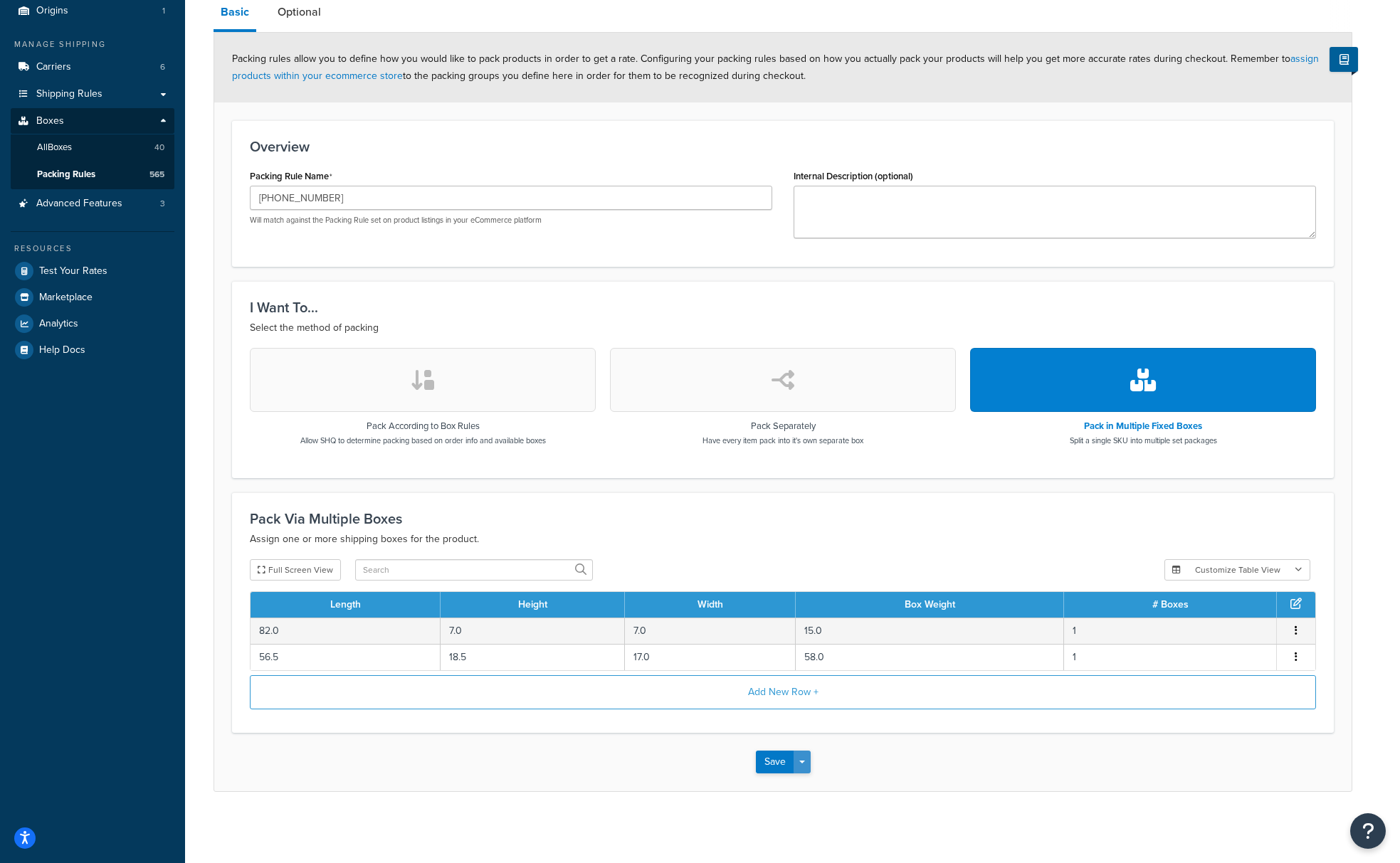
click at [799, 758] on button "Save Dropdown" at bounding box center [802, 762] width 17 height 23
click at [792, 821] on button "Save and Duplicate" at bounding box center [825, 817] width 137 height 30
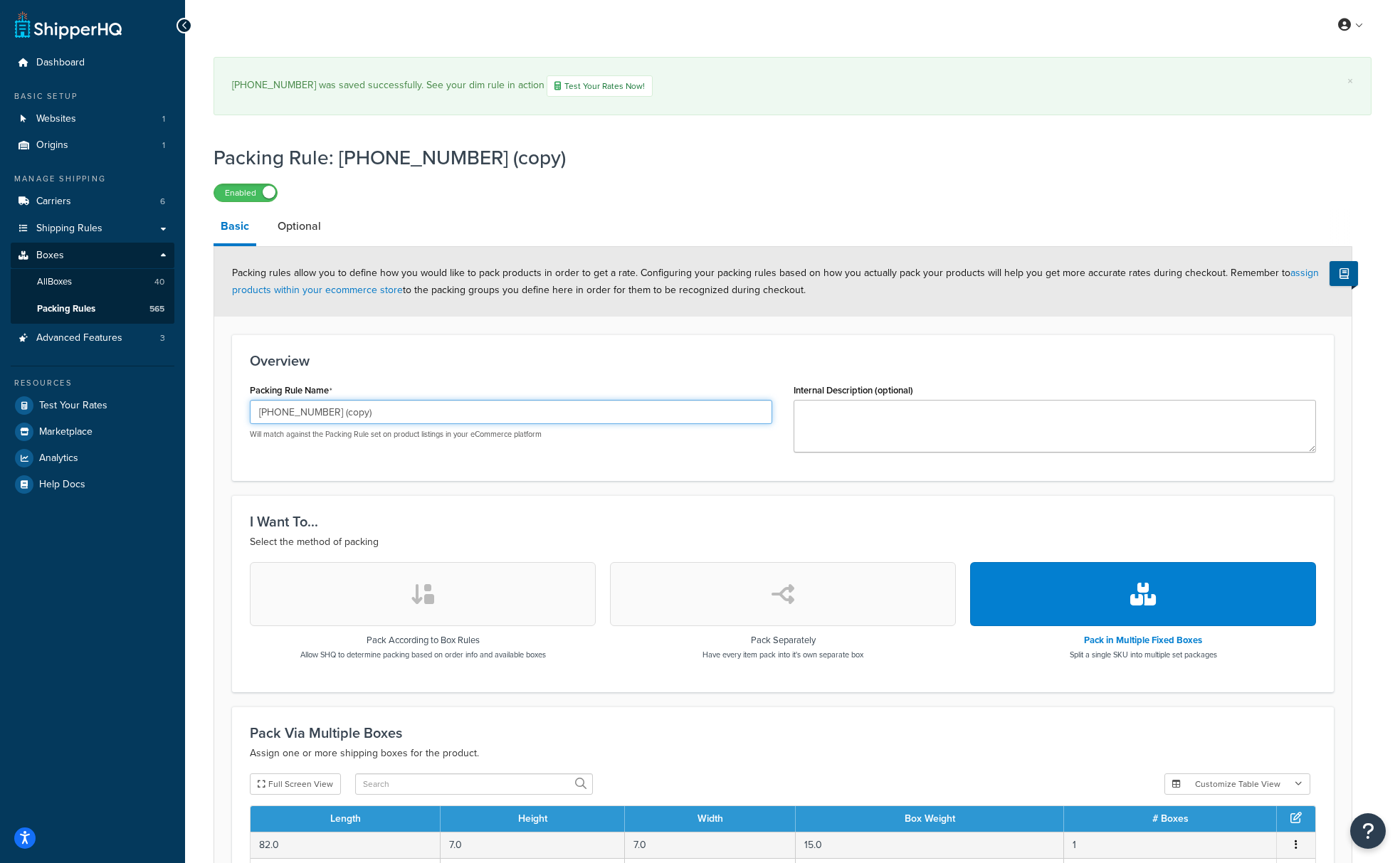
click at [283, 410] on input "[PHONE_NUMBER] (copy)" at bounding box center [510, 411] width 523 height 24
paste input "1"
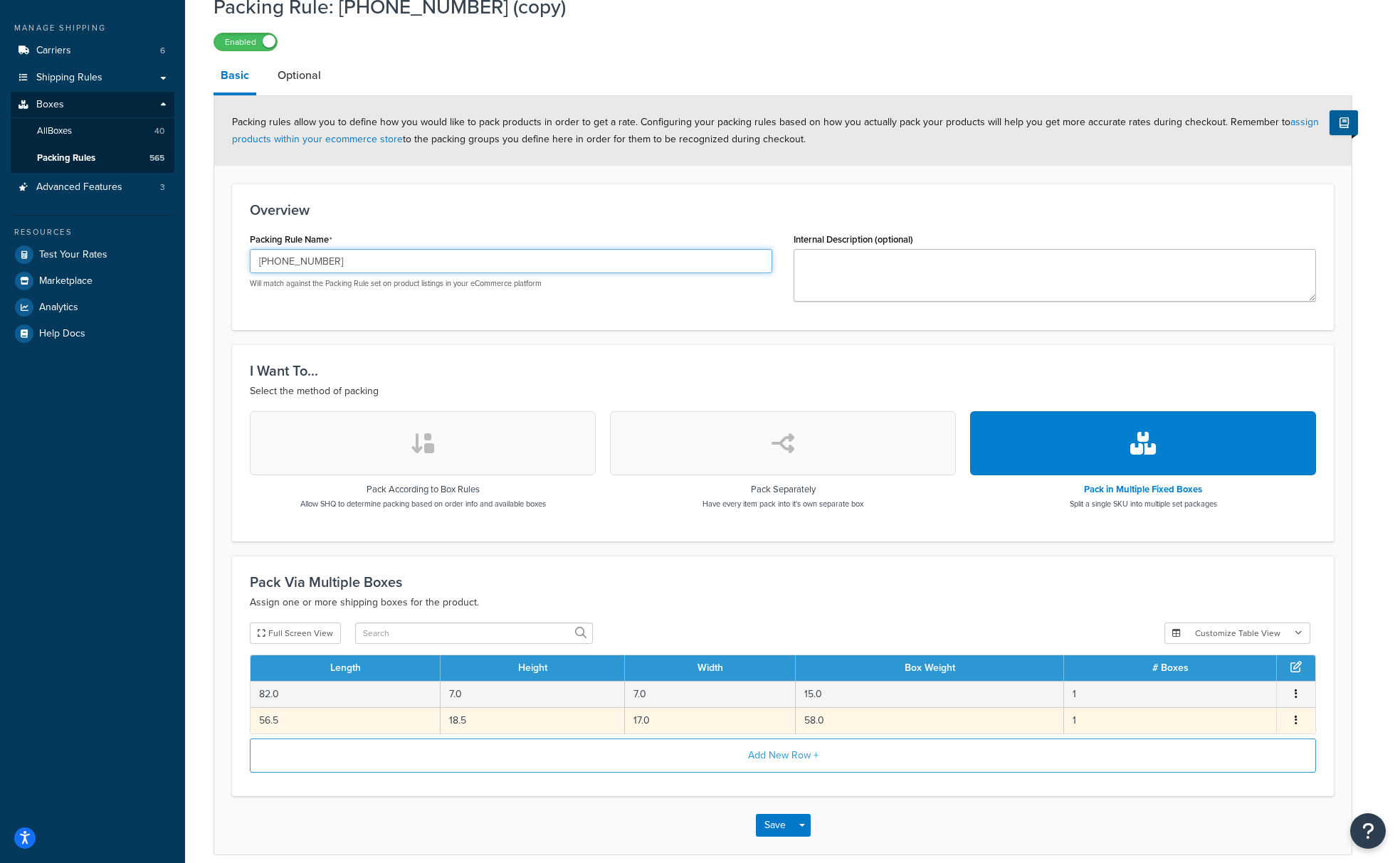
scroll to position [189, 0]
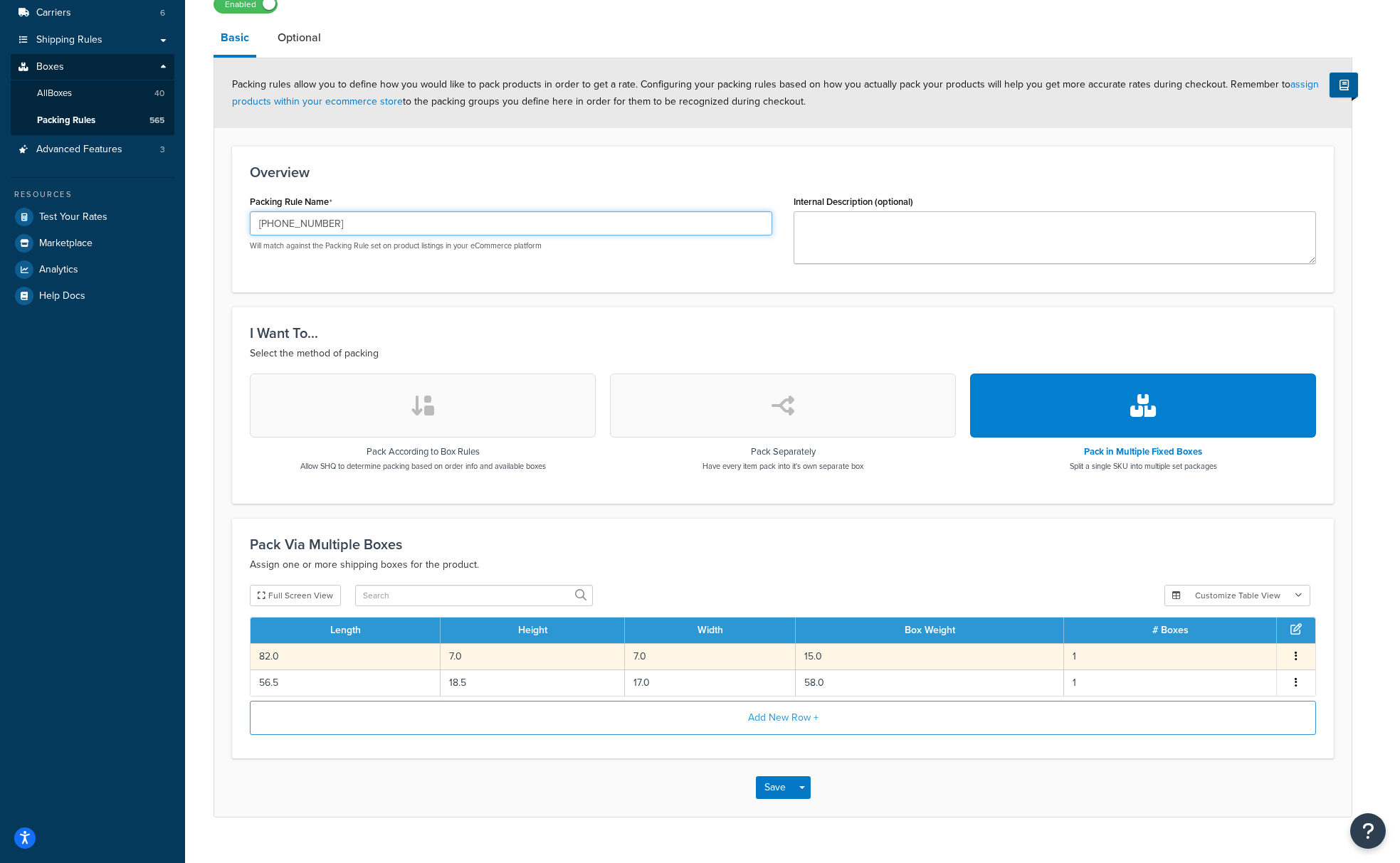
type input "209-27-621"
click at [843, 660] on td "15.0" at bounding box center [930, 657] width 269 height 27
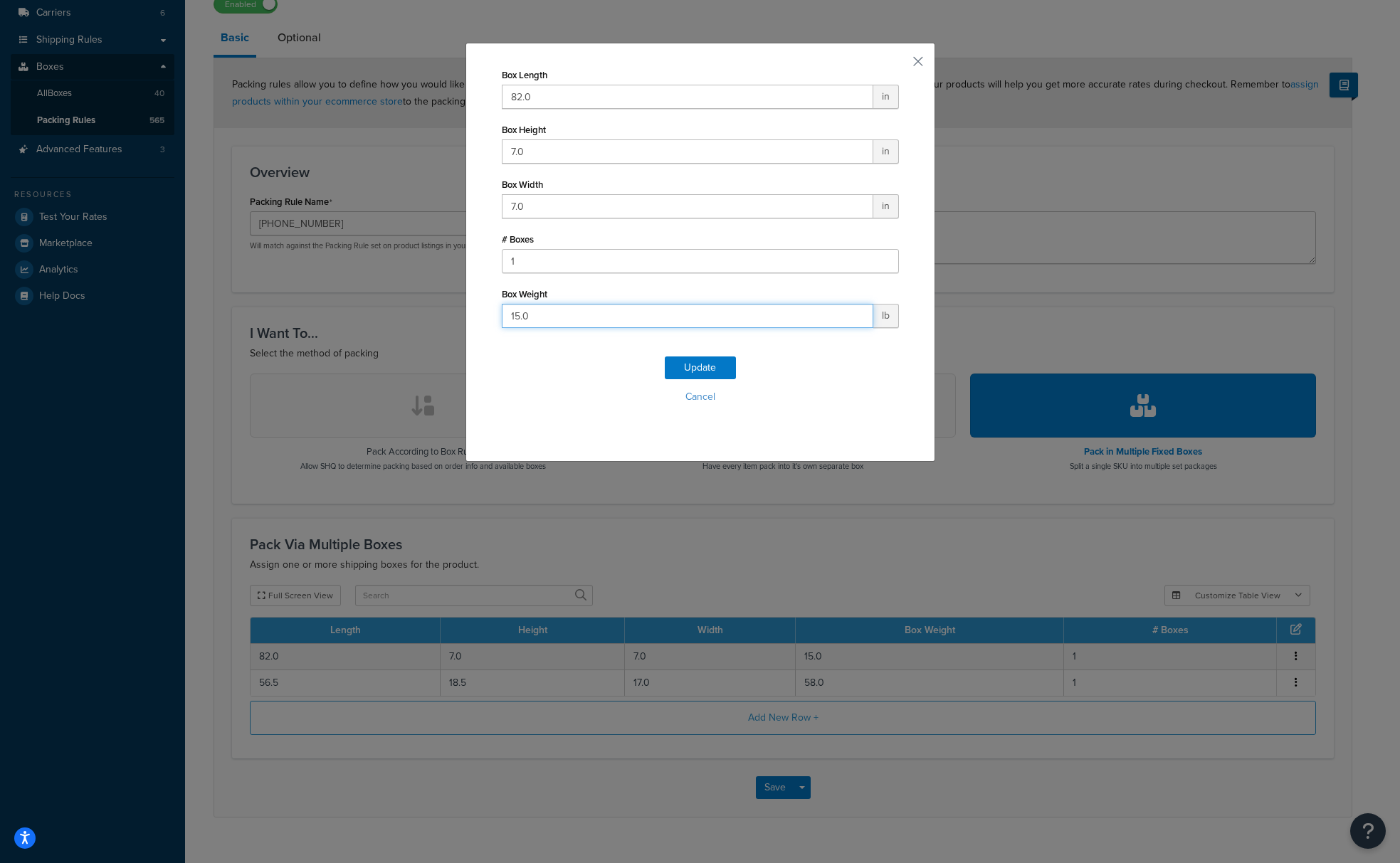
click at [516, 315] on input "15.0" at bounding box center [688, 315] width 371 height 24
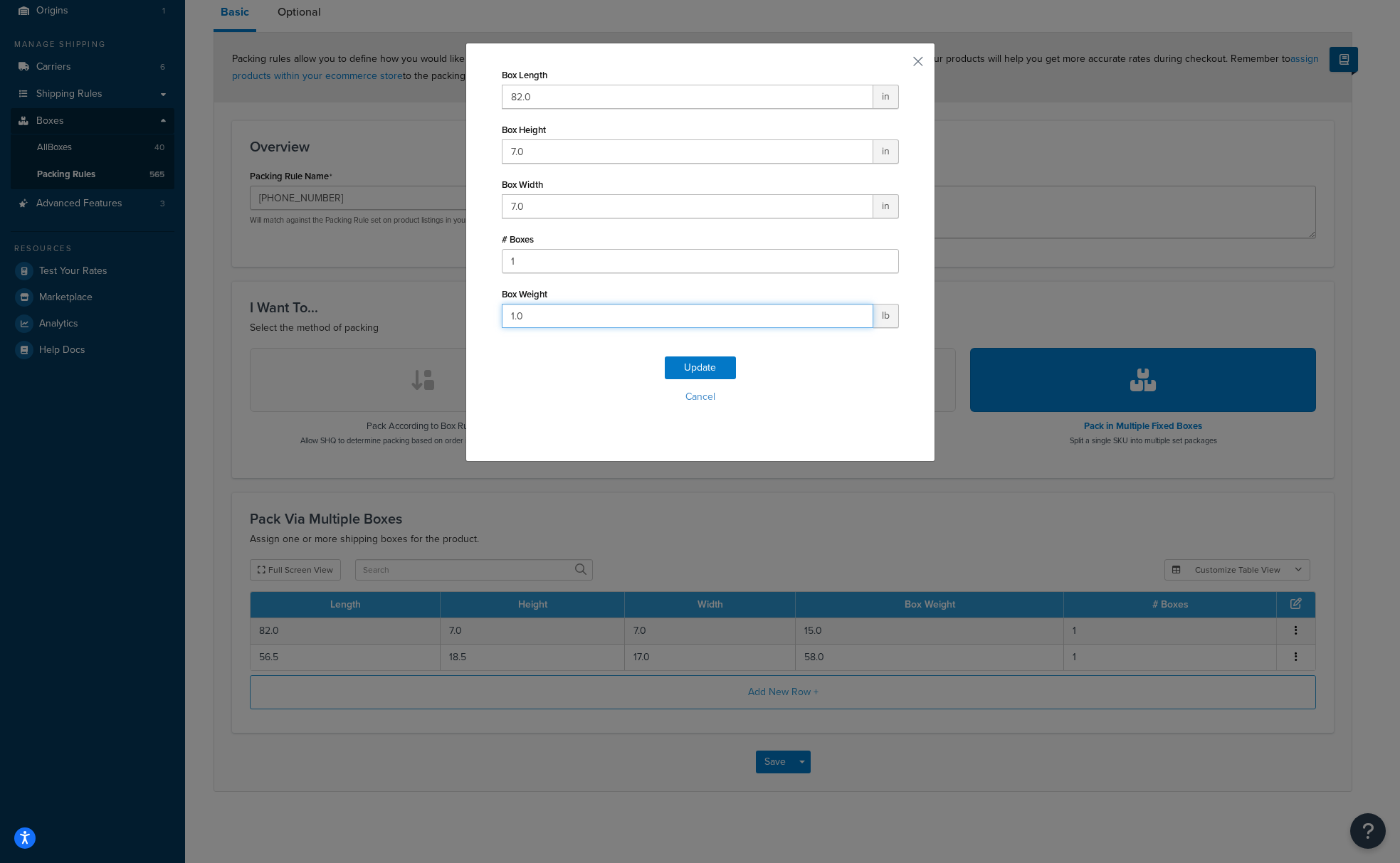
scroll to position [136, 0]
type input "16.0"
click at [710, 361] on button "Update" at bounding box center [700, 368] width 71 height 23
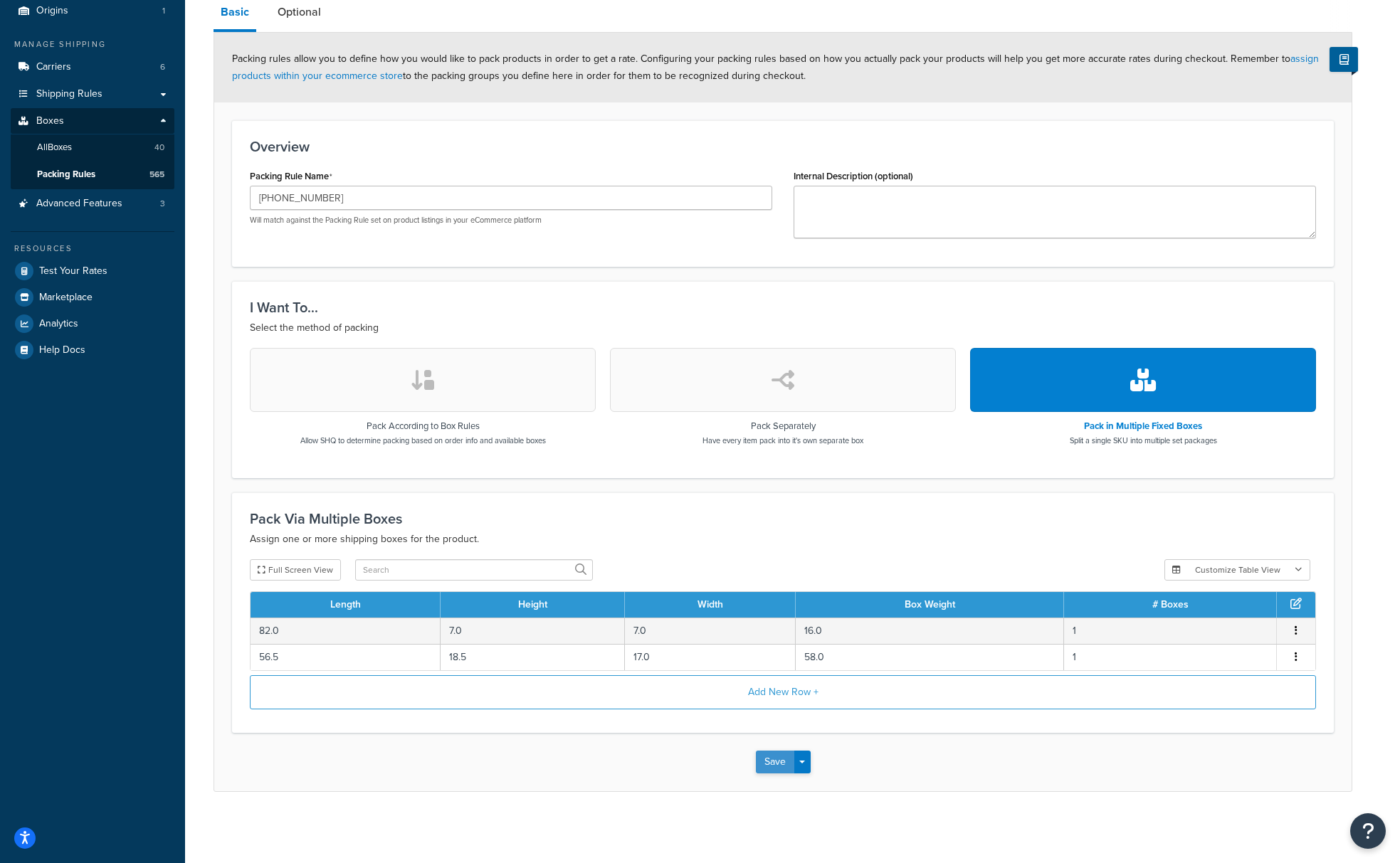
click at [774, 759] on button "Save" at bounding box center [775, 762] width 38 height 23
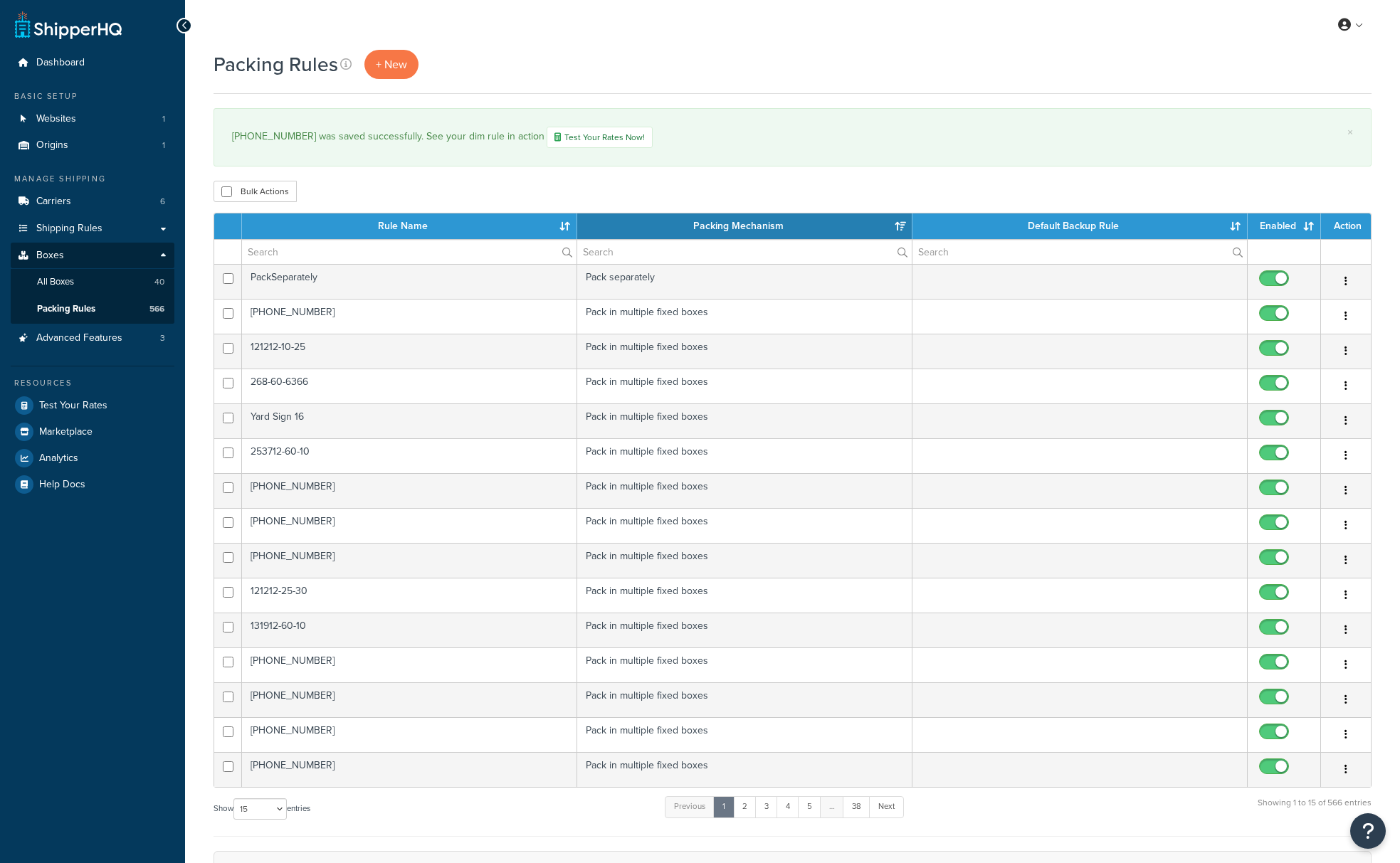
select select "15"
